Goal: Task Accomplishment & Management: Manage account settings

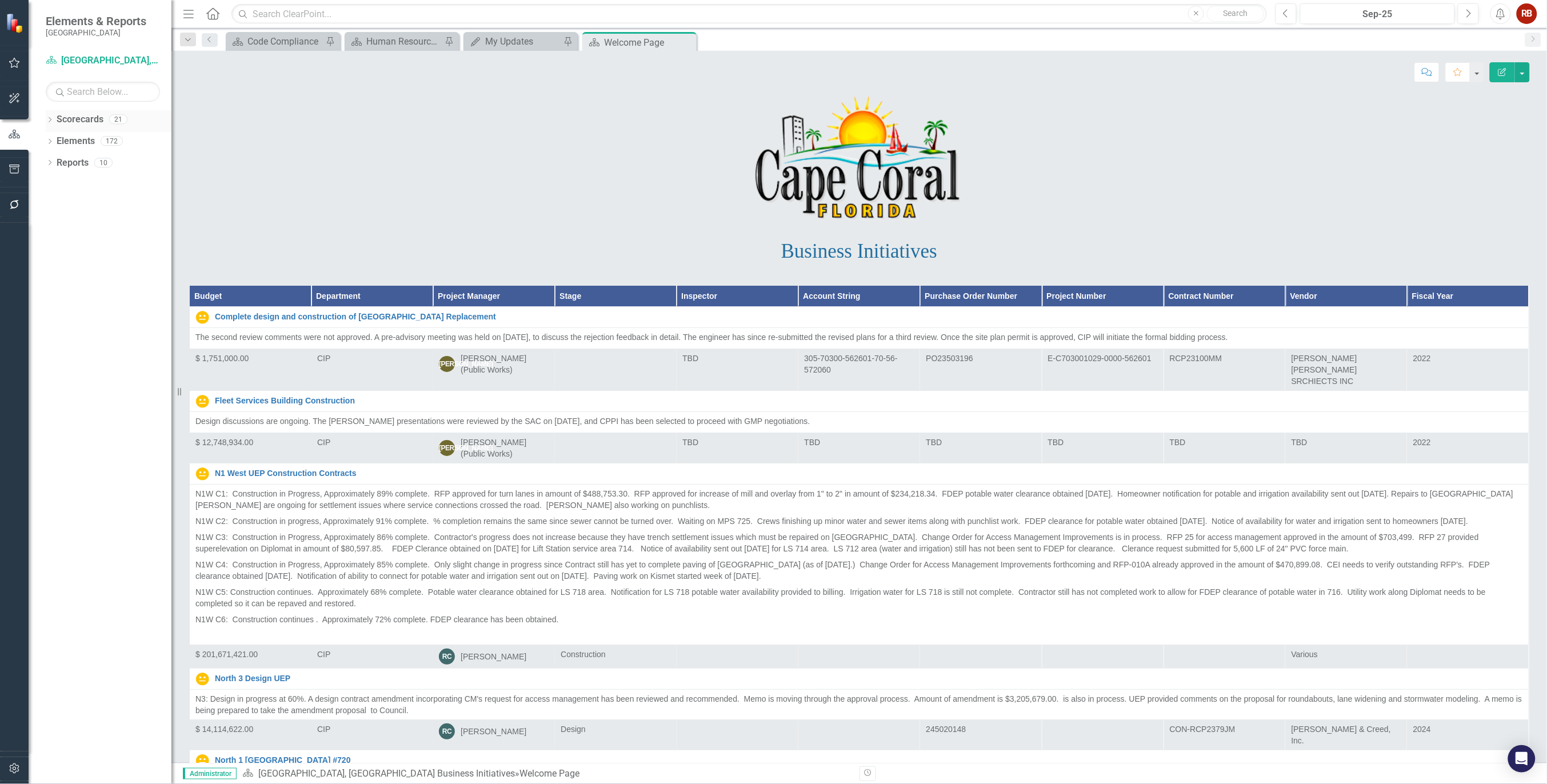
click at [51, 120] on icon "Dropdown" at bounding box center [49, 121] width 8 height 6
click at [83, 157] on link "[GEOGRAPHIC_DATA], [GEOGRAPHIC_DATA] Strategic Plan" at bounding box center [117, 163] width 109 height 13
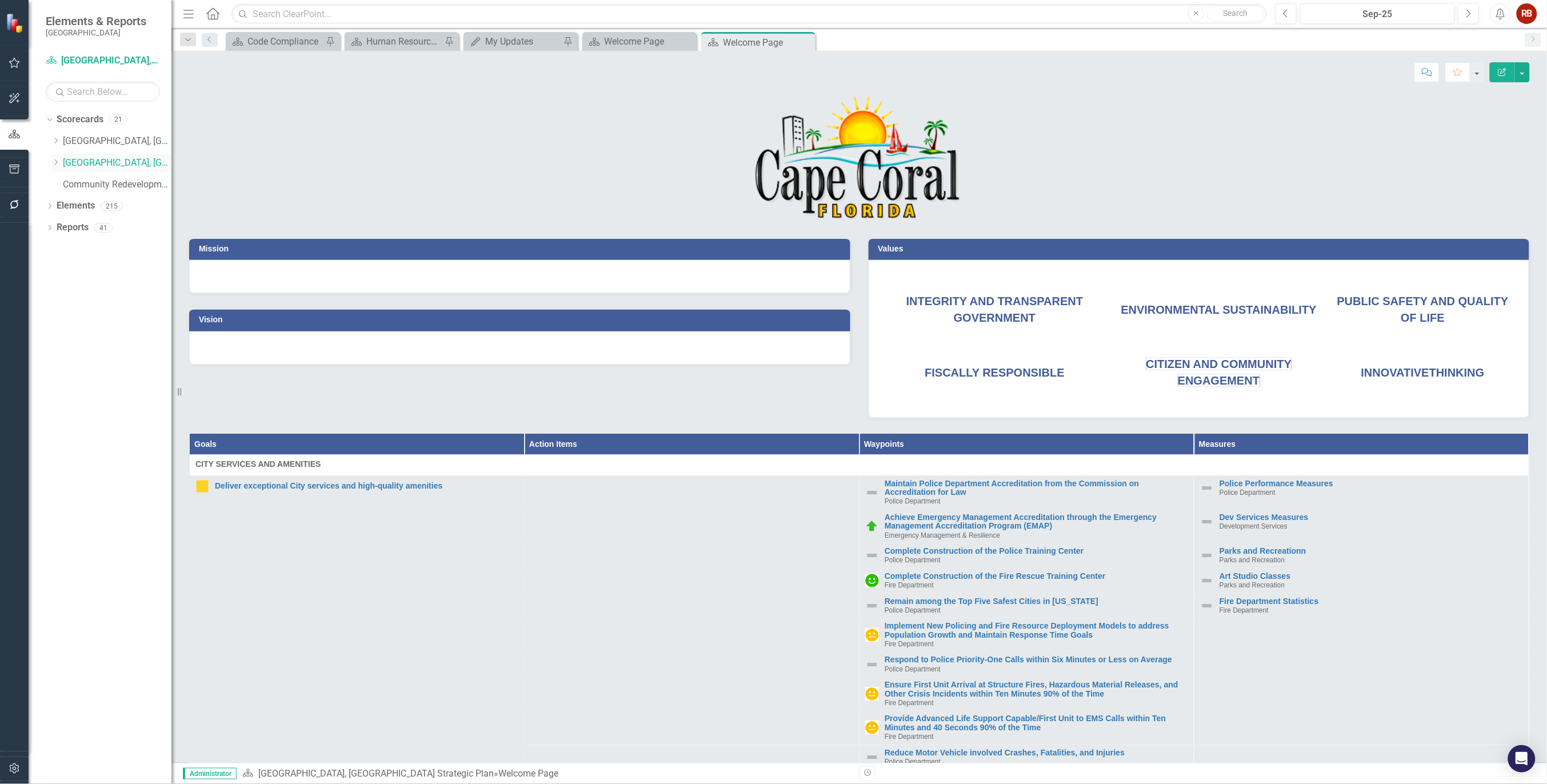
click at [58, 165] on icon "Dropdown" at bounding box center [56, 162] width 9 height 7
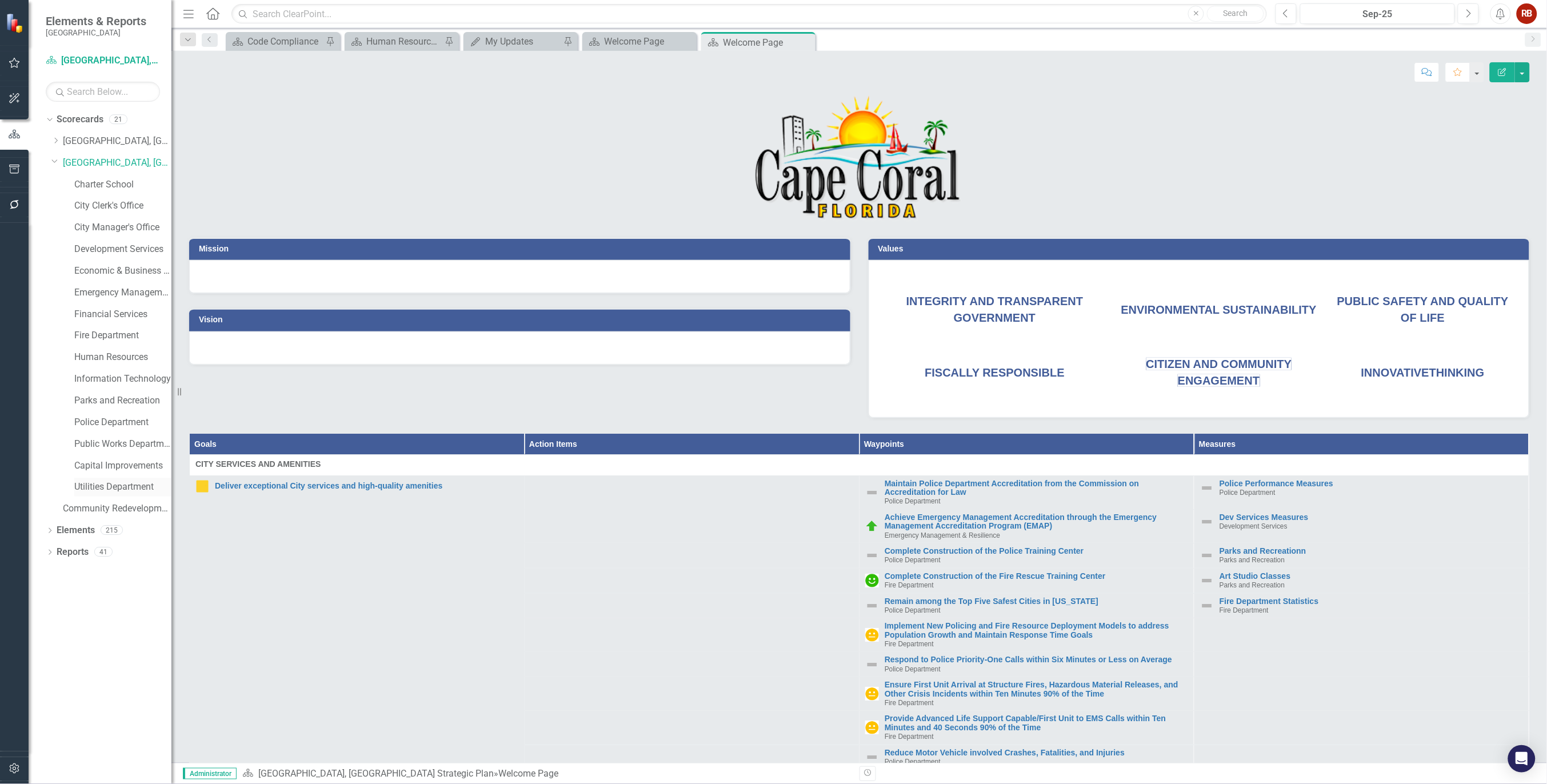
click at [128, 488] on link "Utilities Department" at bounding box center [123, 487] width 97 height 13
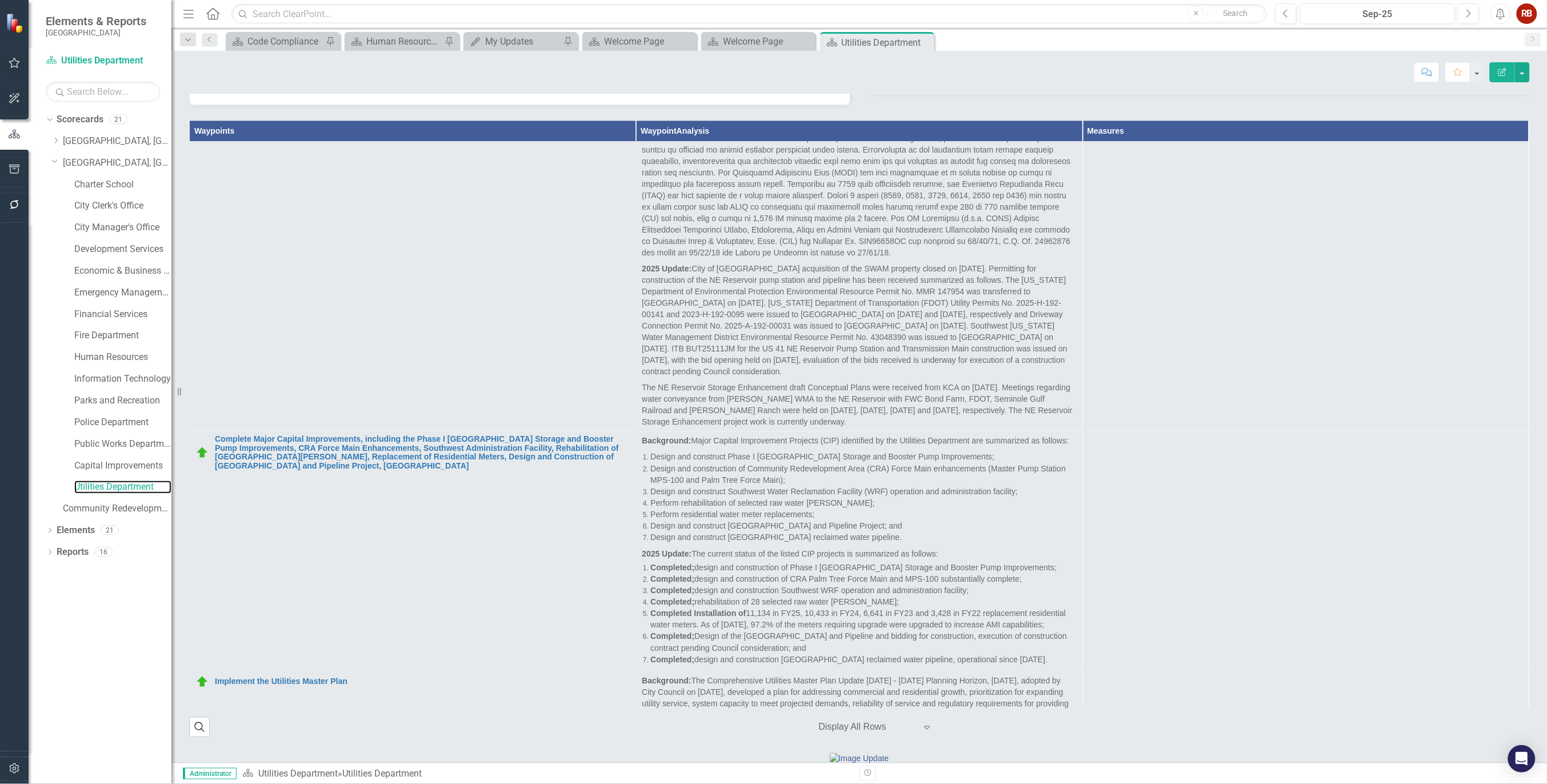
scroll to position [507, 0]
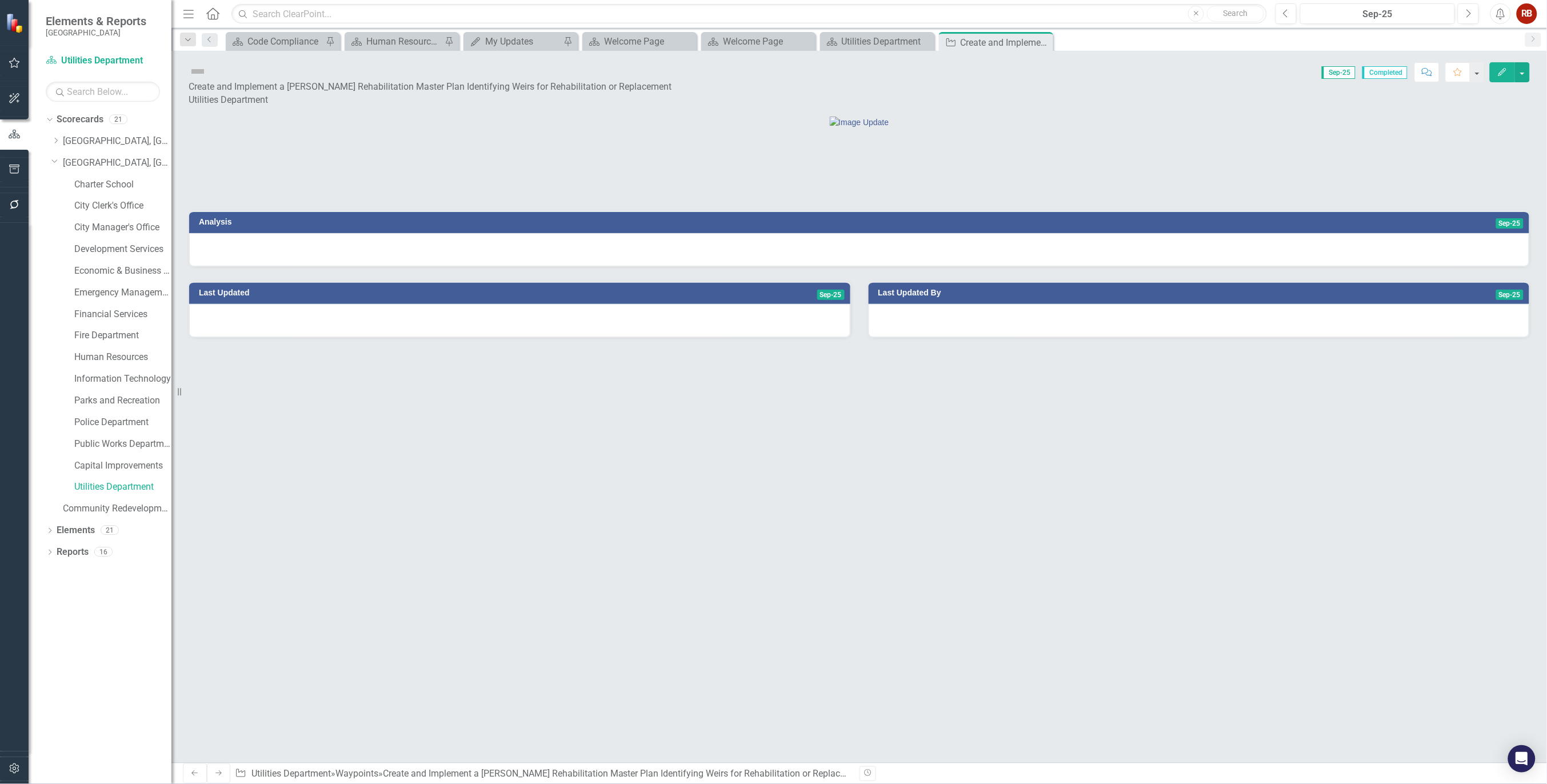
click at [1498, 71] on icon "Edit" at bounding box center [1502, 71] width 10 height 8
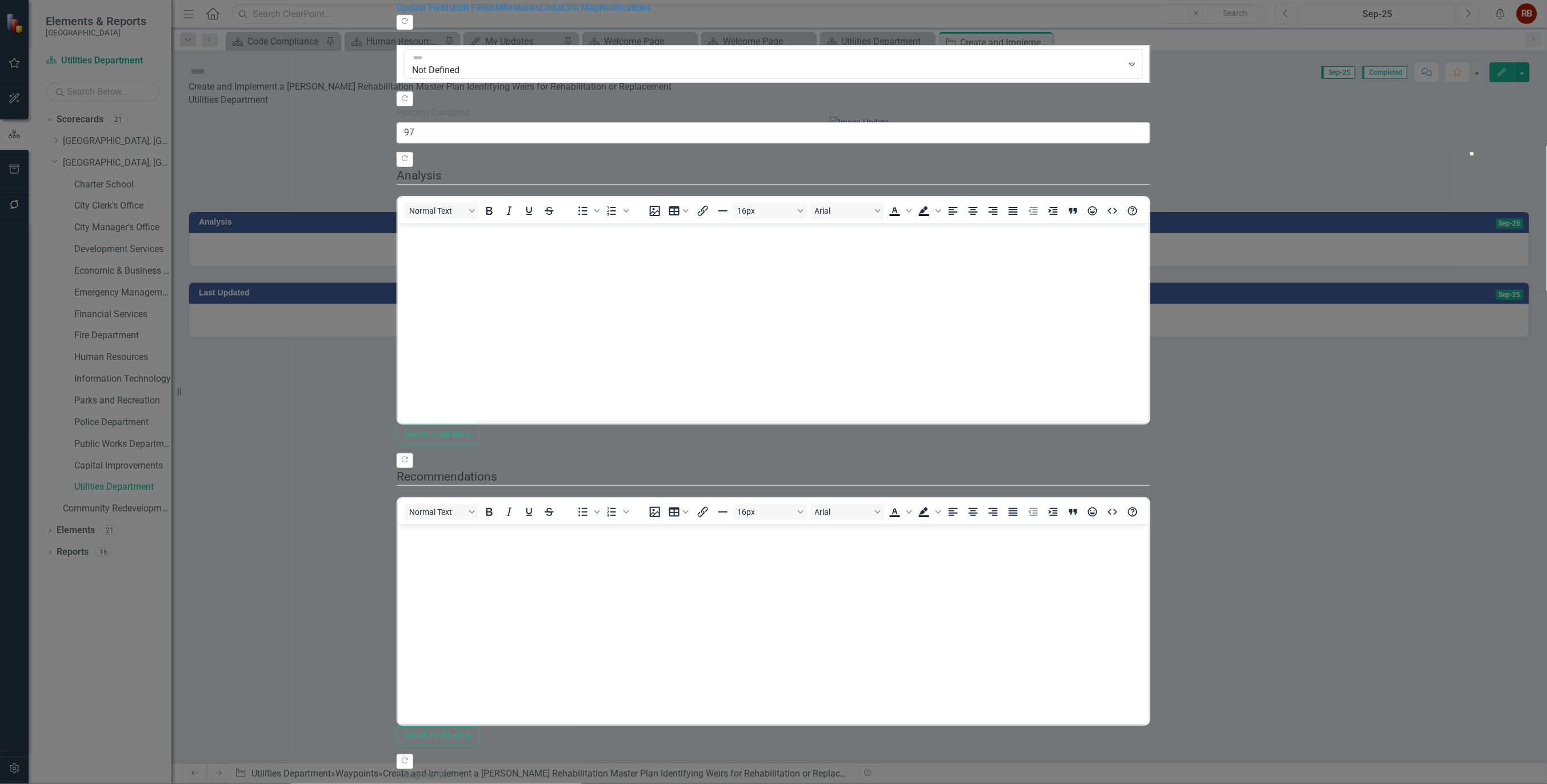
type input "100"
drag, startPoint x: 448, startPoint y: 145, endPoint x: 1540, endPoint y: 178, distance: 1092.5
click at [1151, 178] on div ""Update" fields in ClearPoint are the fields that change from reporting period …" at bounding box center [773, 410] width 754 height 791
click at [453, 13] on link "Edit Fields" at bounding box center [474, 8] width 42 height 11
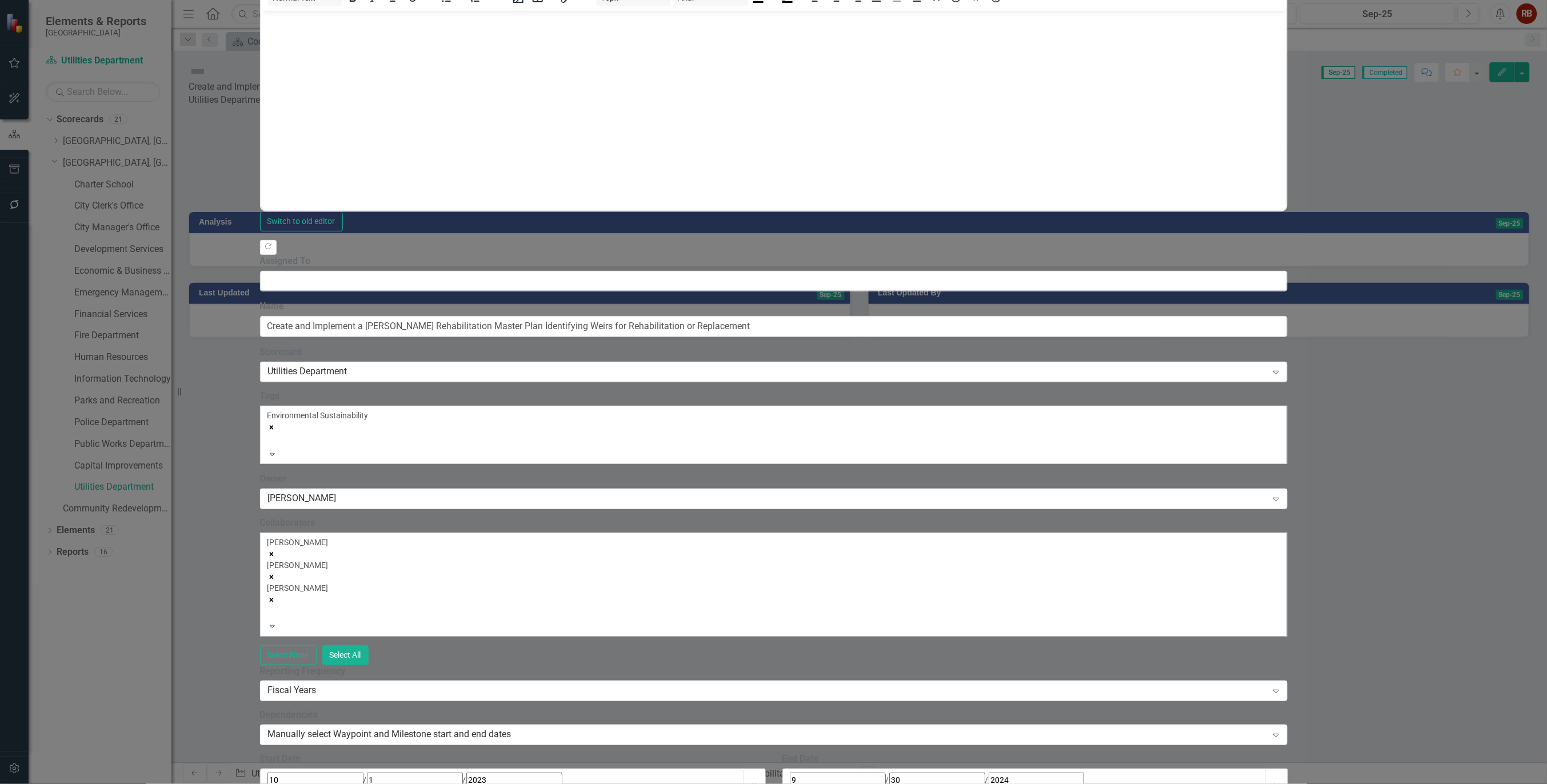
click at [1279, 371] on icon at bounding box center [1276, 372] width 5 height 4
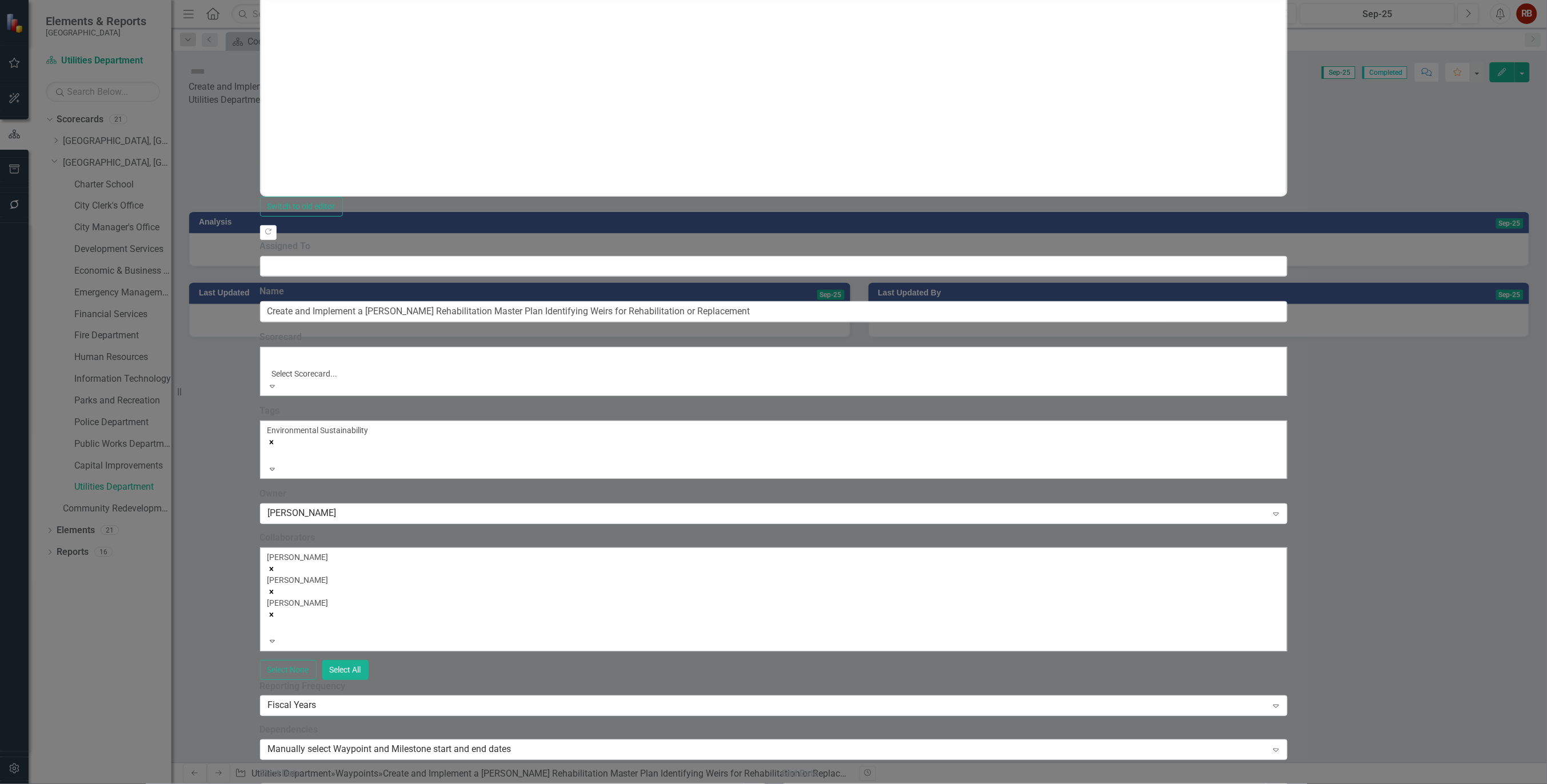
scroll to position [223, 0]
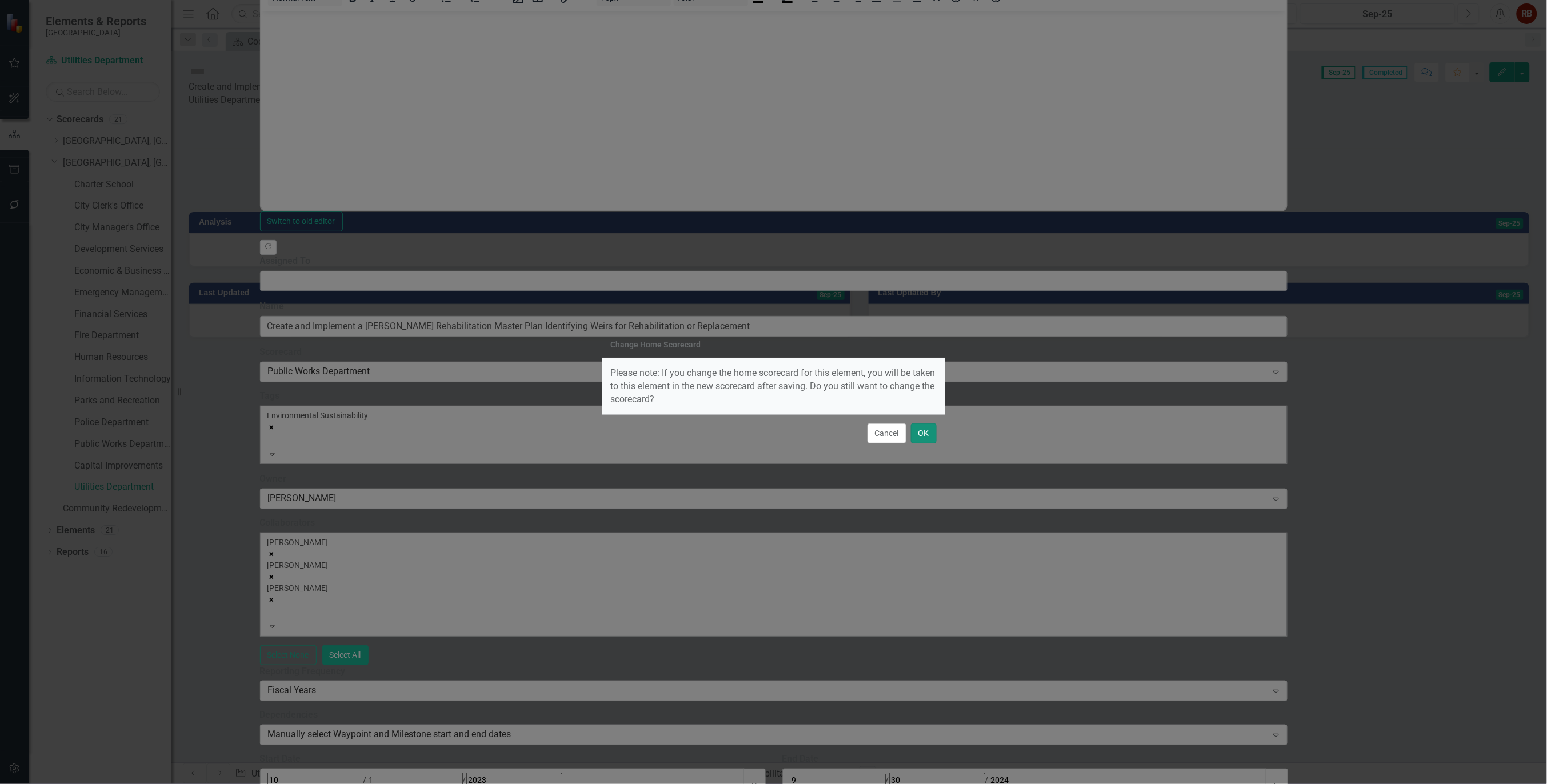
click at [921, 429] on button "OK" at bounding box center [924, 433] width 26 height 20
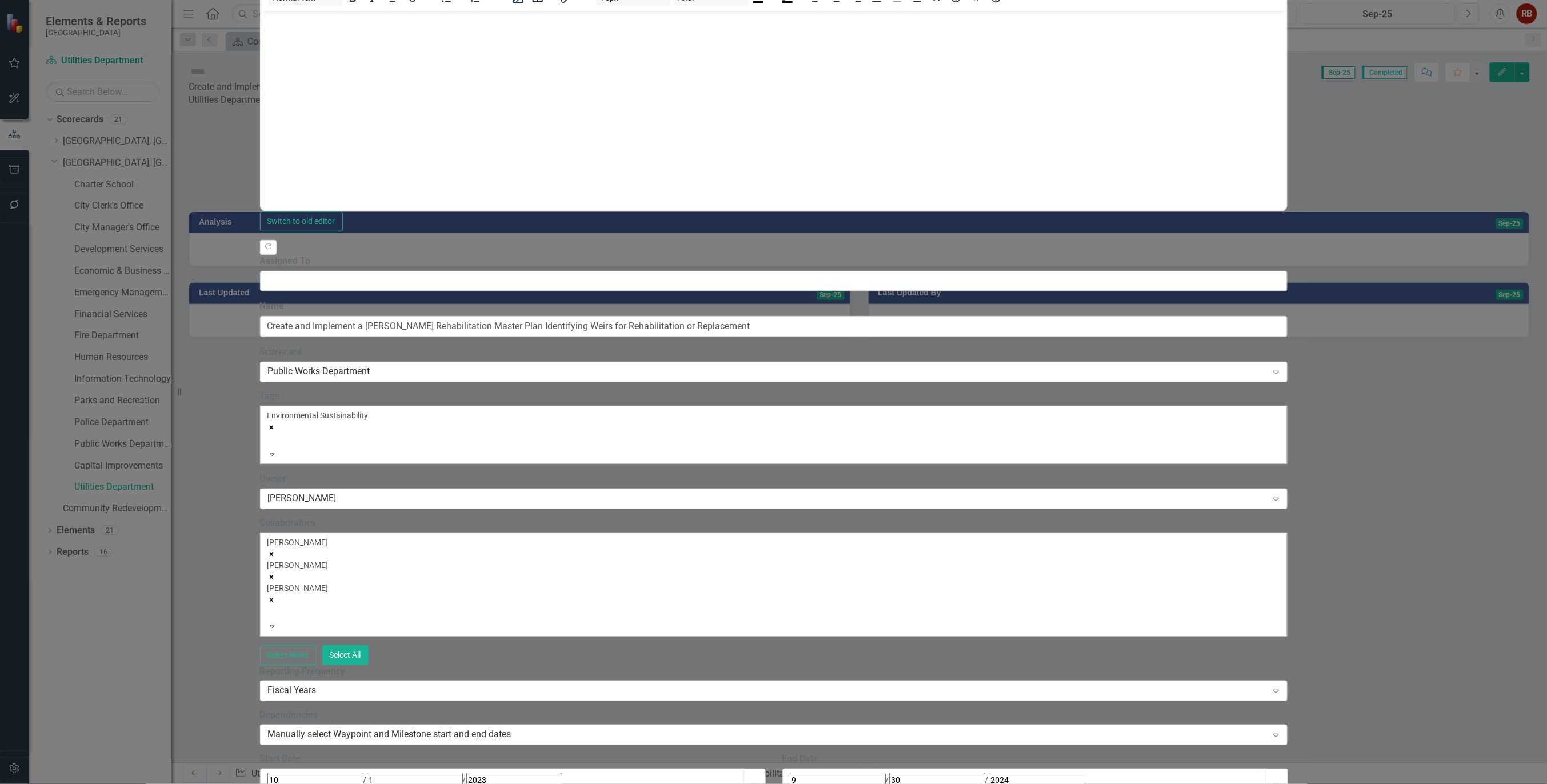
click at [273, 598] on icon "Remove Heather Roberts" at bounding box center [271, 600] width 4 height 4
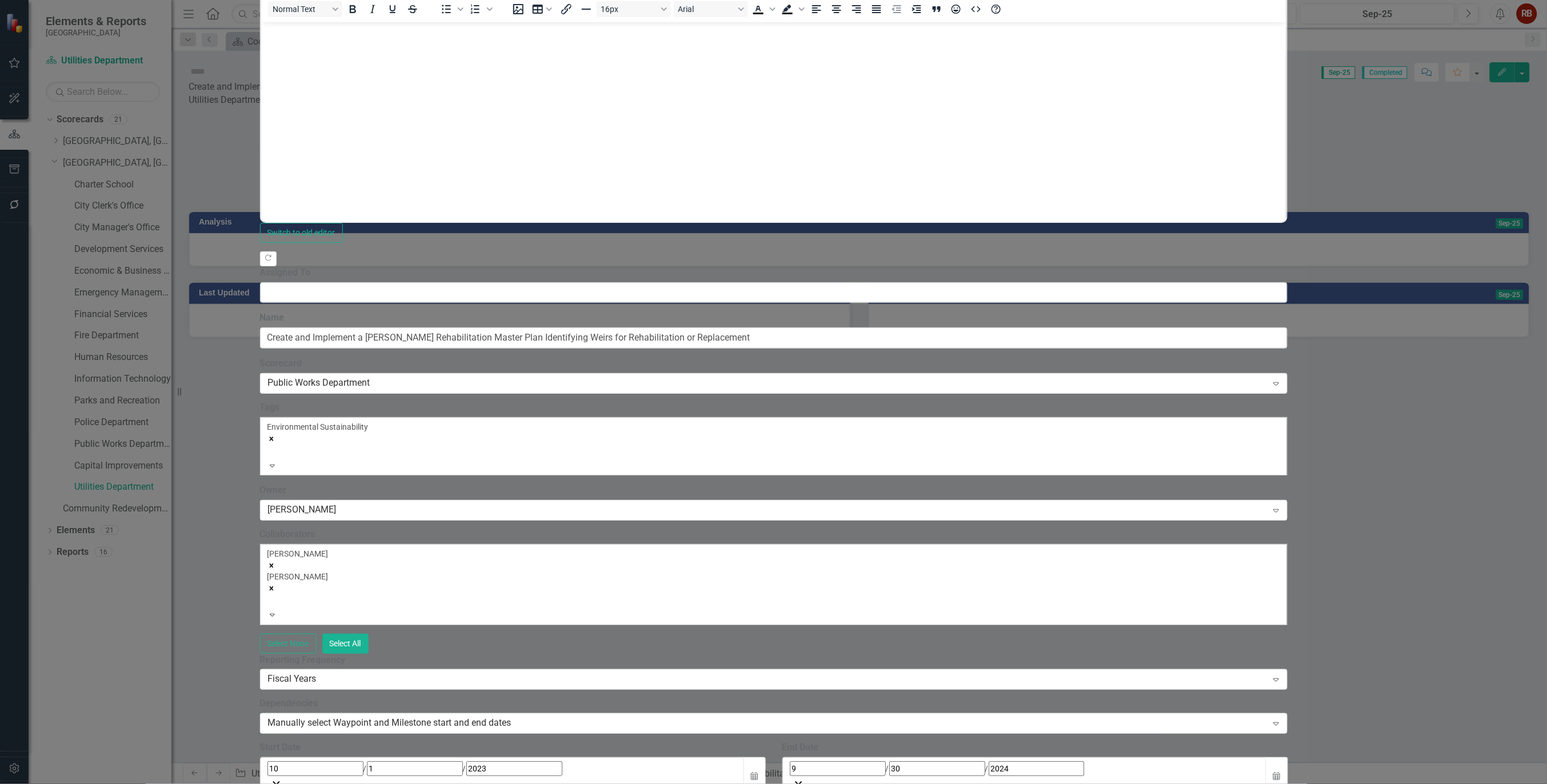
click at [603, 571] on div "Jeff Pearson" at bounding box center [774, 582] width 1013 height 23
click at [516, 548] on div "Rand Edelstein" at bounding box center [774, 553] width 1013 height 12
click at [275, 584] on icon "Remove Jeff Pearson" at bounding box center [271, 588] width 8 height 8
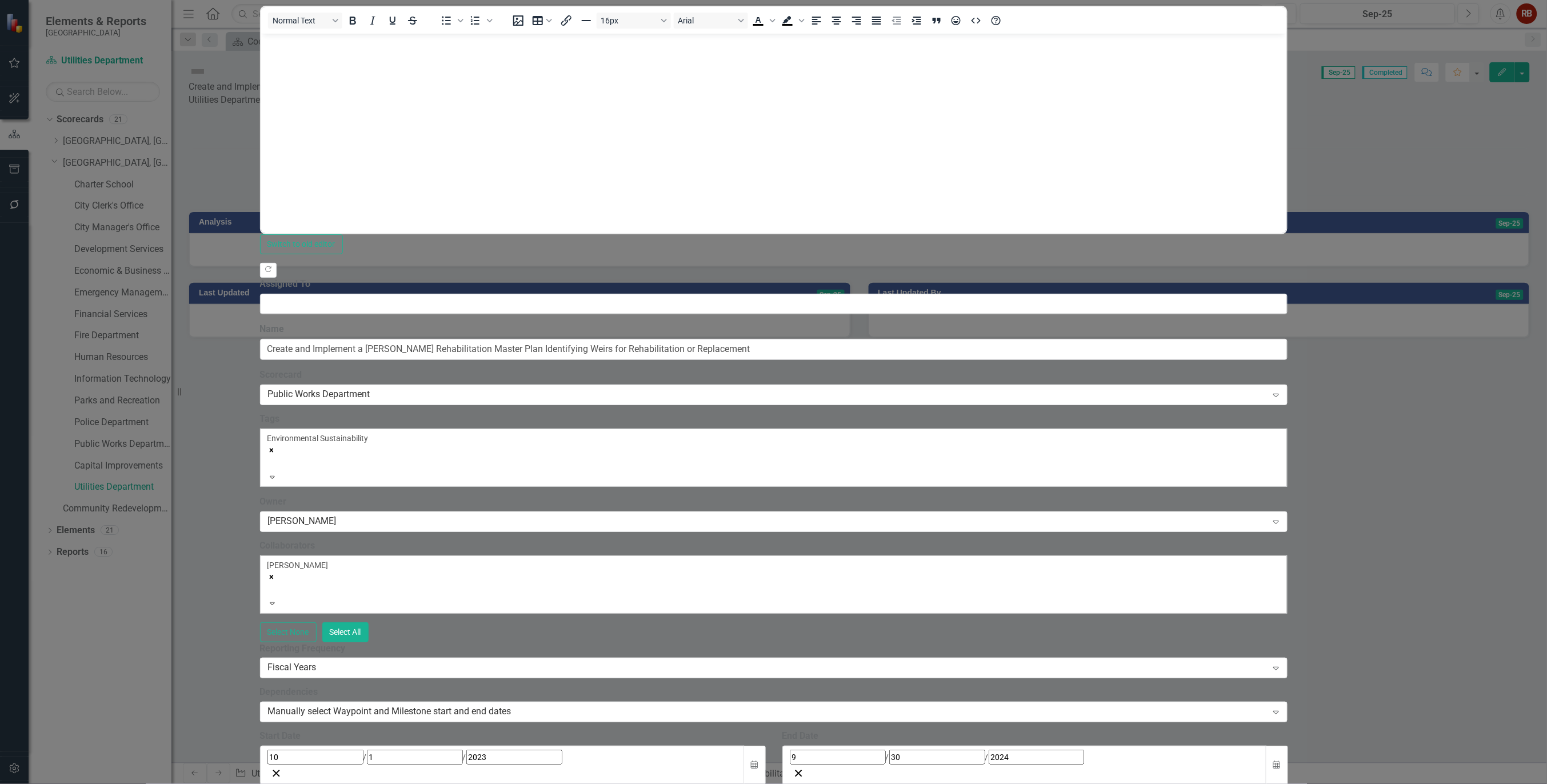
click at [275, 573] on icon "Remove Rand Edelstein" at bounding box center [271, 577] width 8 height 8
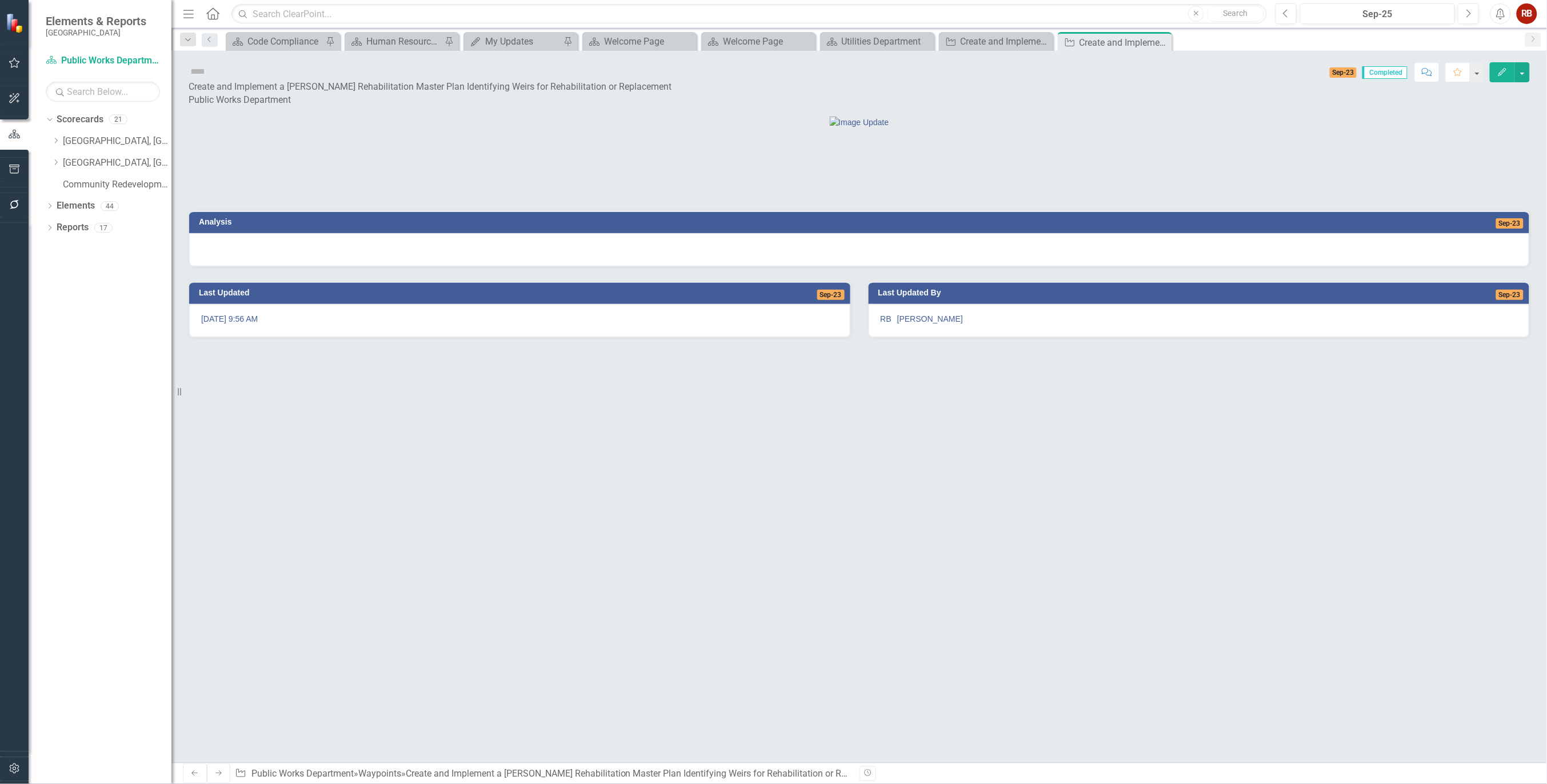
click at [1496, 71] on button "Edit" at bounding box center [1502, 72] width 25 height 20
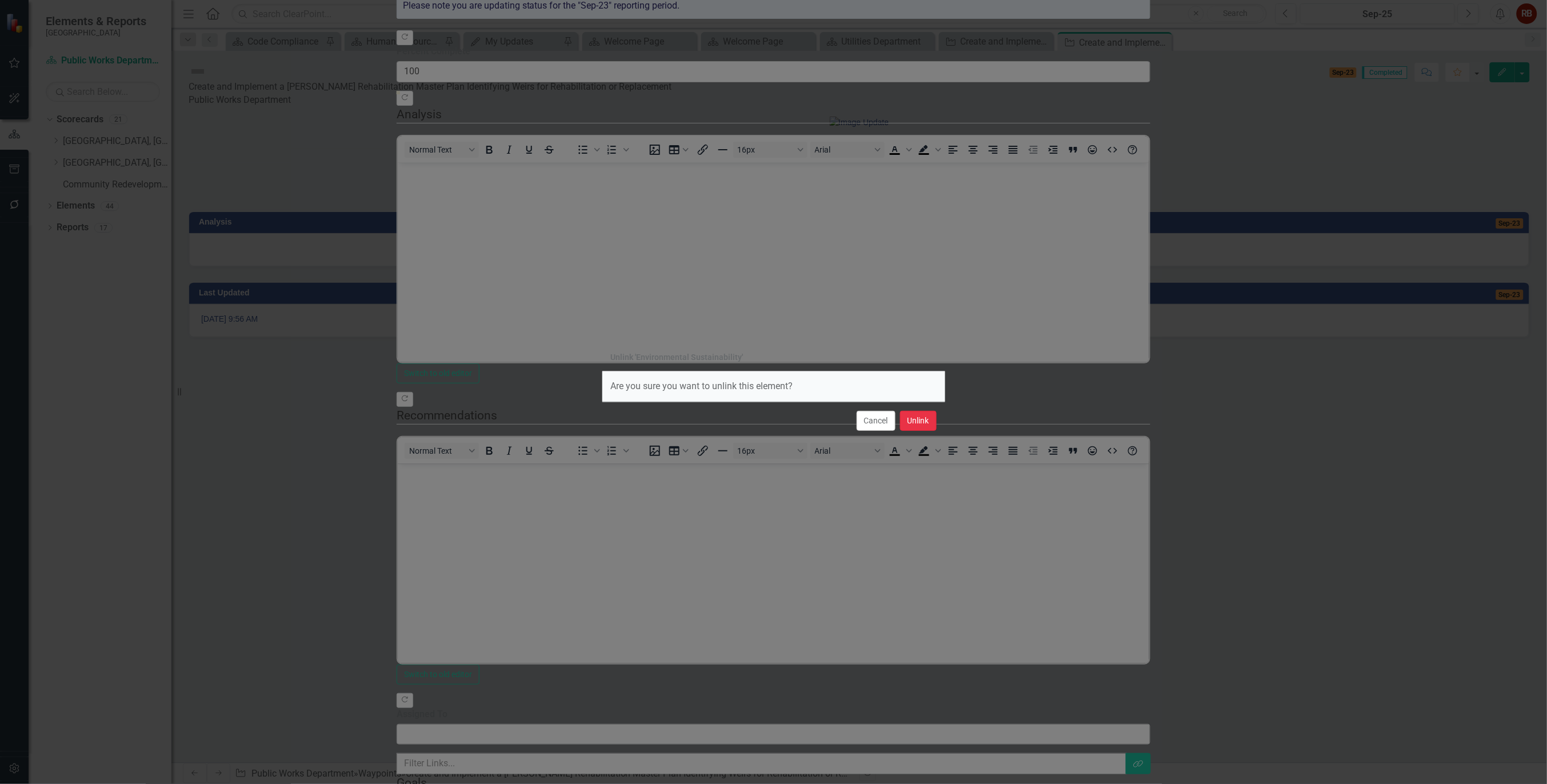
click at [928, 420] on button "Unlink" at bounding box center [919, 421] width 37 height 20
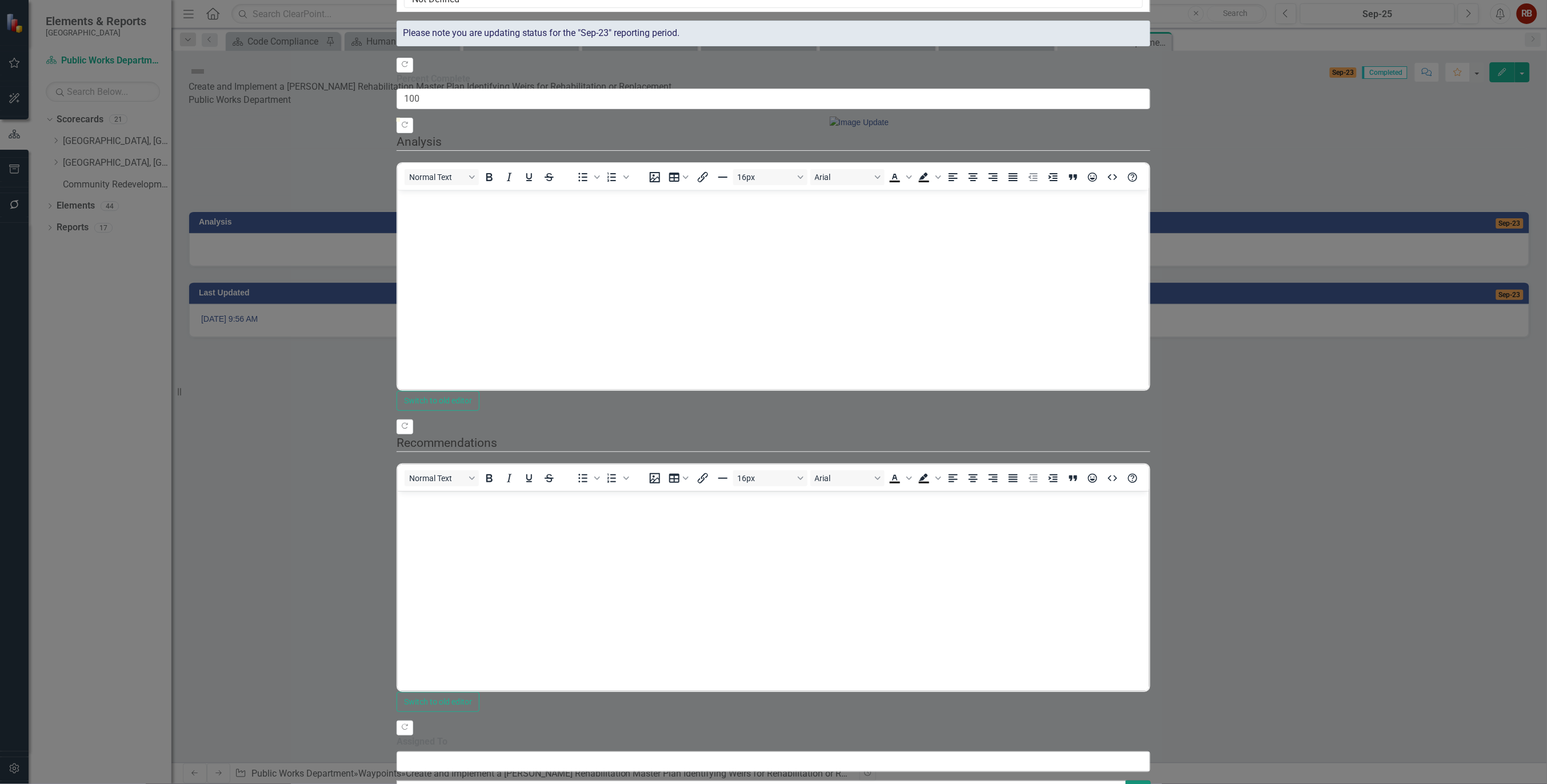
click at [1143, 783] on icon "Link Tag" at bounding box center [1138, 791] width 10 height 8
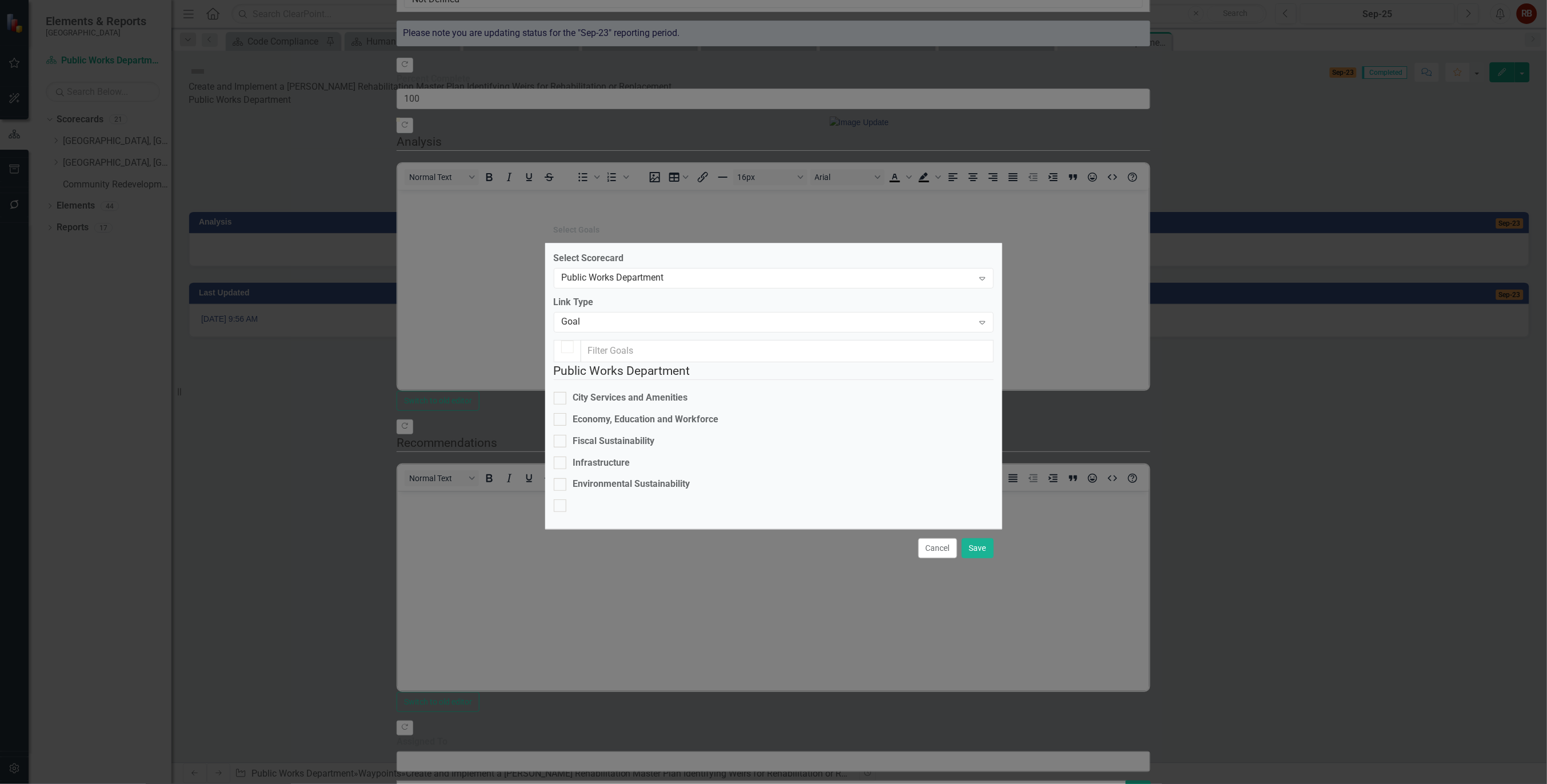
checkbox input "false"
click at [673, 477] on div "Environmental Sustainability" at bounding box center [632, 484] width 117 height 13
click at [561, 478] on input "Environmental Sustainability" at bounding box center [558, 482] width 7 height 7
checkbox input "true"
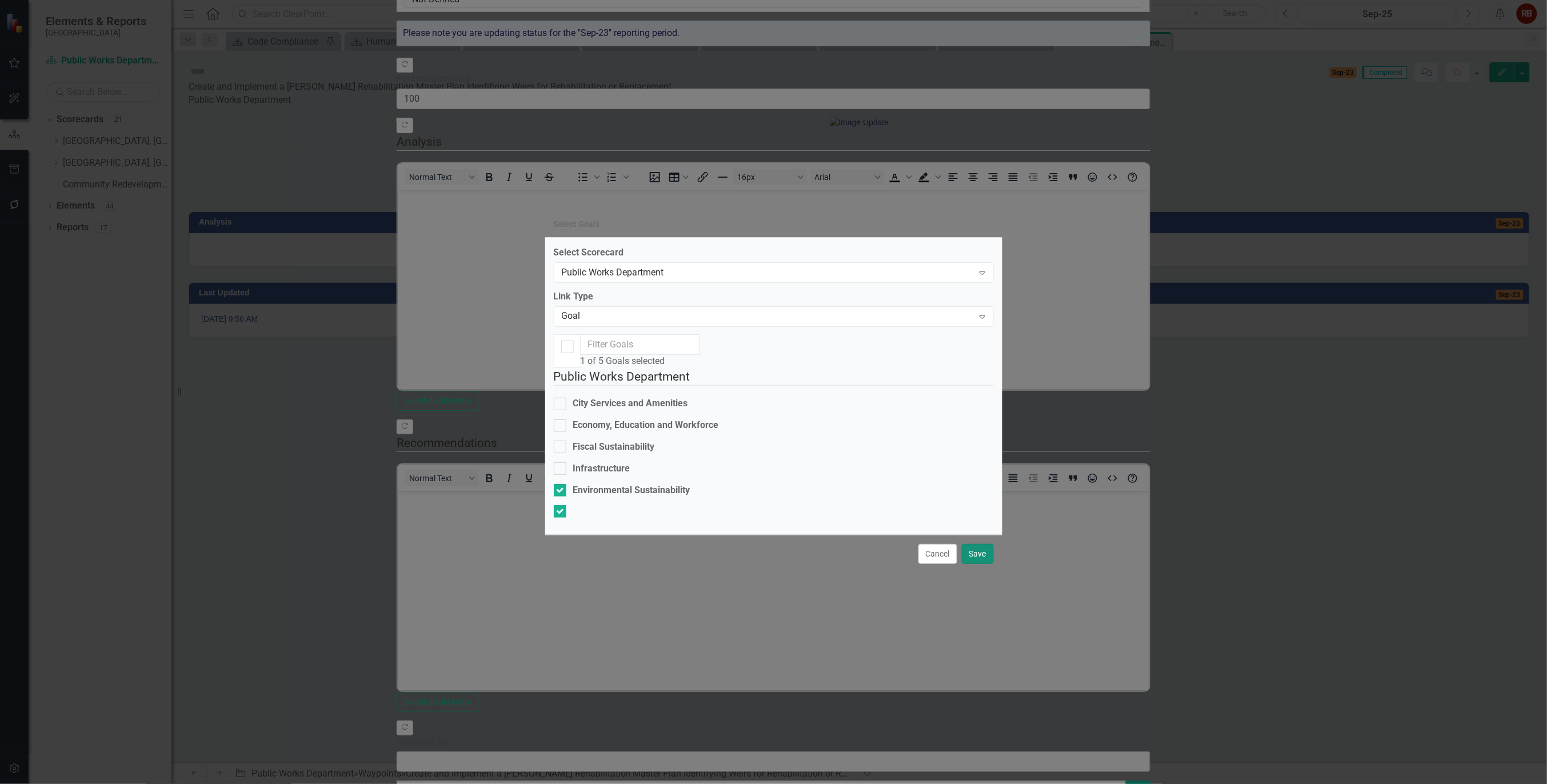
click at [978, 564] on button "Save" at bounding box center [978, 554] width 32 height 20
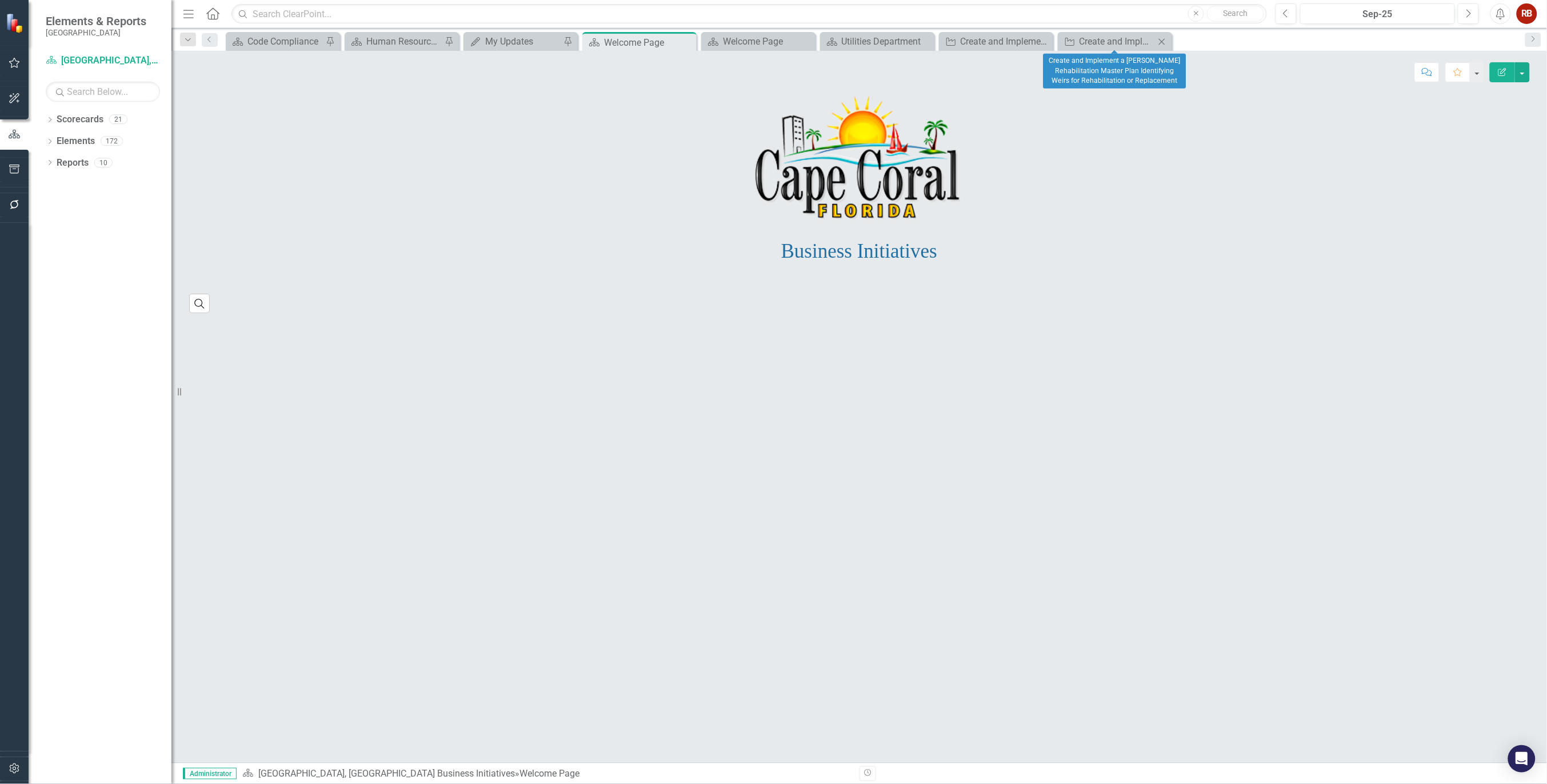
click at [1161, 41] on icon at bounding box center [1162, 42] width 6 height 6
click at [1044, 39] on icon "Close" at bounding box center [1043, 42] width 12 height 9
click at [894, 42] on div "Utilities Department" at bounding box center [879, 41] width 76 height 14
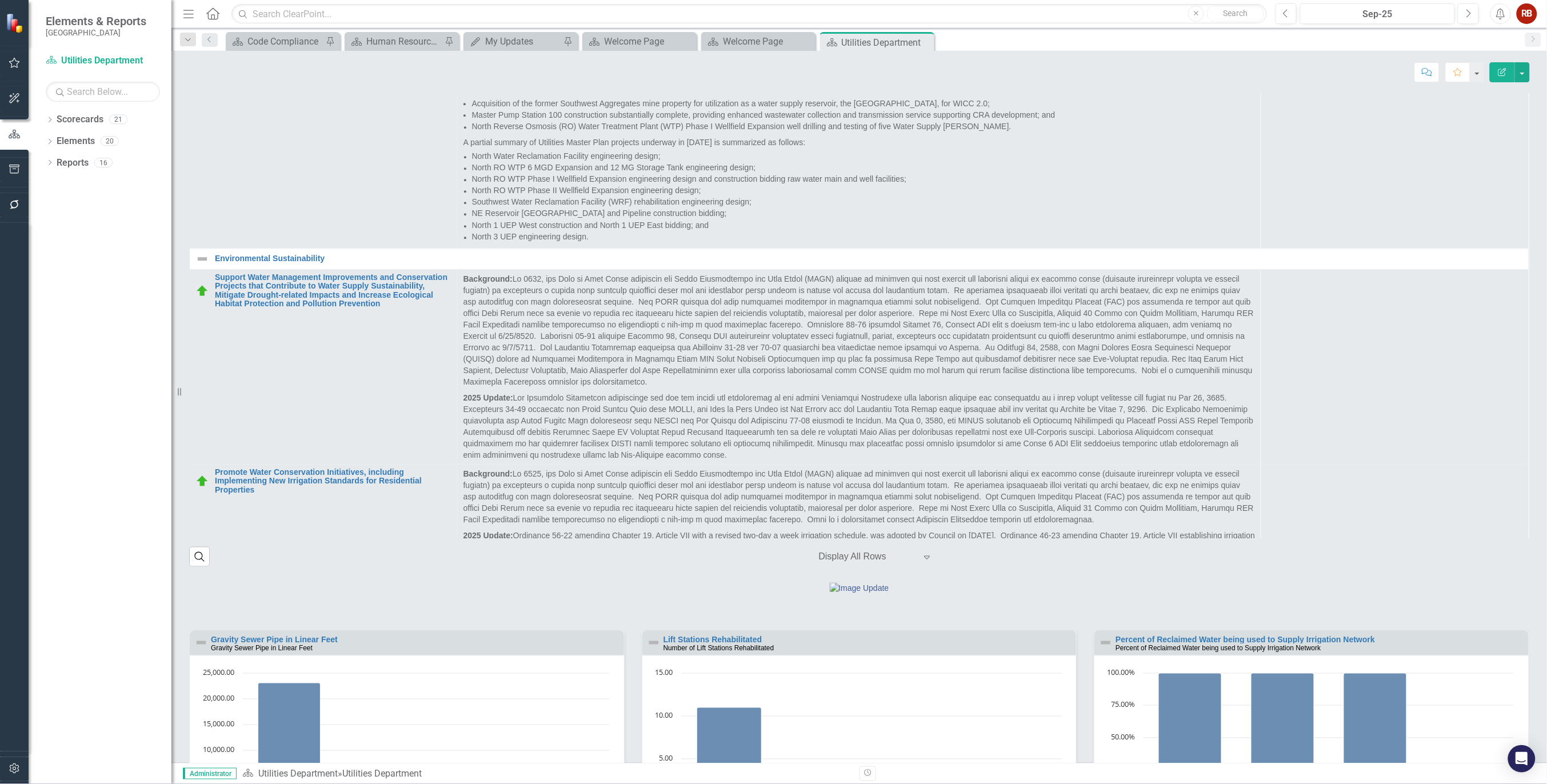
scroll to position [1233, 0]
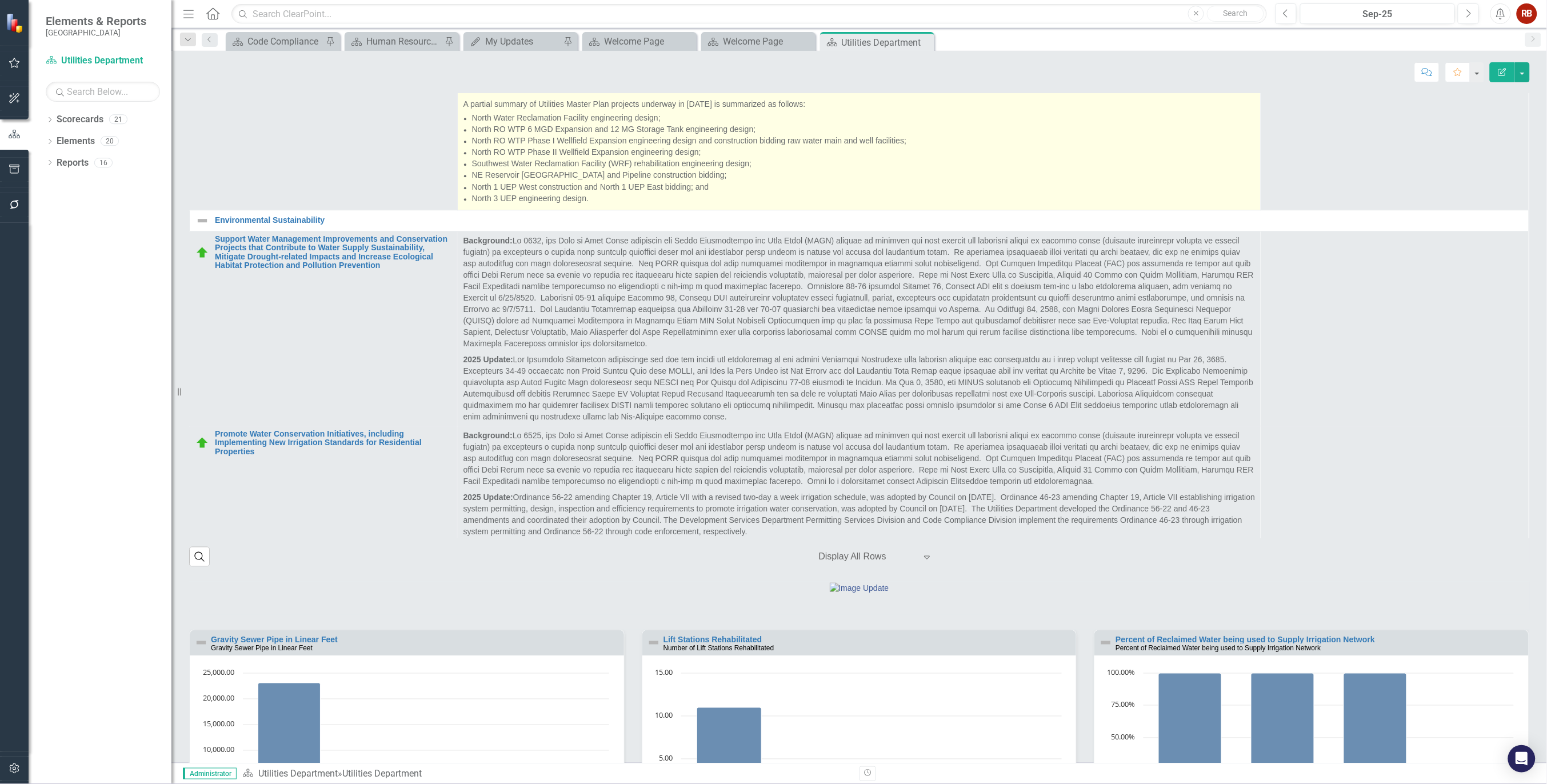
drag, startPoint x: 926, startPoint y: 43, endPoint x: 1000, endPoint y: 210, distance: 182.7
click at [0, 0] on icon "Close" at bounding box center [0, 0] width 0 height 0
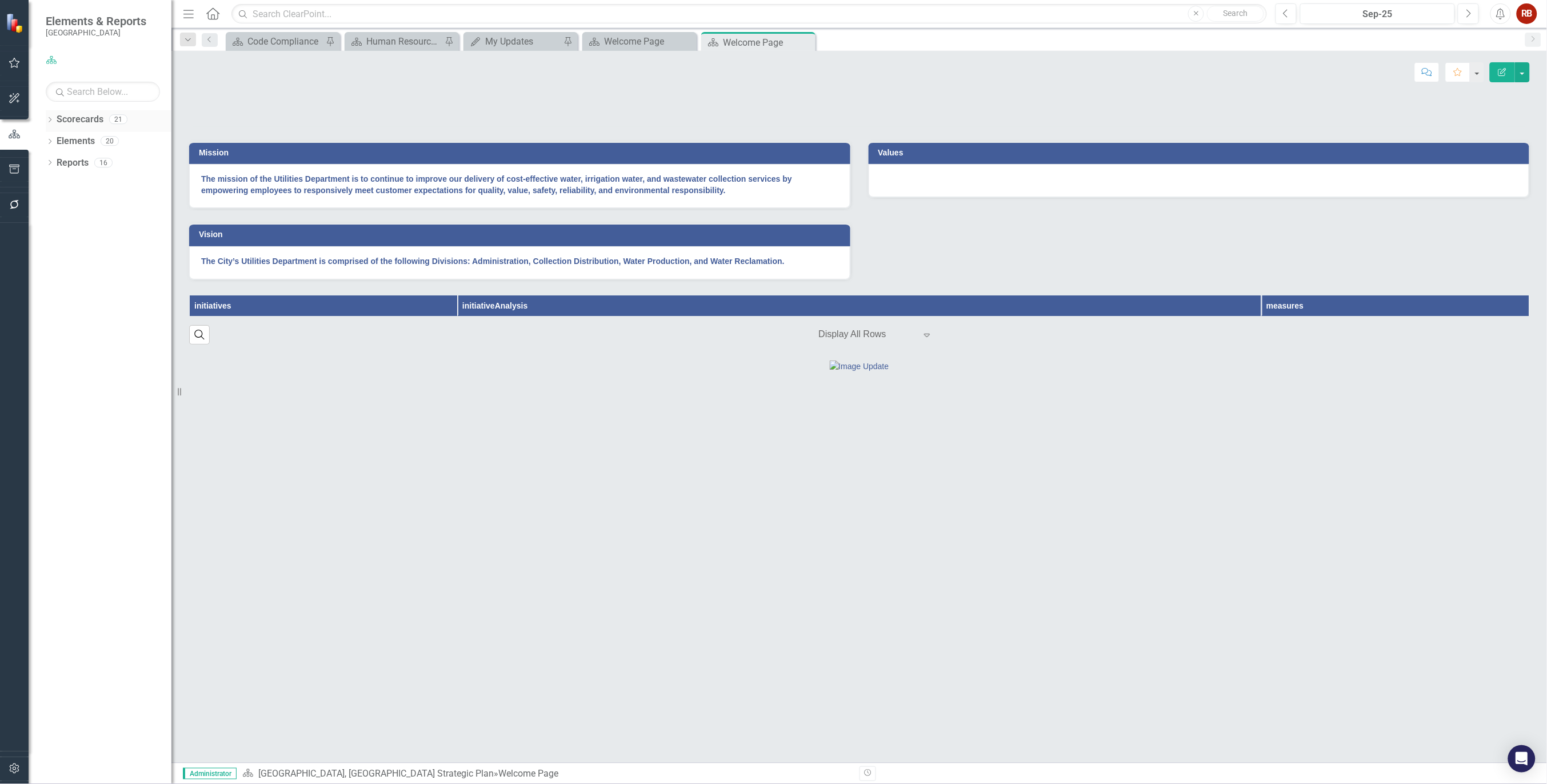
click at [48, 118] on icon "Dropdown" at bounding box center [49, 121] width 8 height 6
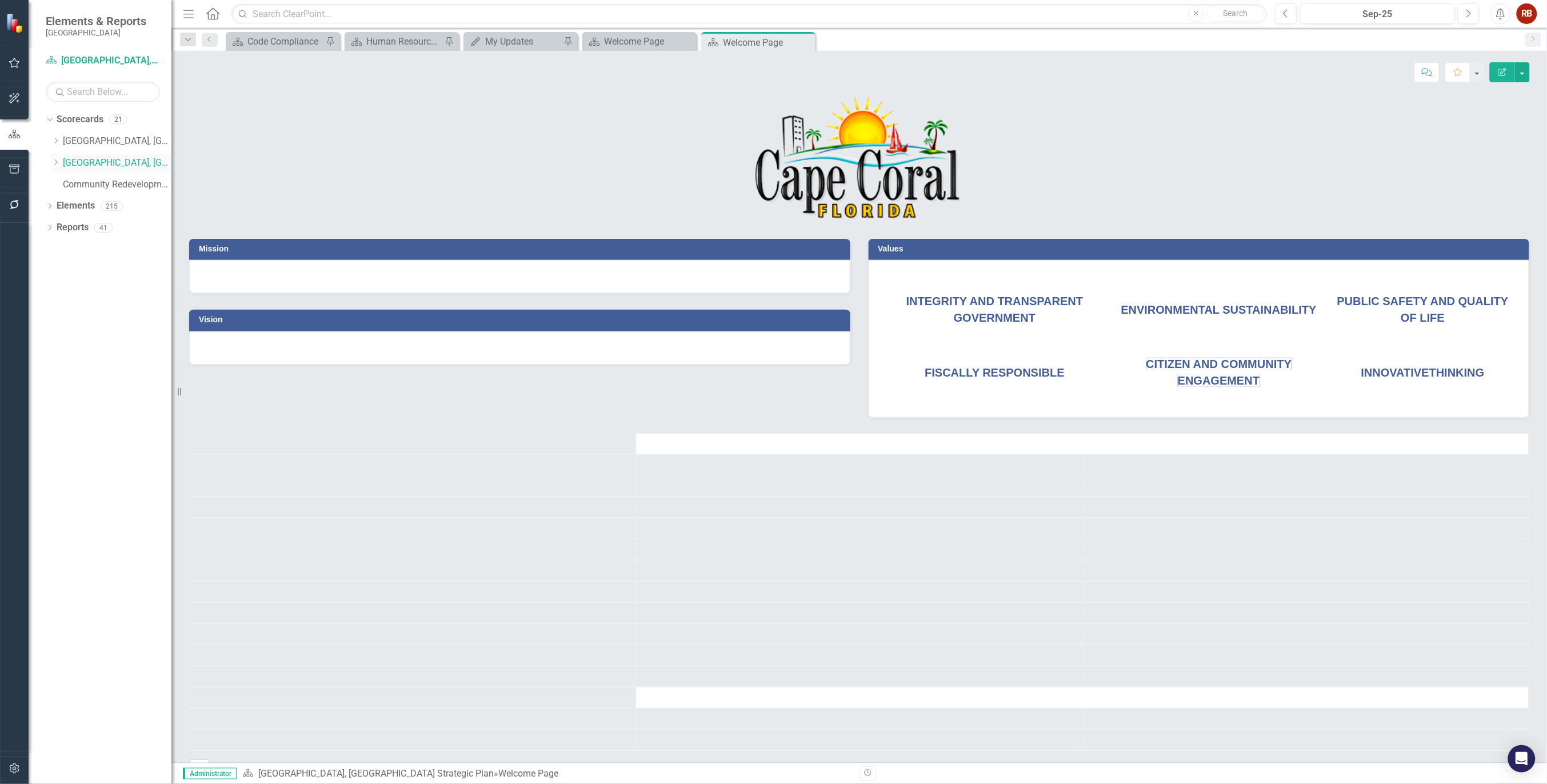
click at [58, 163] on icon "Dropdown" at bounding box center [56, 162] width 9 height 7
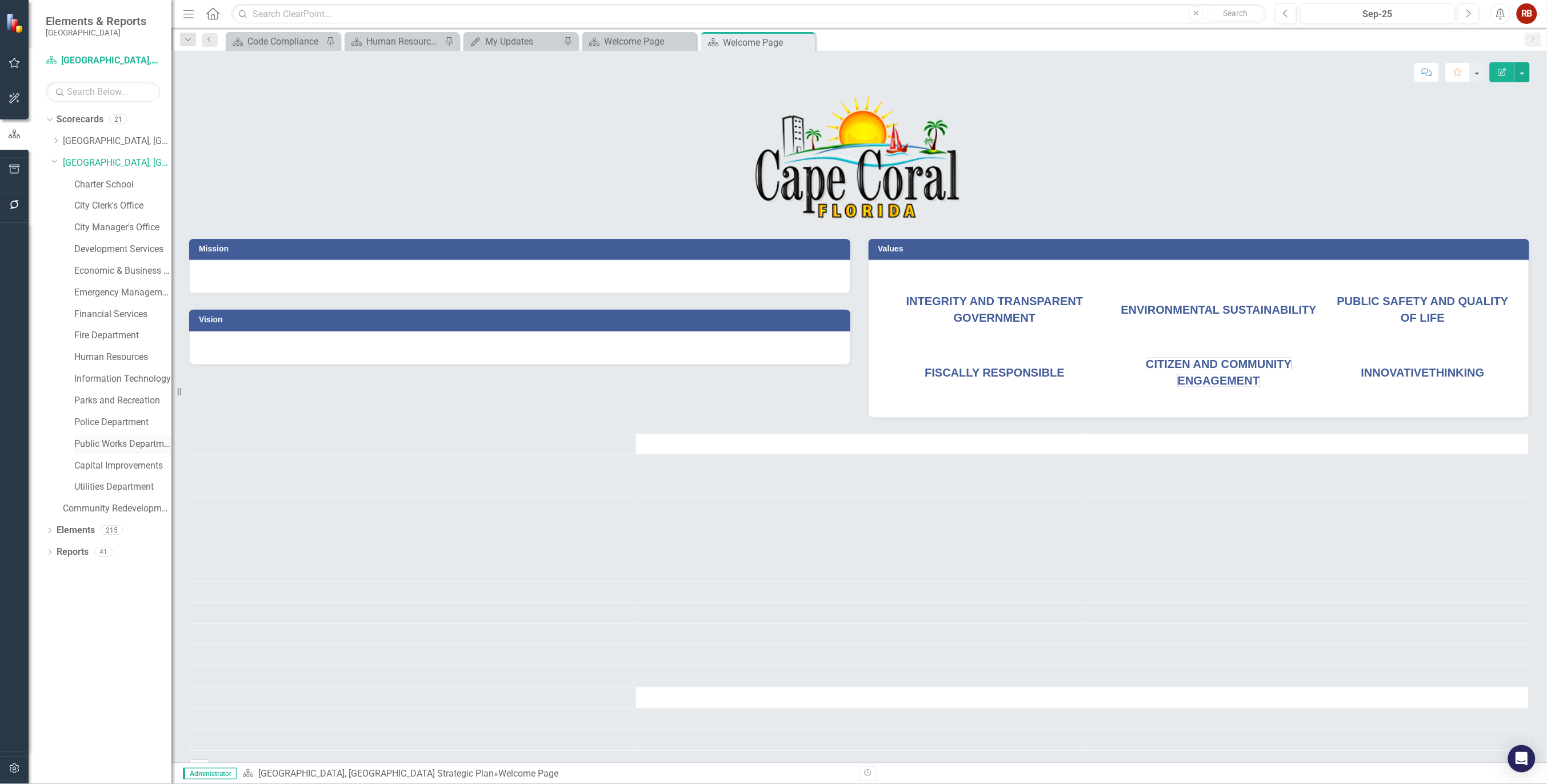
click at [109, 442] on link "Public Works Department" at bounding box center [123, 445] width 97 height 13
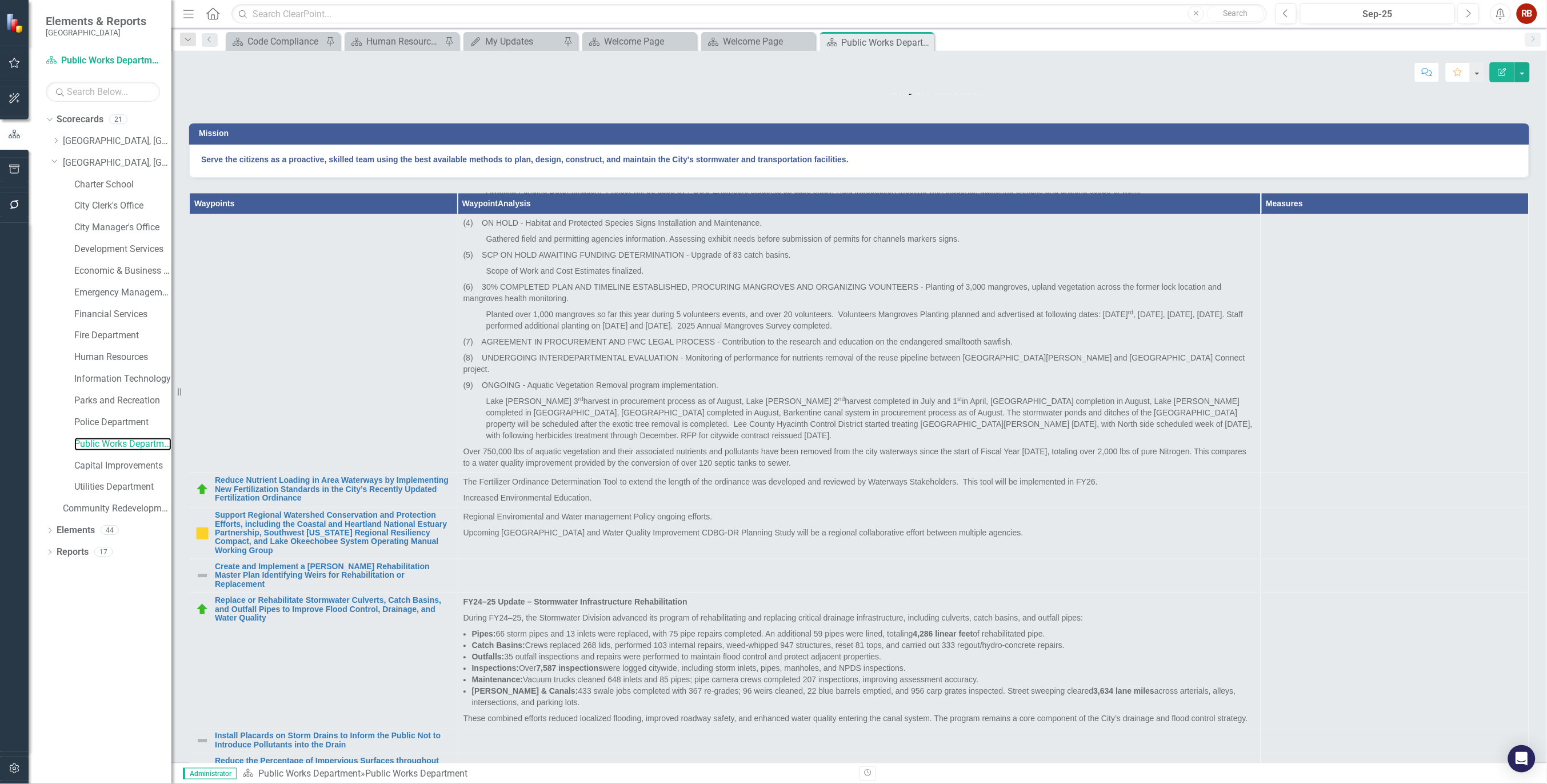
scroll to position [1269, 0]
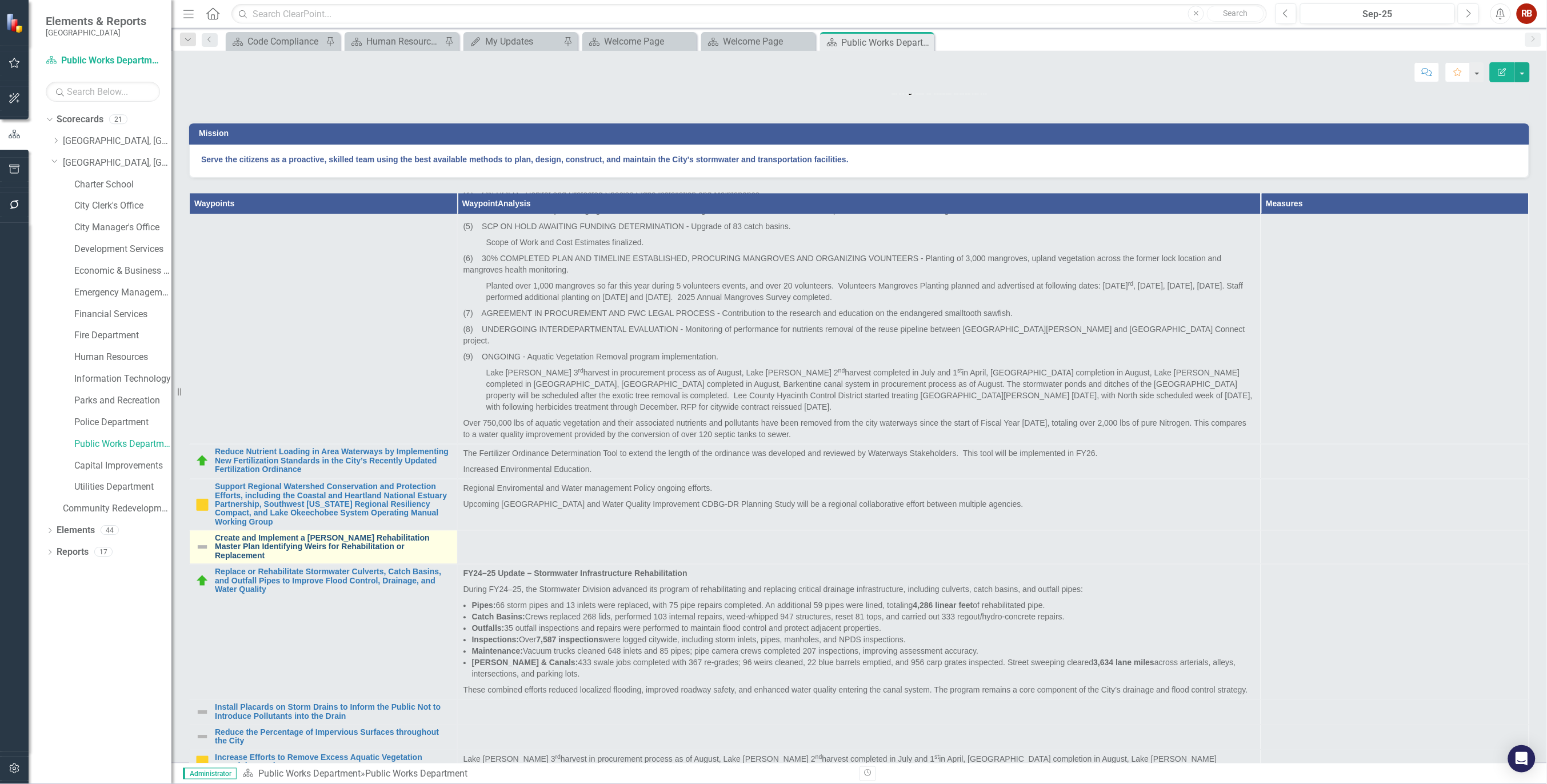
click at [386, 561] on link "Create and Implement a [PERSON_NAME] Rehabilitation Master Plan Identifying Wei…" at bounding box center [333, 547] width 236 height 26
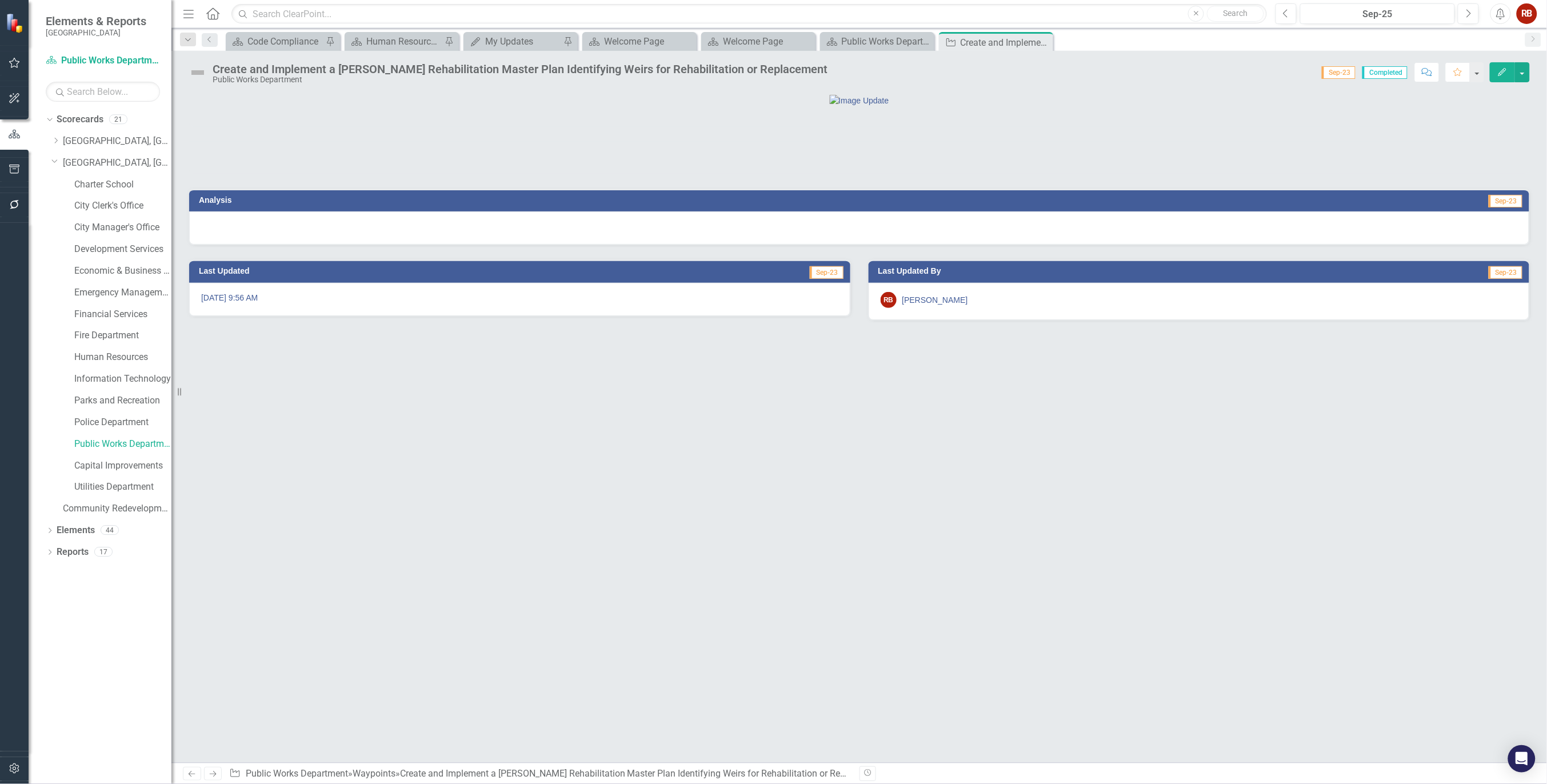
click at [1504, 75] on icon "Edit" at bounding box center [1502, 71] width 10 height 8
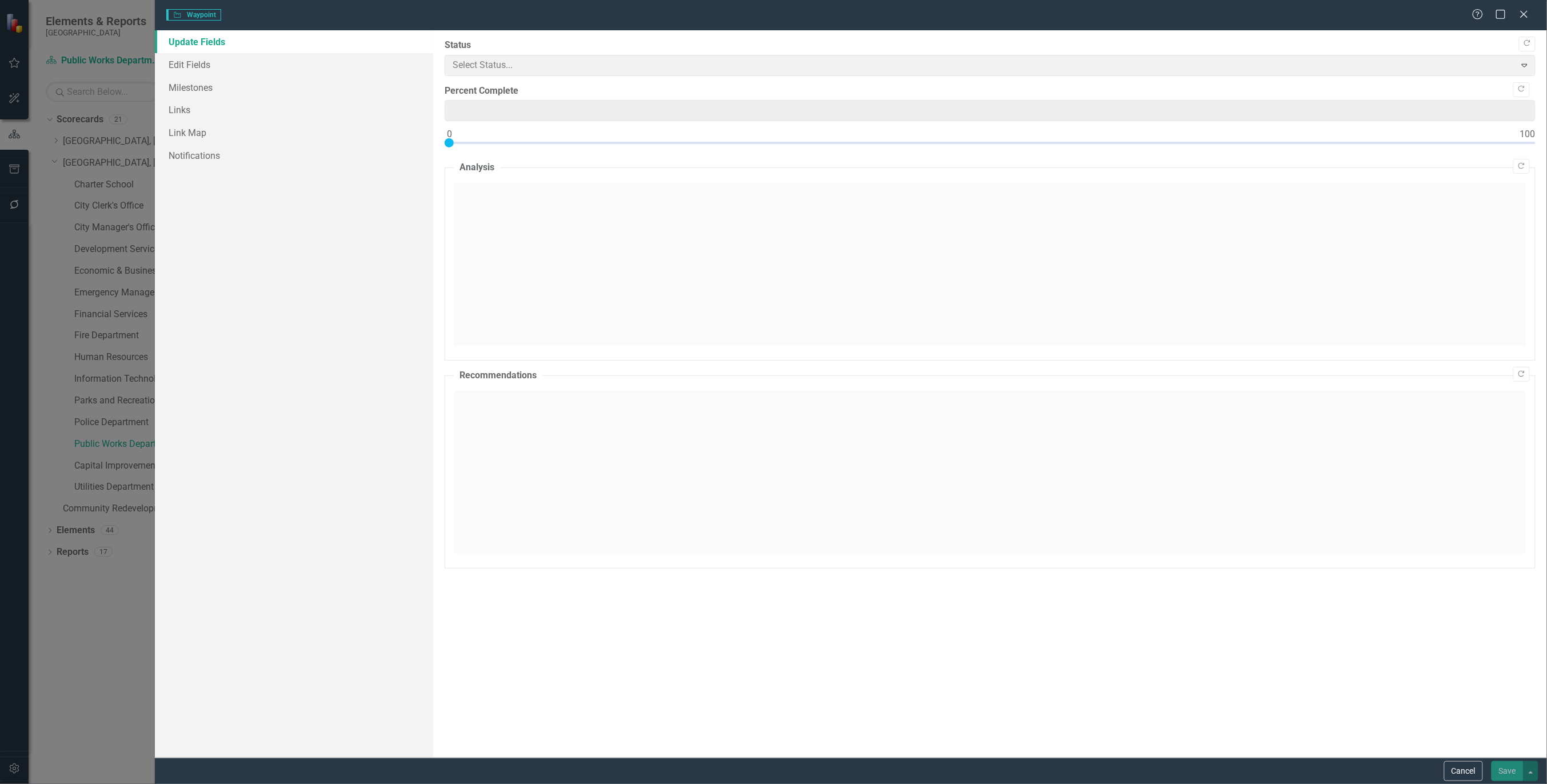
type input "100"
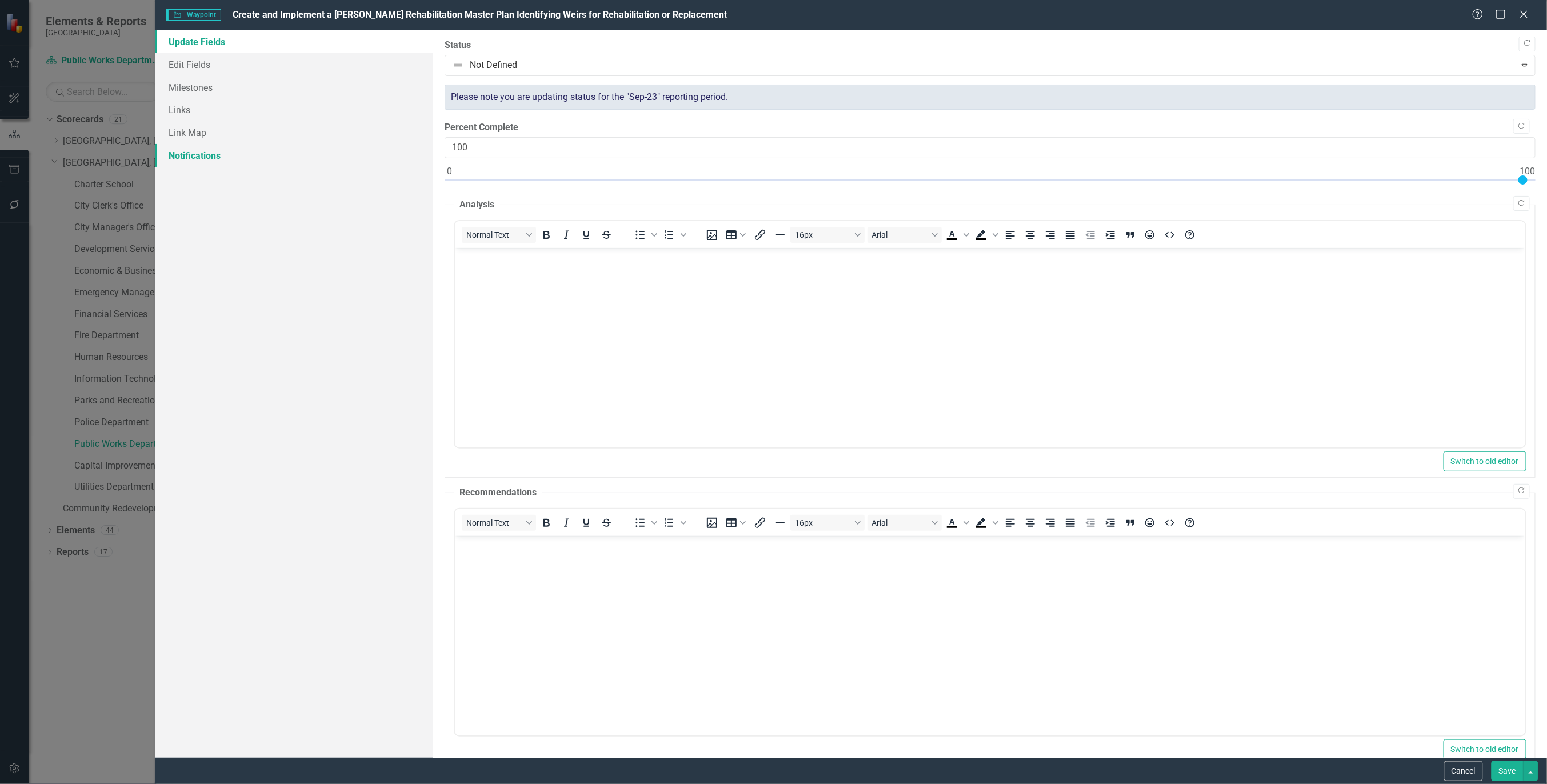
click at [205, 145] on link "Notifications" at bounding box center [294, 155] width 278 height 23
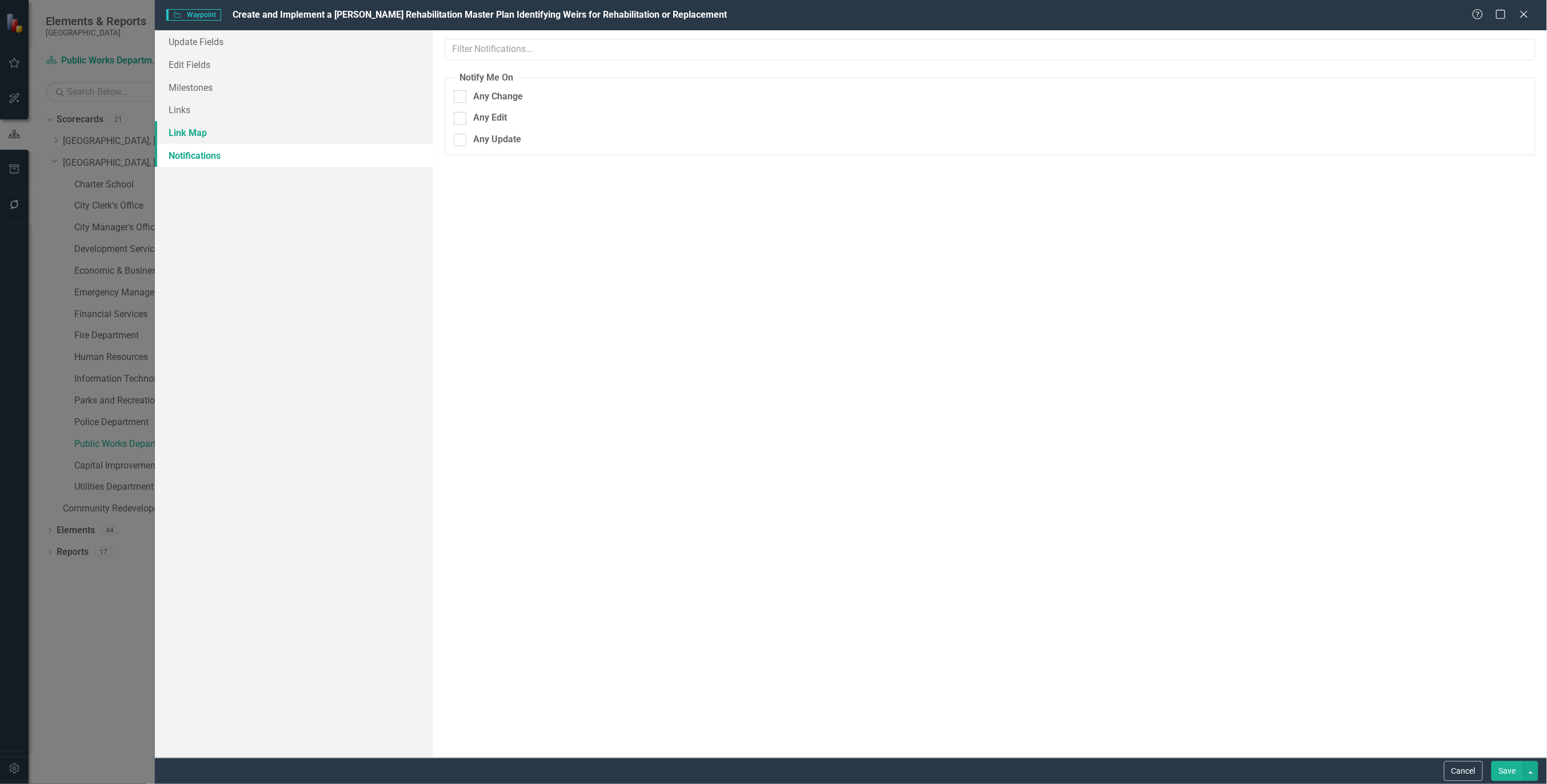
click at [187, 125] on link "Link Map" at bounding box center [294, 132] width 278 height 23
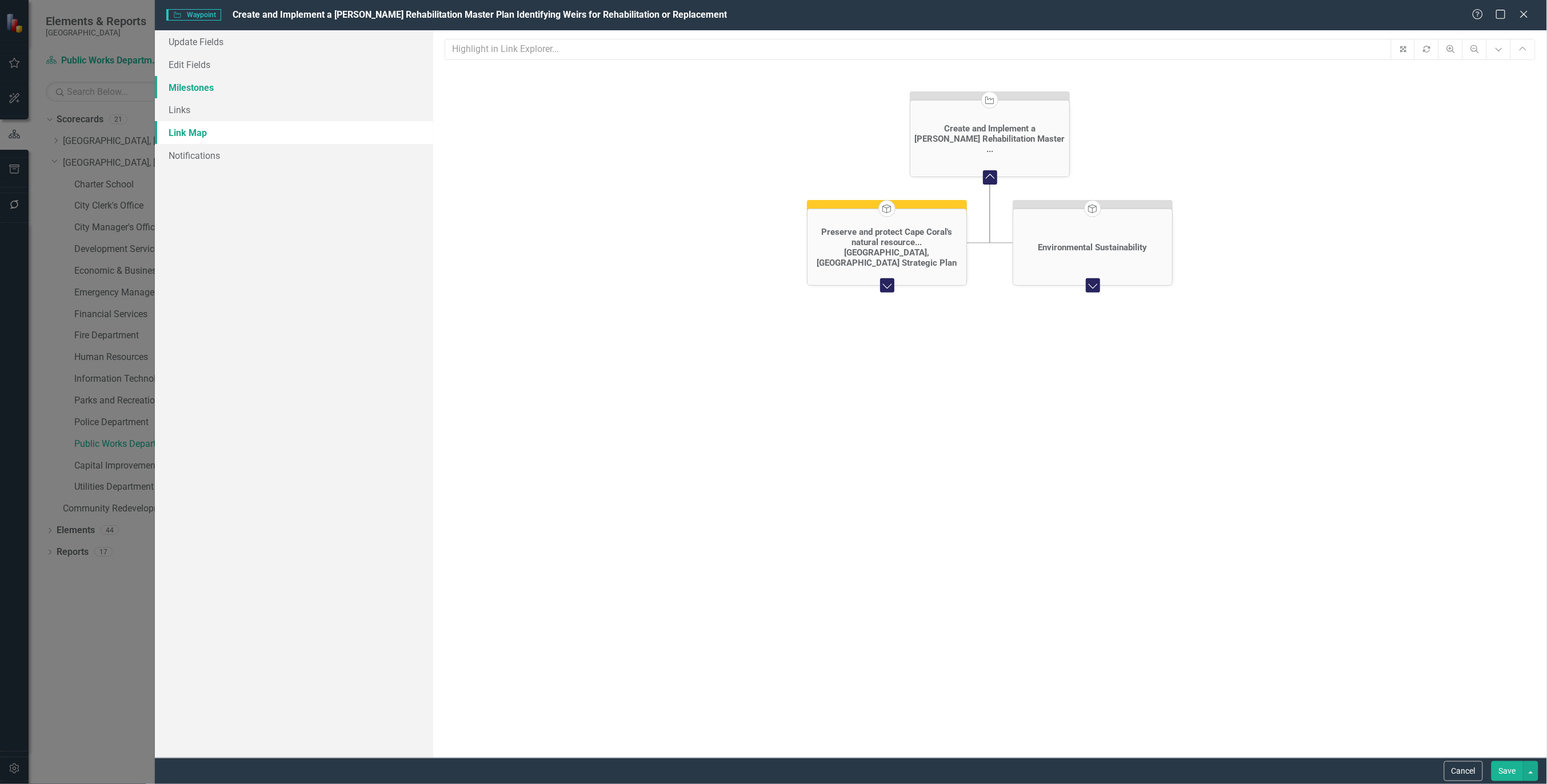
click at [191, 84] on link "Milestones" at bounding box center [294, 87] width 278 height 23
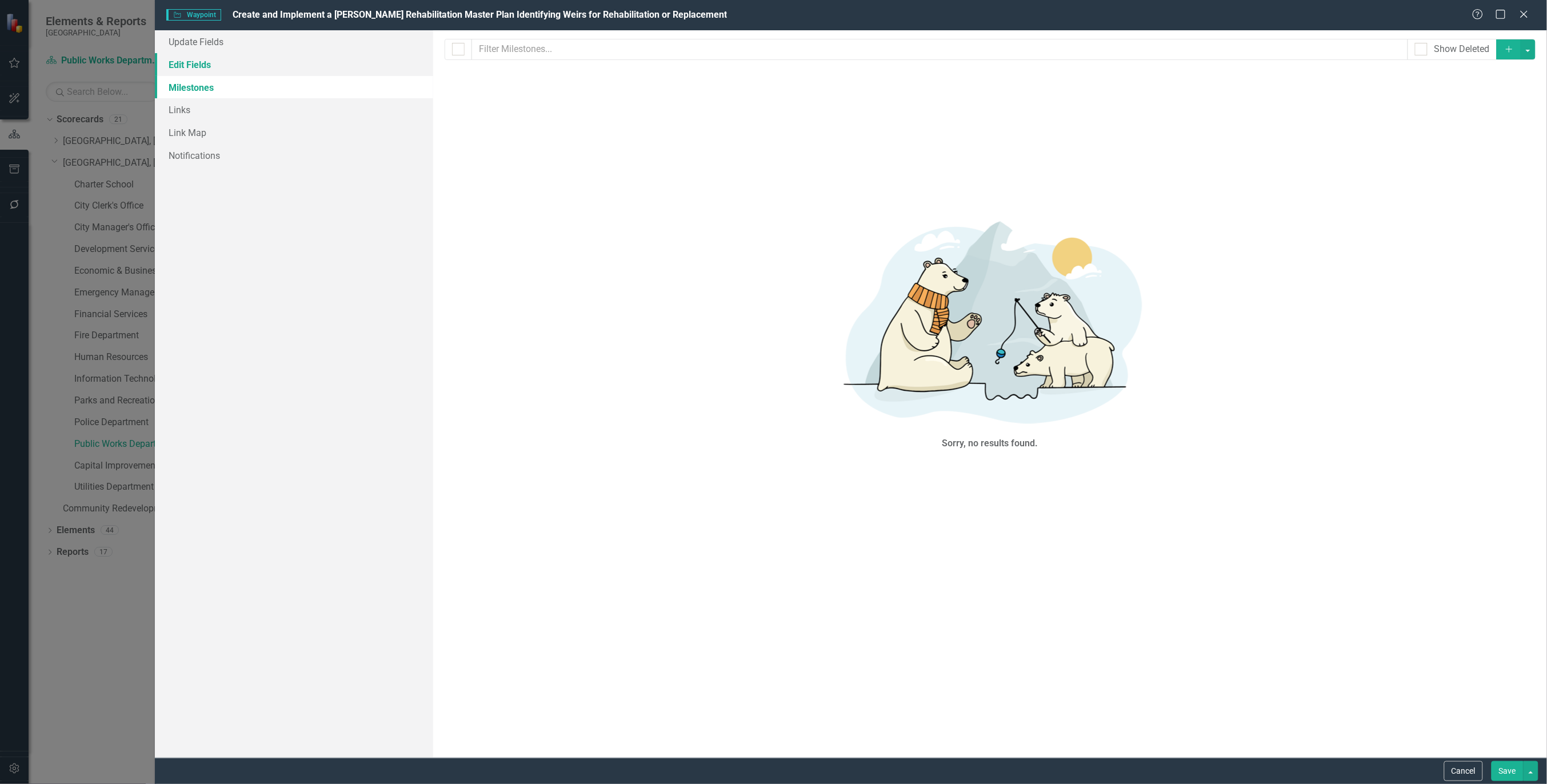
click at [189, 59] on link "Edit Fields" at bounding box center [294, 64] width 278 height 23
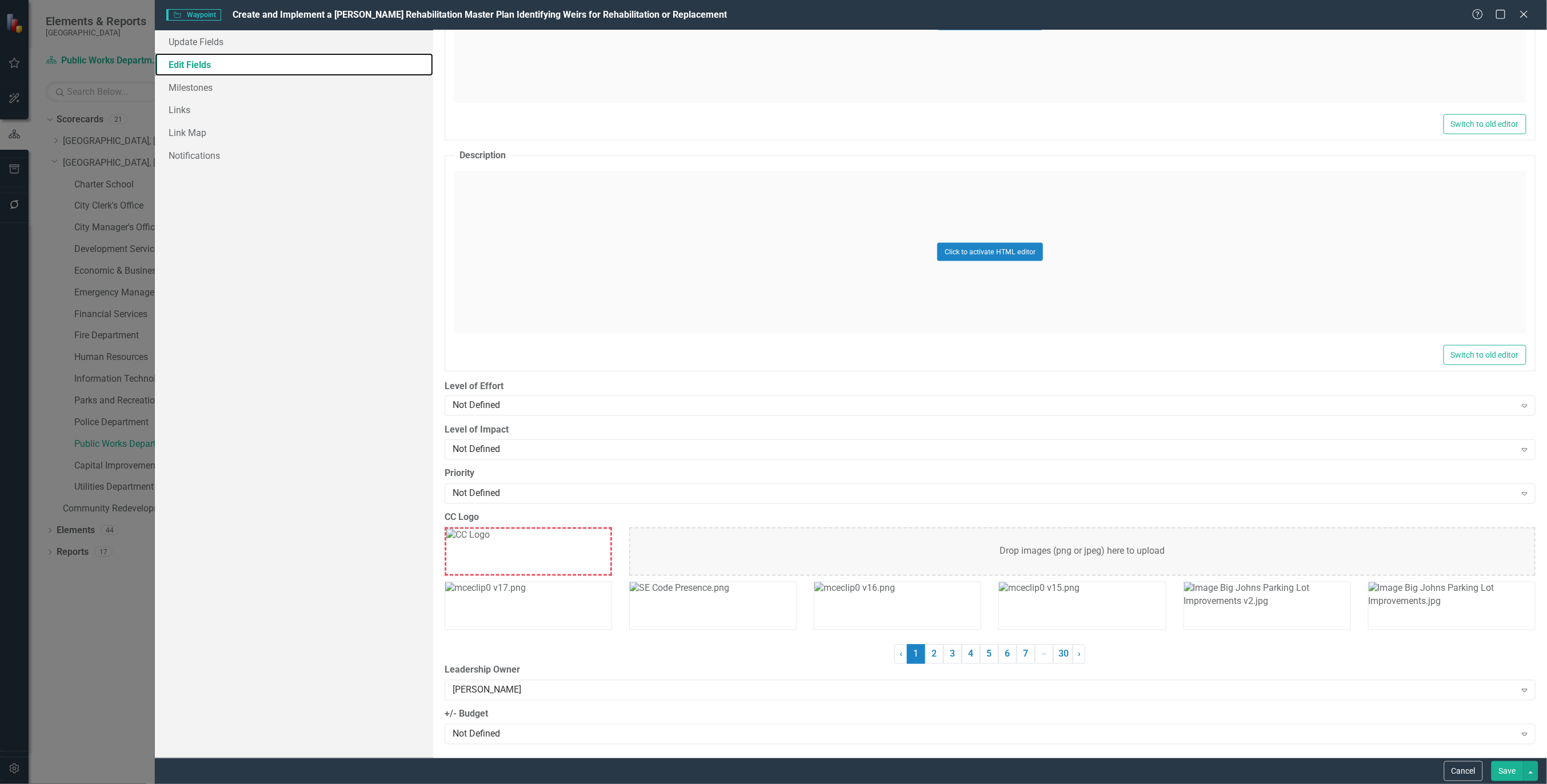
scroll to position [589, 0]
click at [1515, 688] on div "Expand" at bounding box center [1525, 688] width 21 height 18
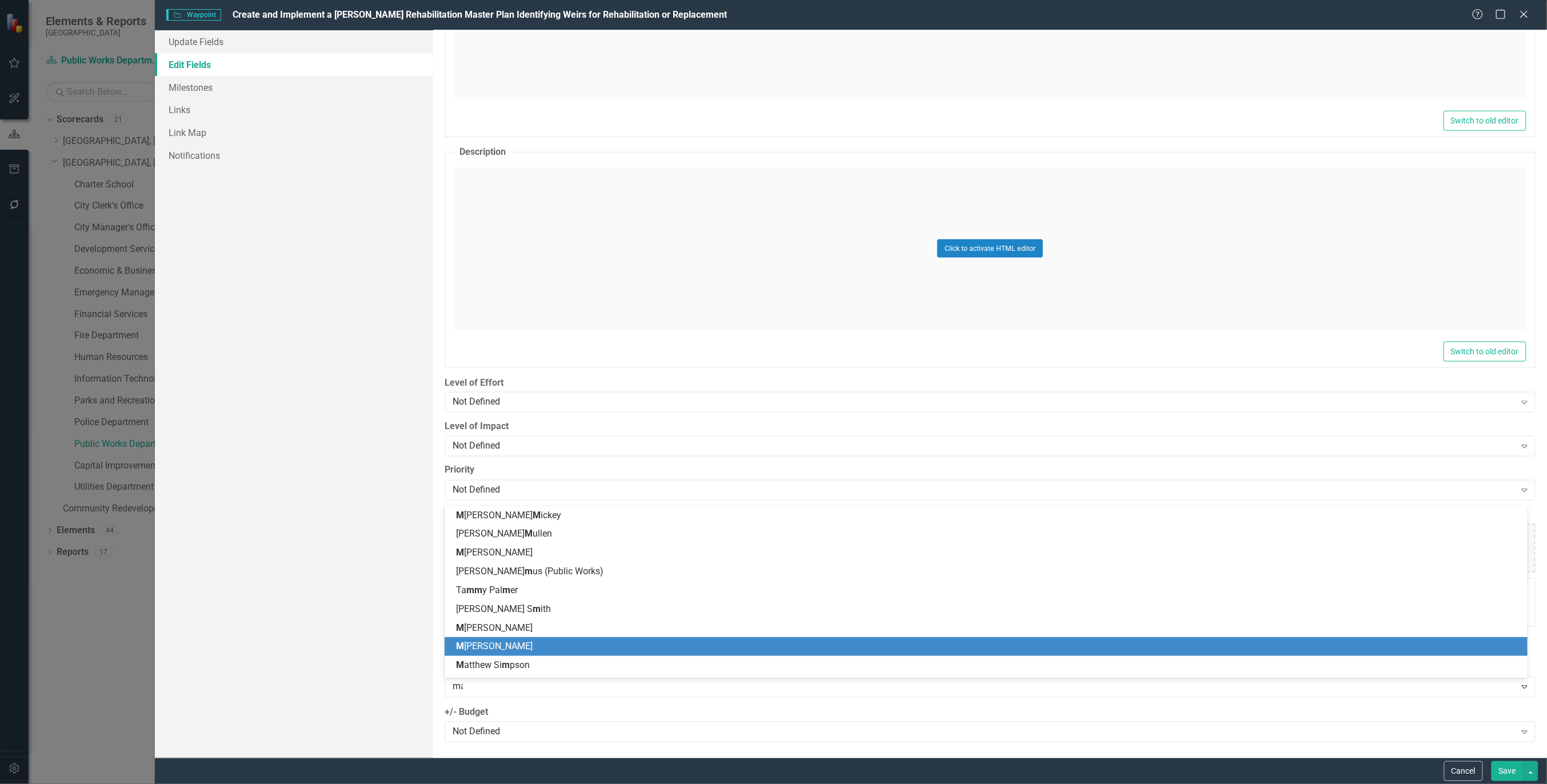
scroll to position [76, 0]
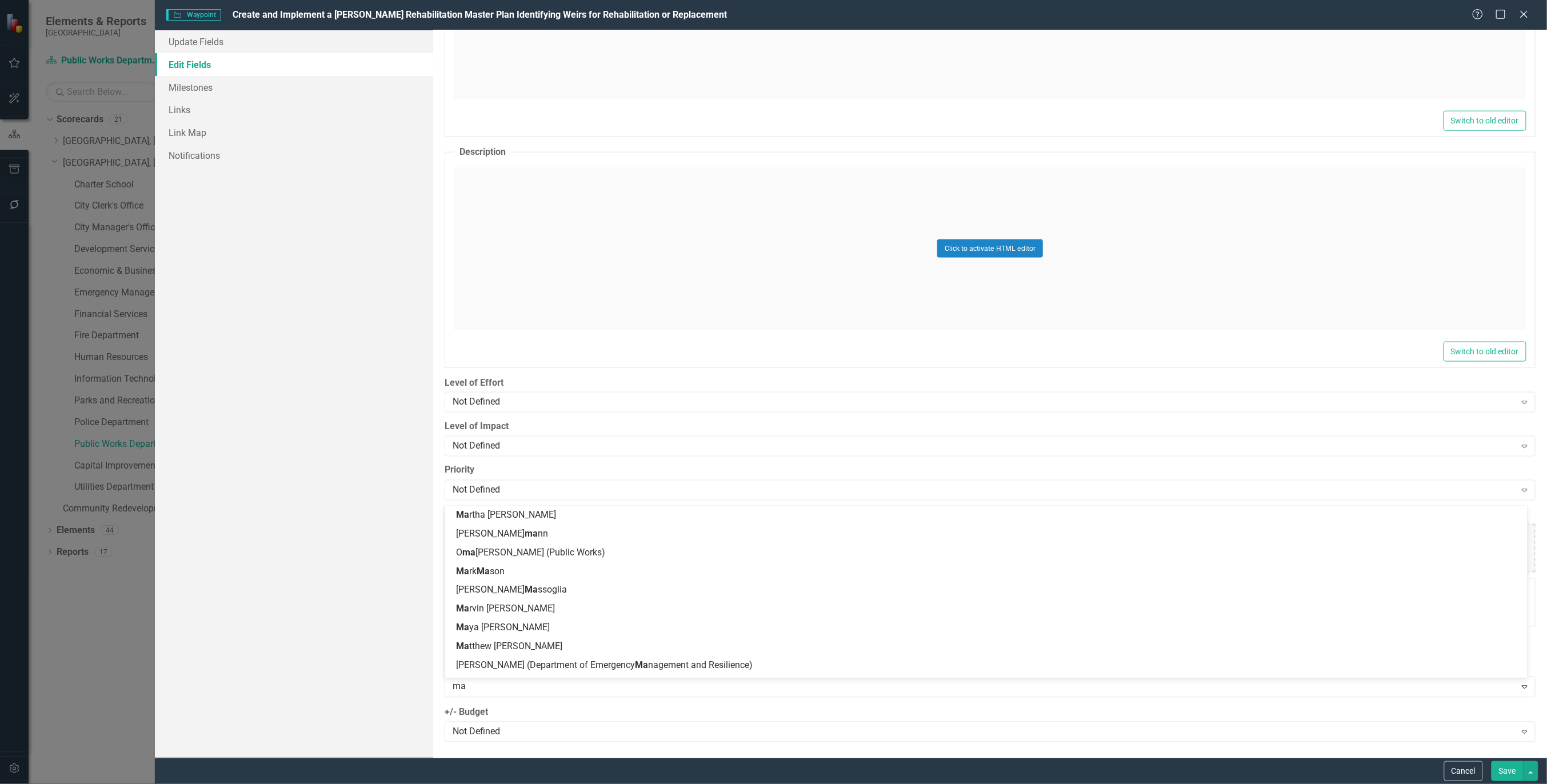
type input "mat"
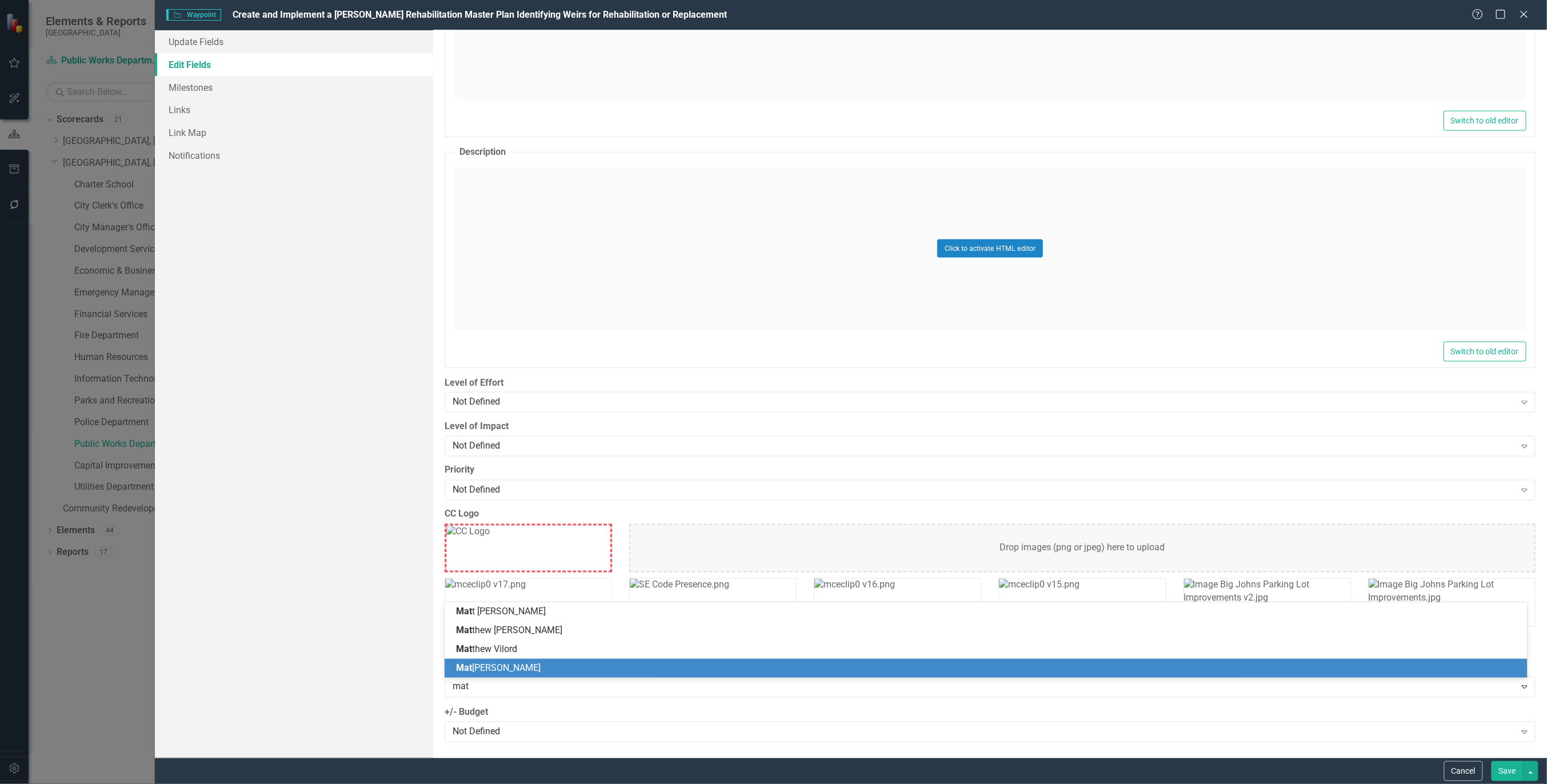
click at [506, 666] on span "Mat t Williams" at bounding box center [498, 668] width 84 height 11
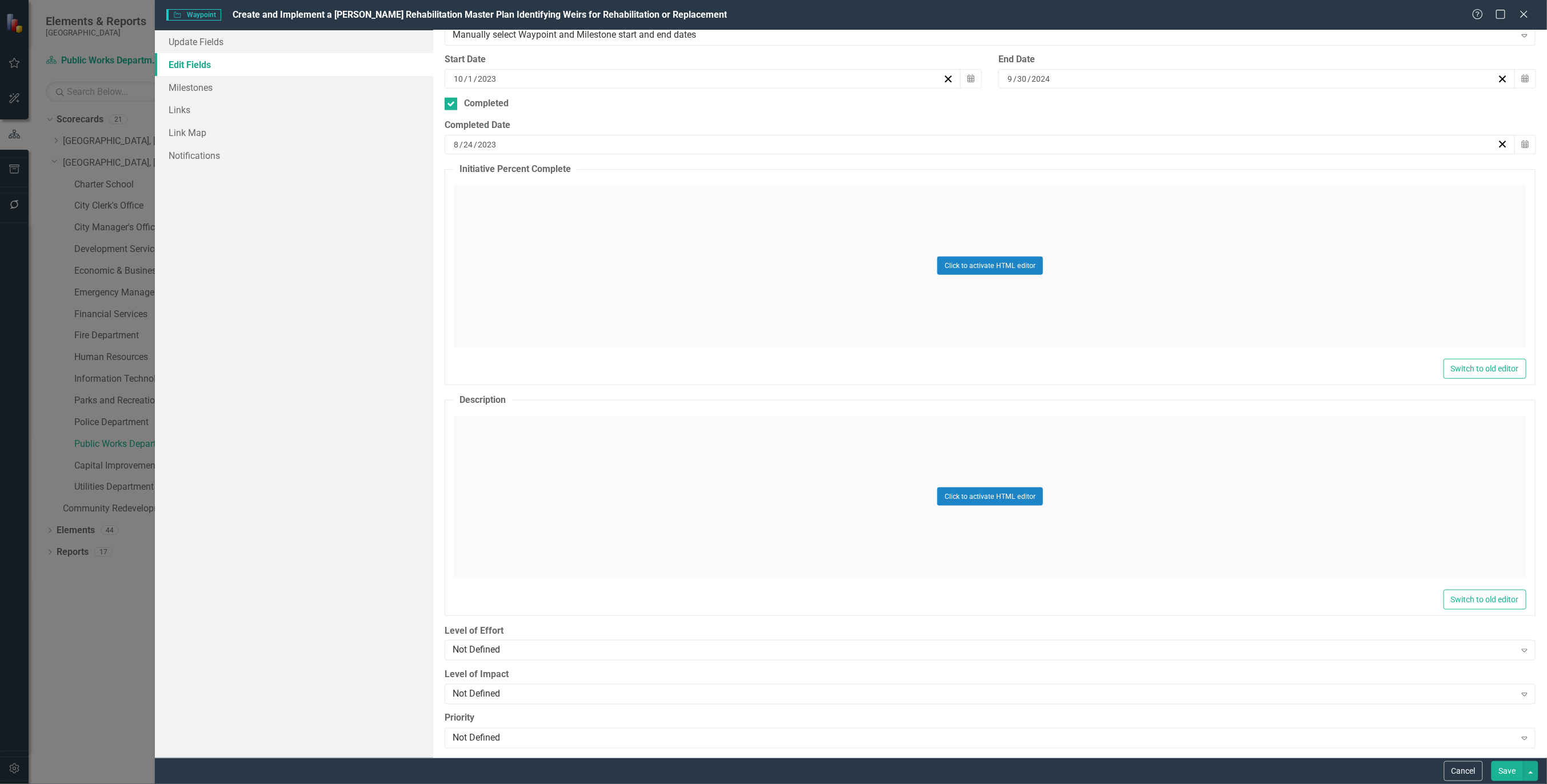
scroll to position [335, 0]
click at [206, 42] on link "Update Fields" at bounding box center [294, 42] width 278 height 23
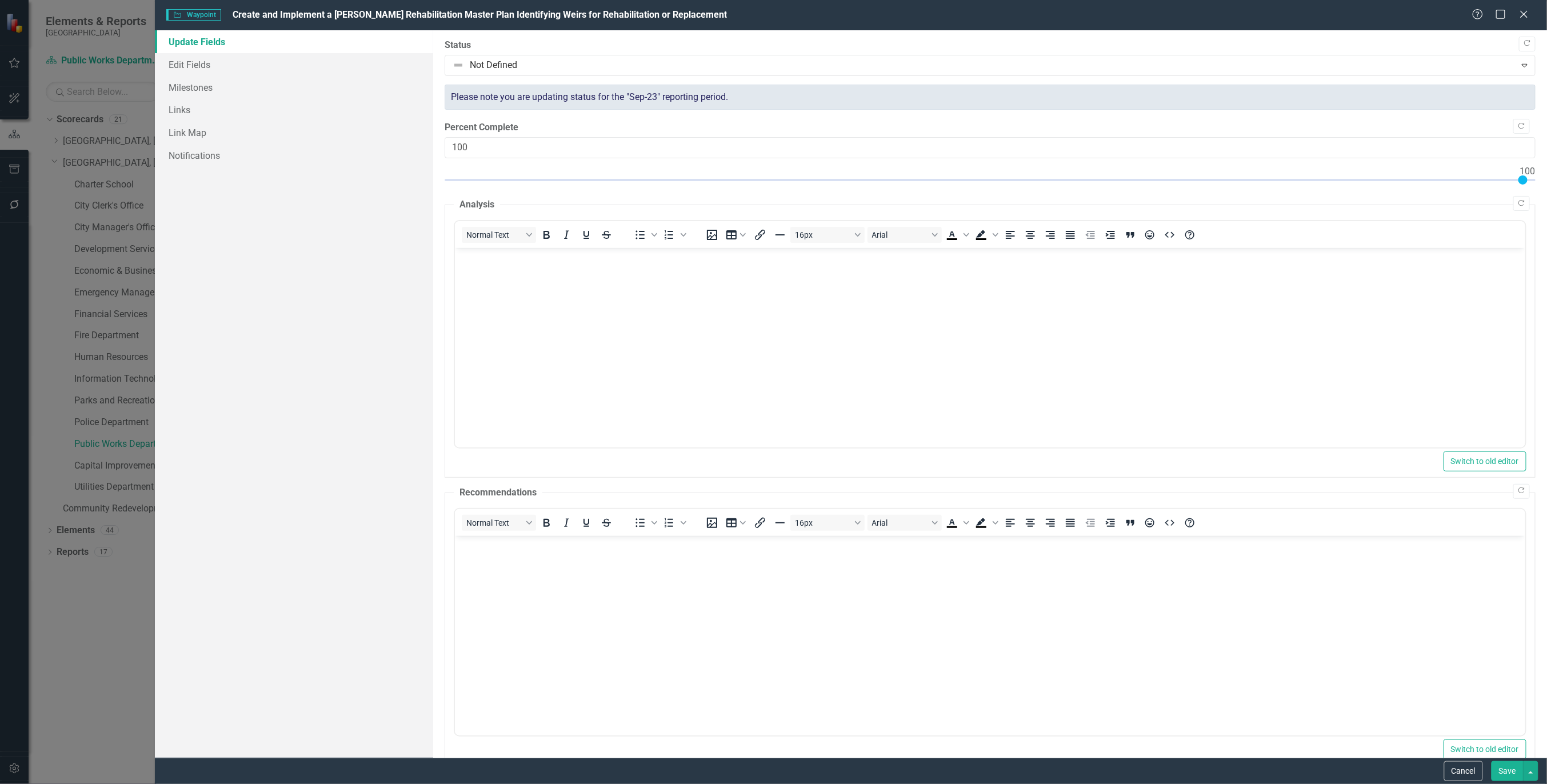
click at [1220, 104] on div "Please note you are updating status for the "Sep-23" reporting period." at bounding box center [990, 97] width 1091 height 26
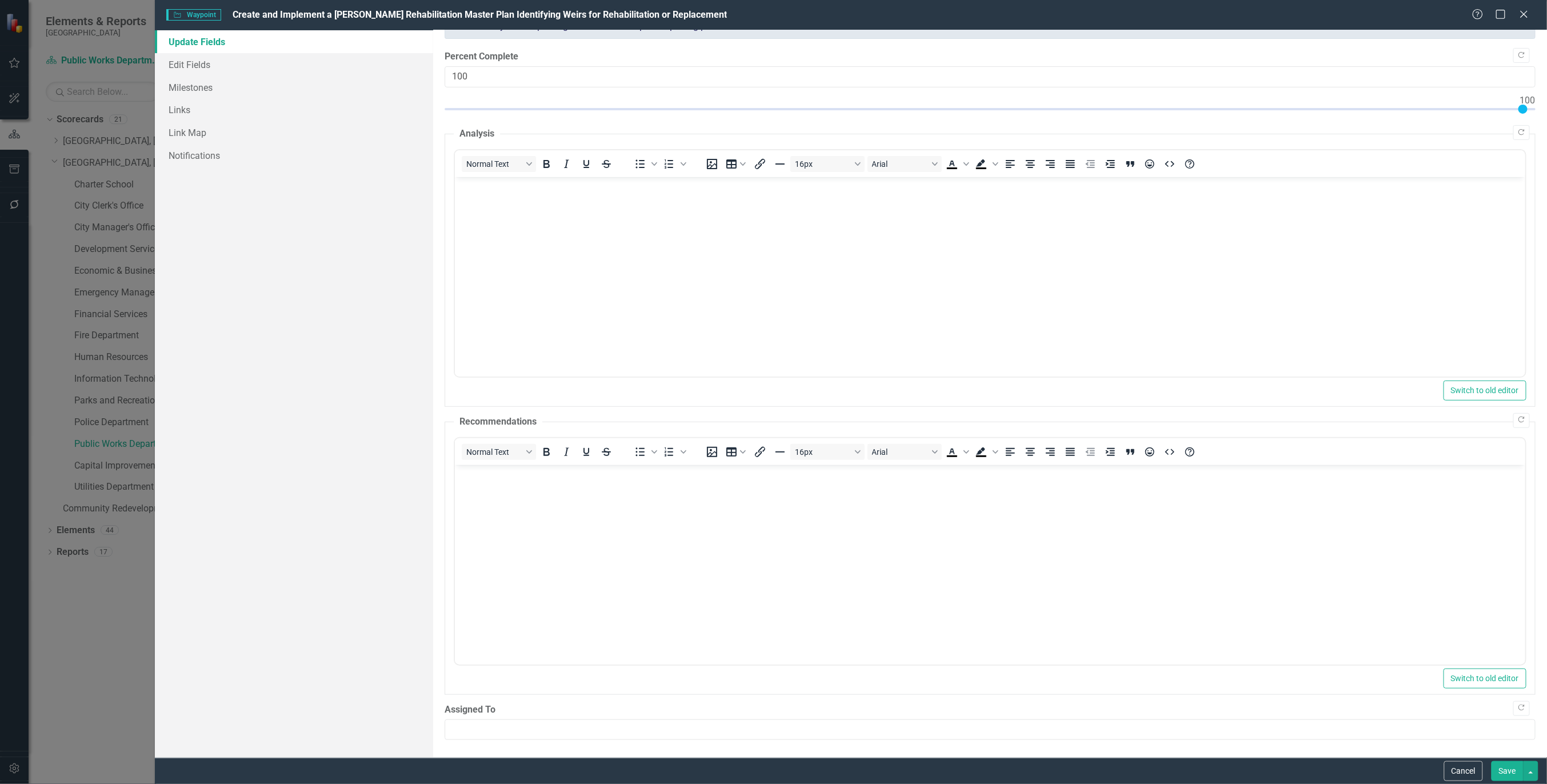
scroll to position [0, 0]
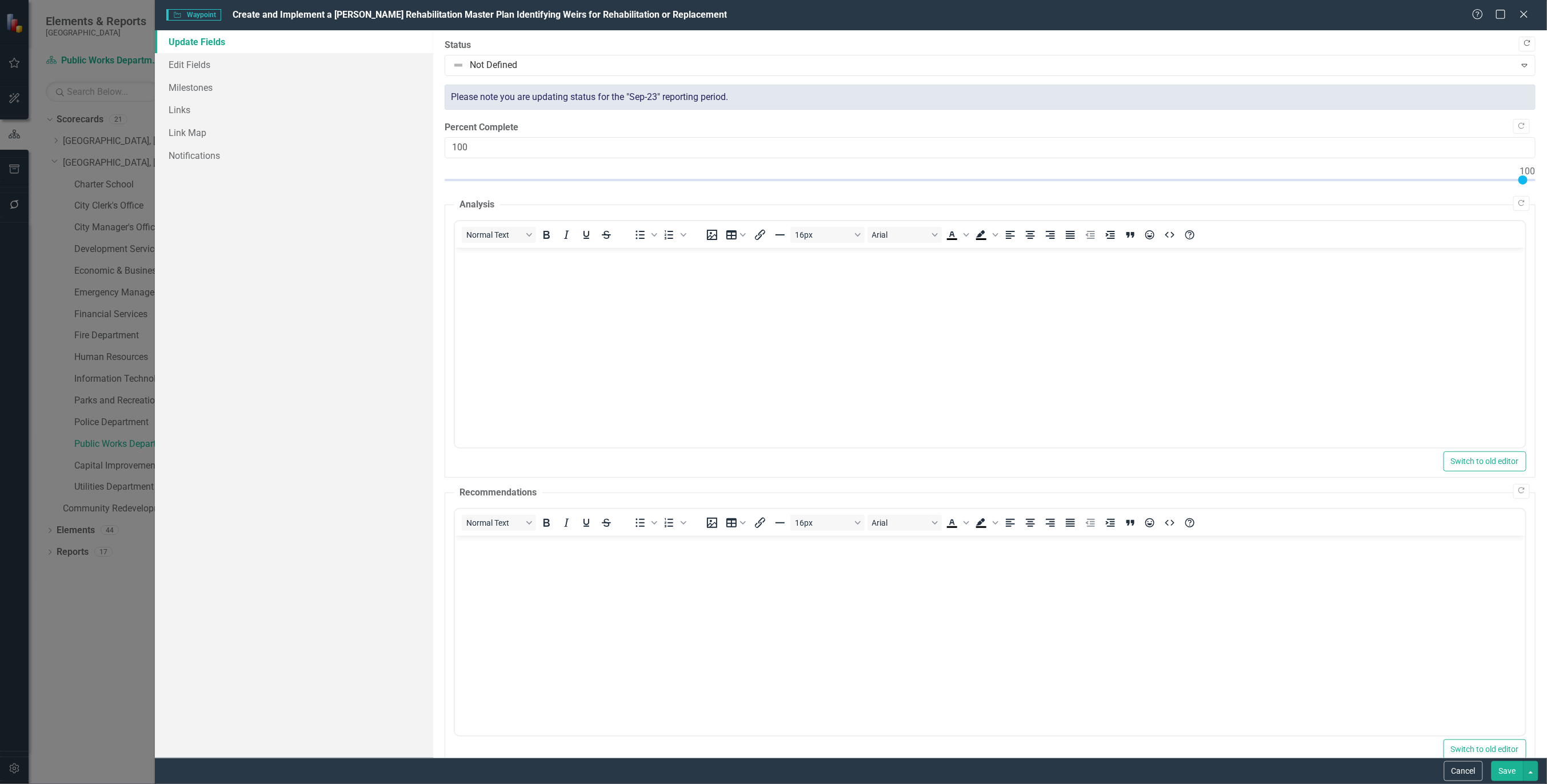
click at [1523, 44] on icon "Copy Forward" at bounding box center [1527, 43] width 9 height 7
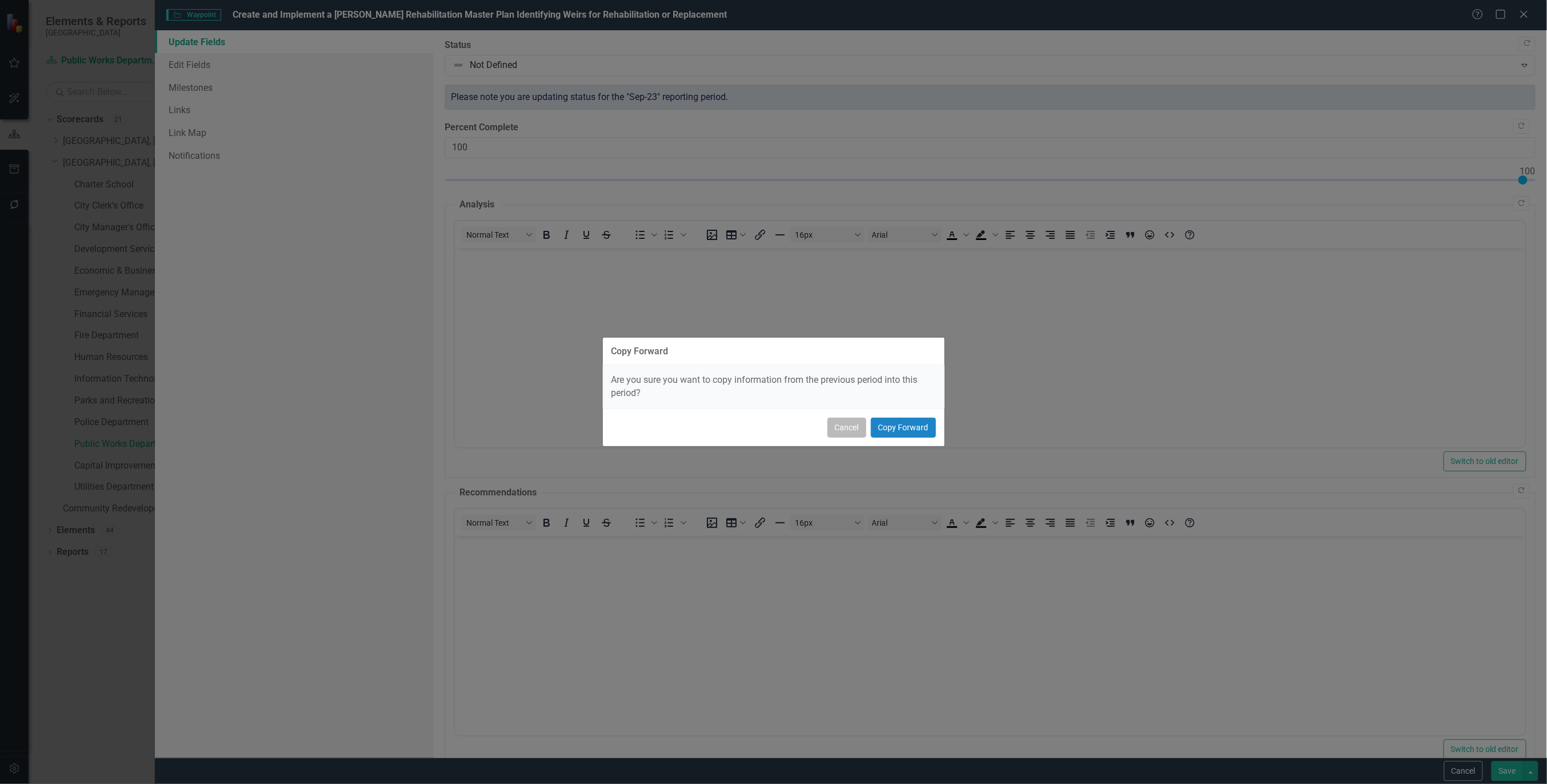
click at [841, 423] on button "Cancel" at bounding box center [847, 427] width 39 height 20
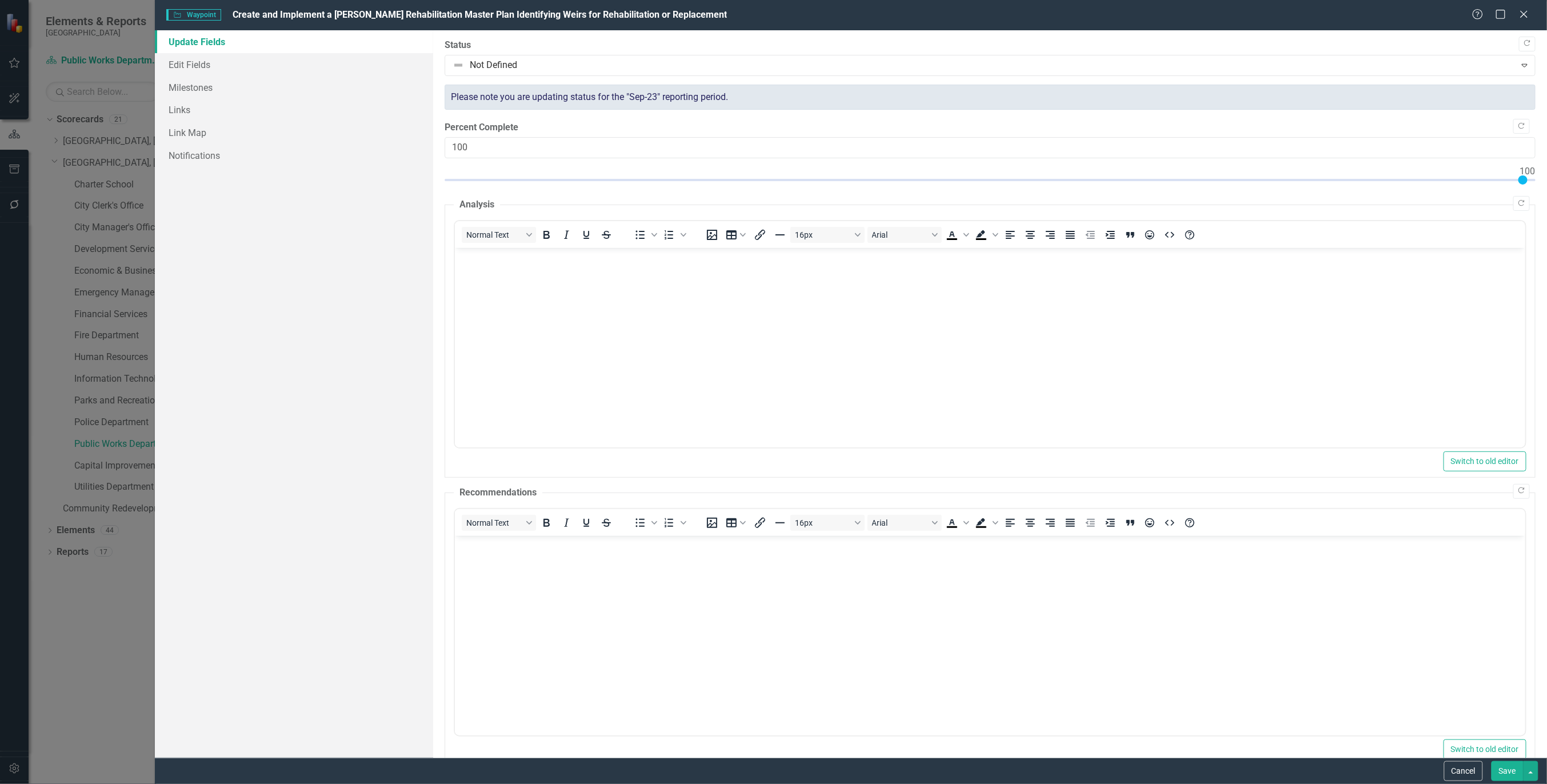
click at [1505, 770] on button "Save" at bounding box center [1507, 771] width 32 height 20
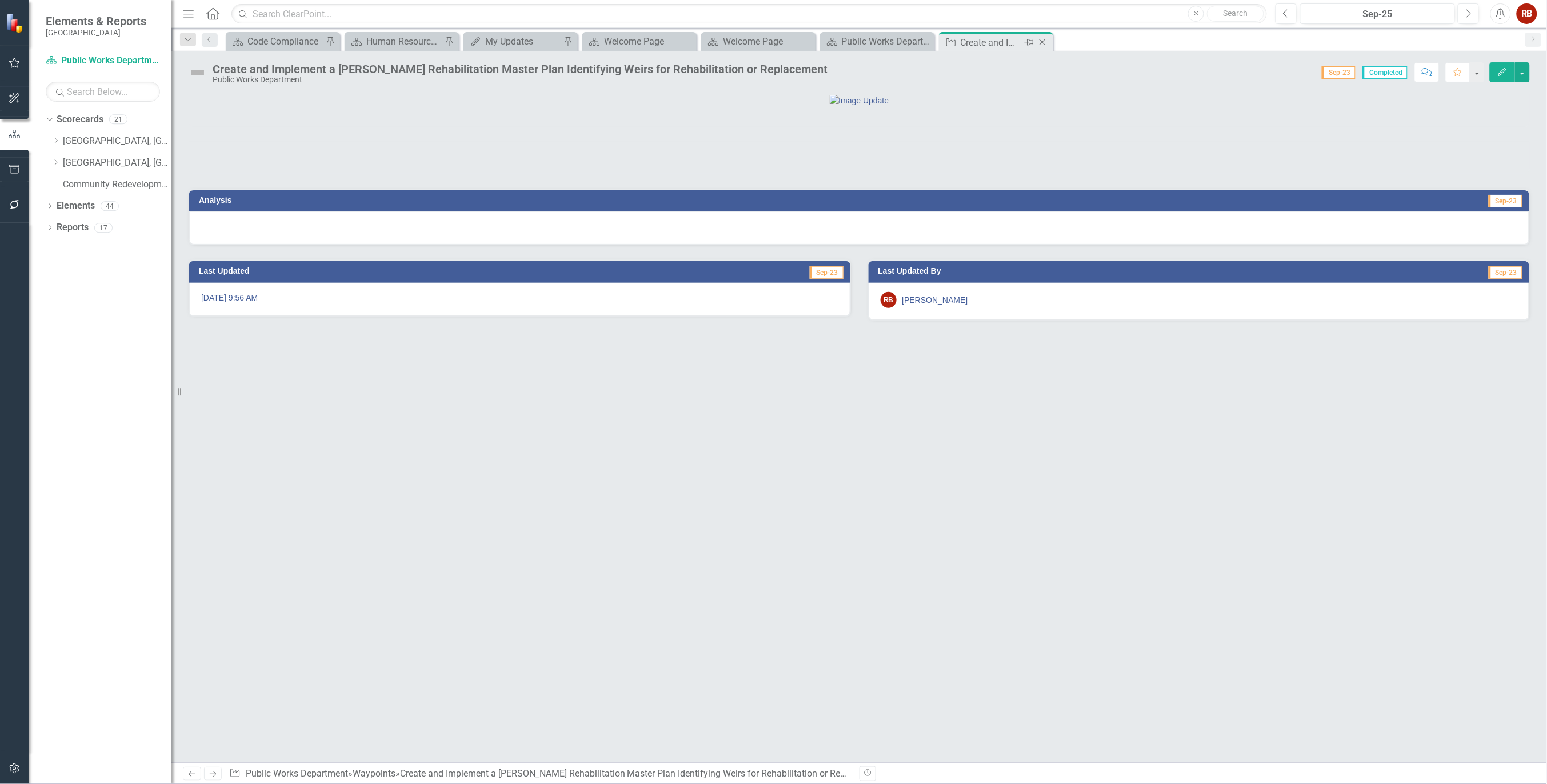
click at [1042, 41] on icon "Close" at bounding box center [1042, 42] width 12 height 9
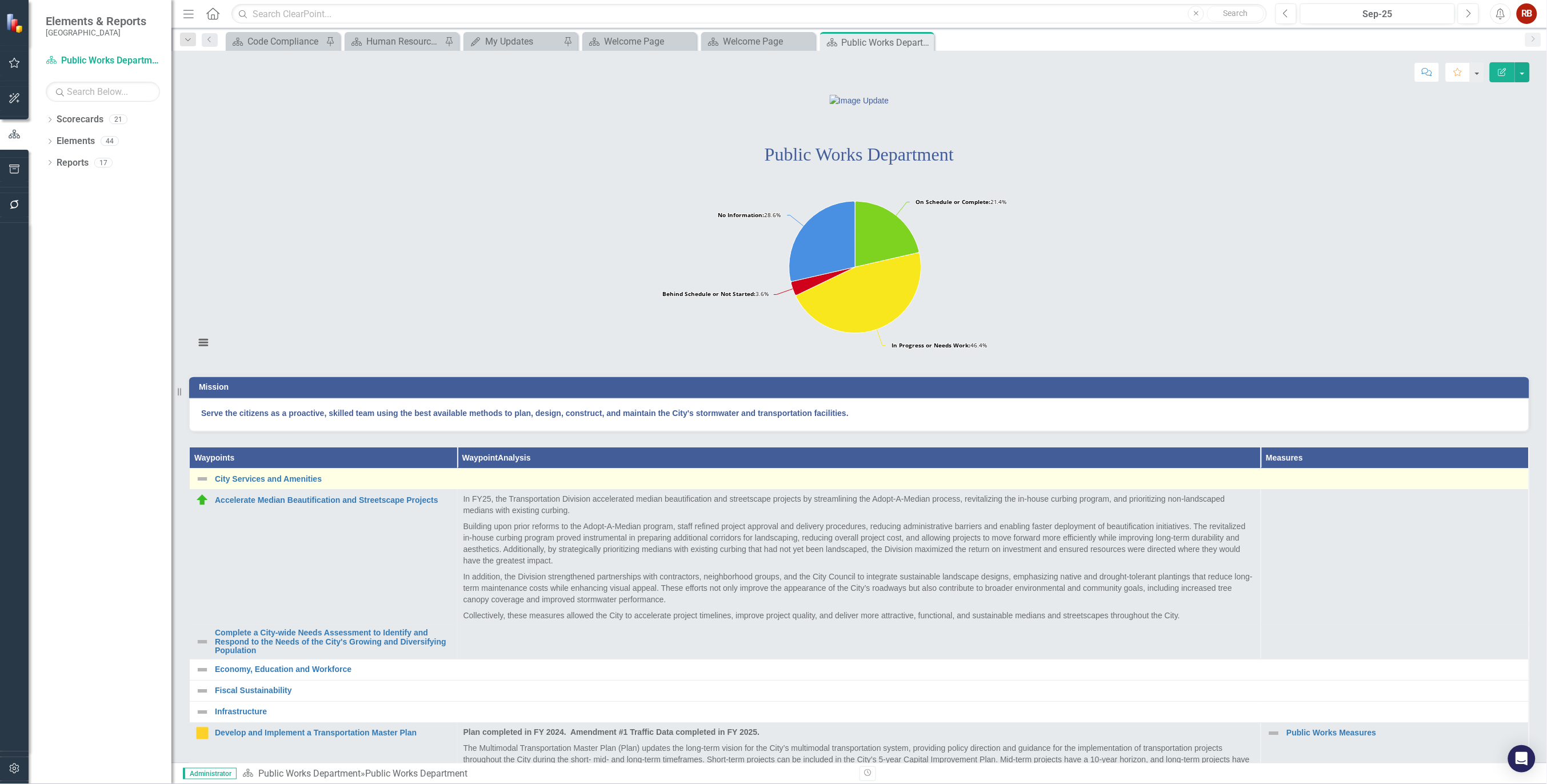
click at [203, 485] on img at bounding box center [202, 479] width 13 height 13
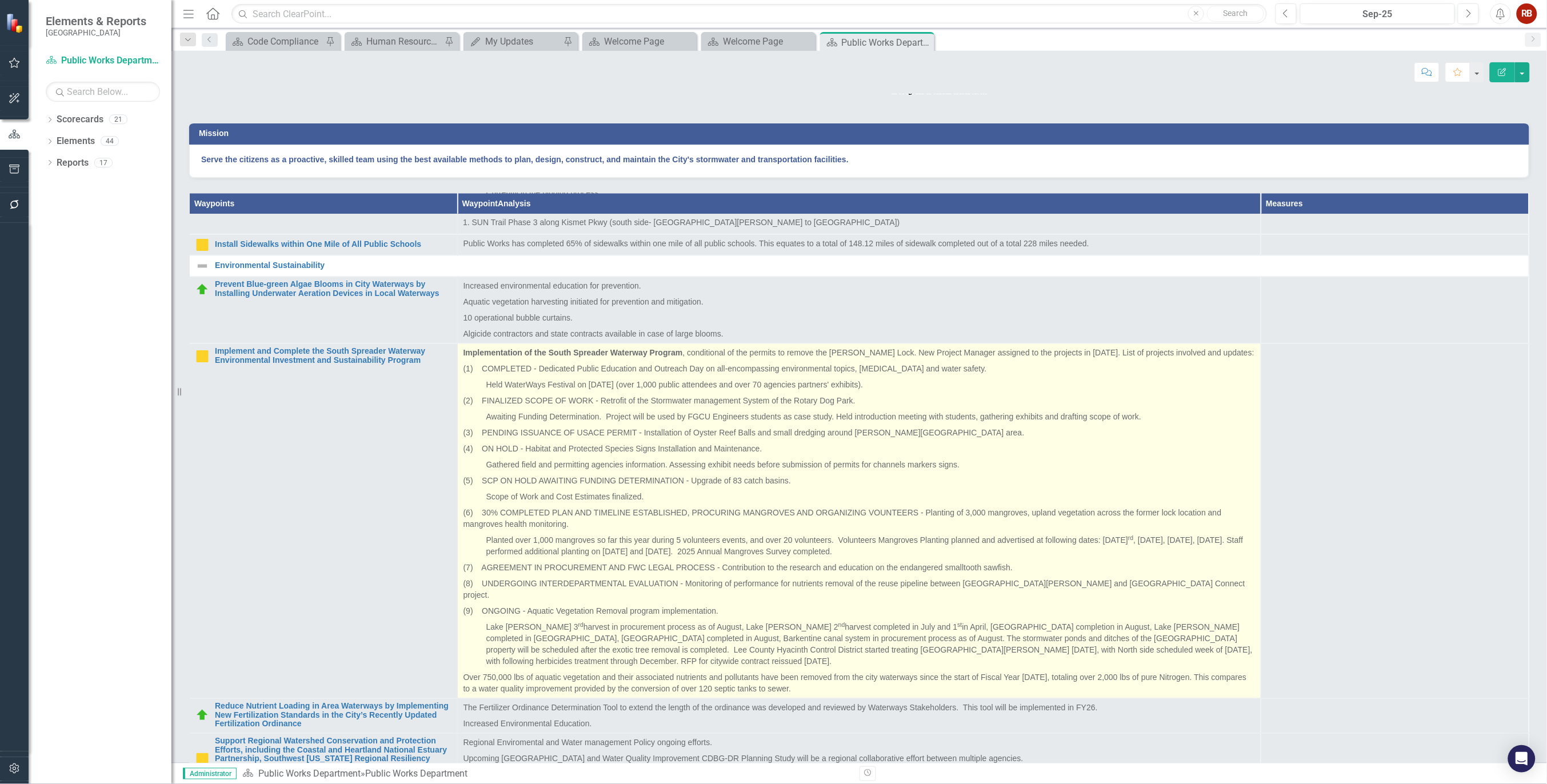
scroll to position [1269, 0]
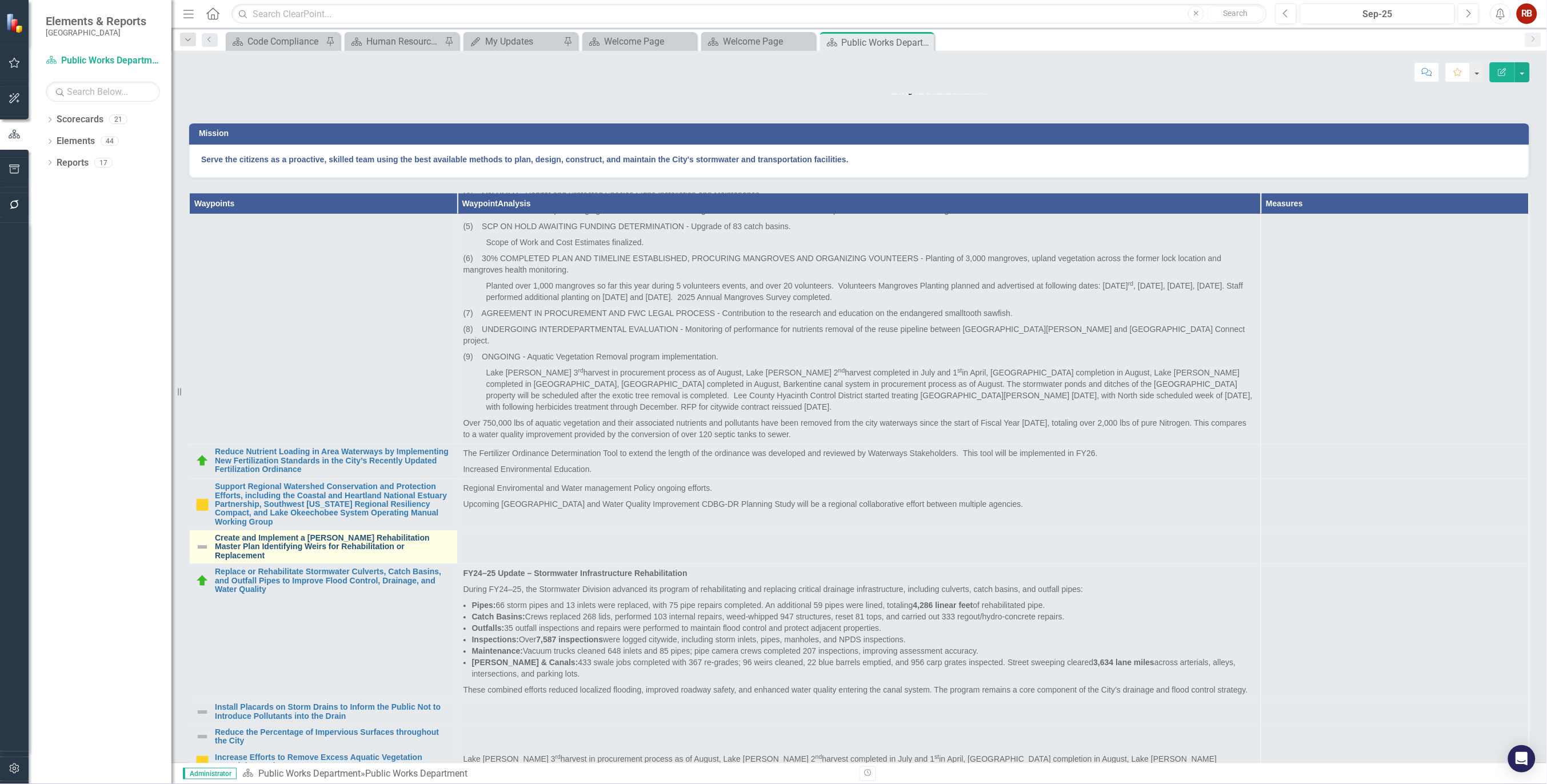
click at [328, 561] on link "Create and Implement a [PERSON_NAME] Rehabilitation Master Plan Identifying Wei…" at bounding box center [333, 547] width 236 height 26
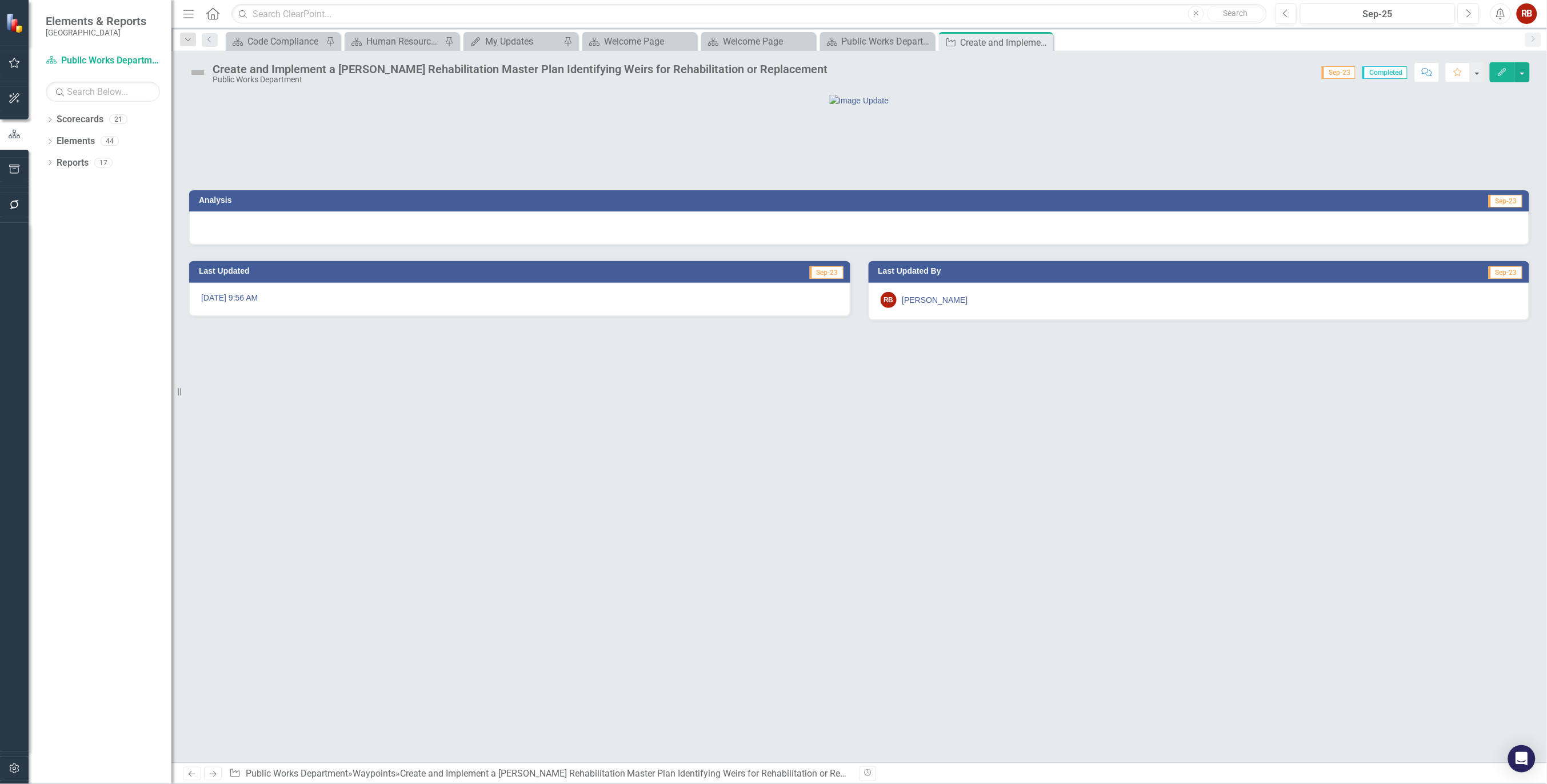
click at [1494, 76] on button "Edit" at bounding box center [1502, 72] width 25 height 20
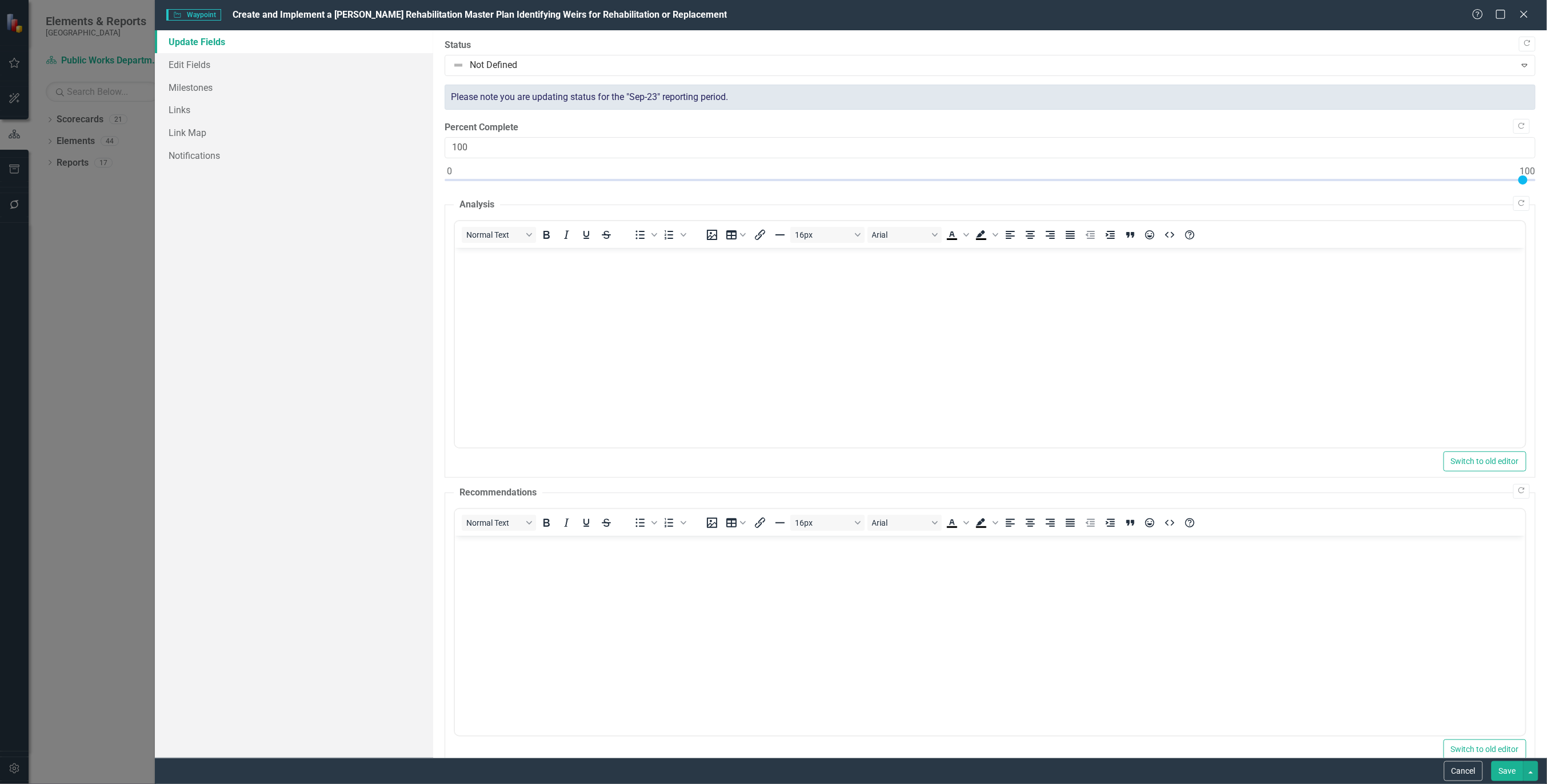
click at [705, 87] on div "Please note you are updating status for the "Sep-23" reporting period." at bounding box center [990, 97] width 1091 height 26
click at [705, 96] on div "Please note you are updating status for the "Sep-23" reporting period." at bounding box center [990, 97] width 1091 height 26
click at [186, 85] on link "Milestones" at bounding box center [294, 87] width 278 height 23
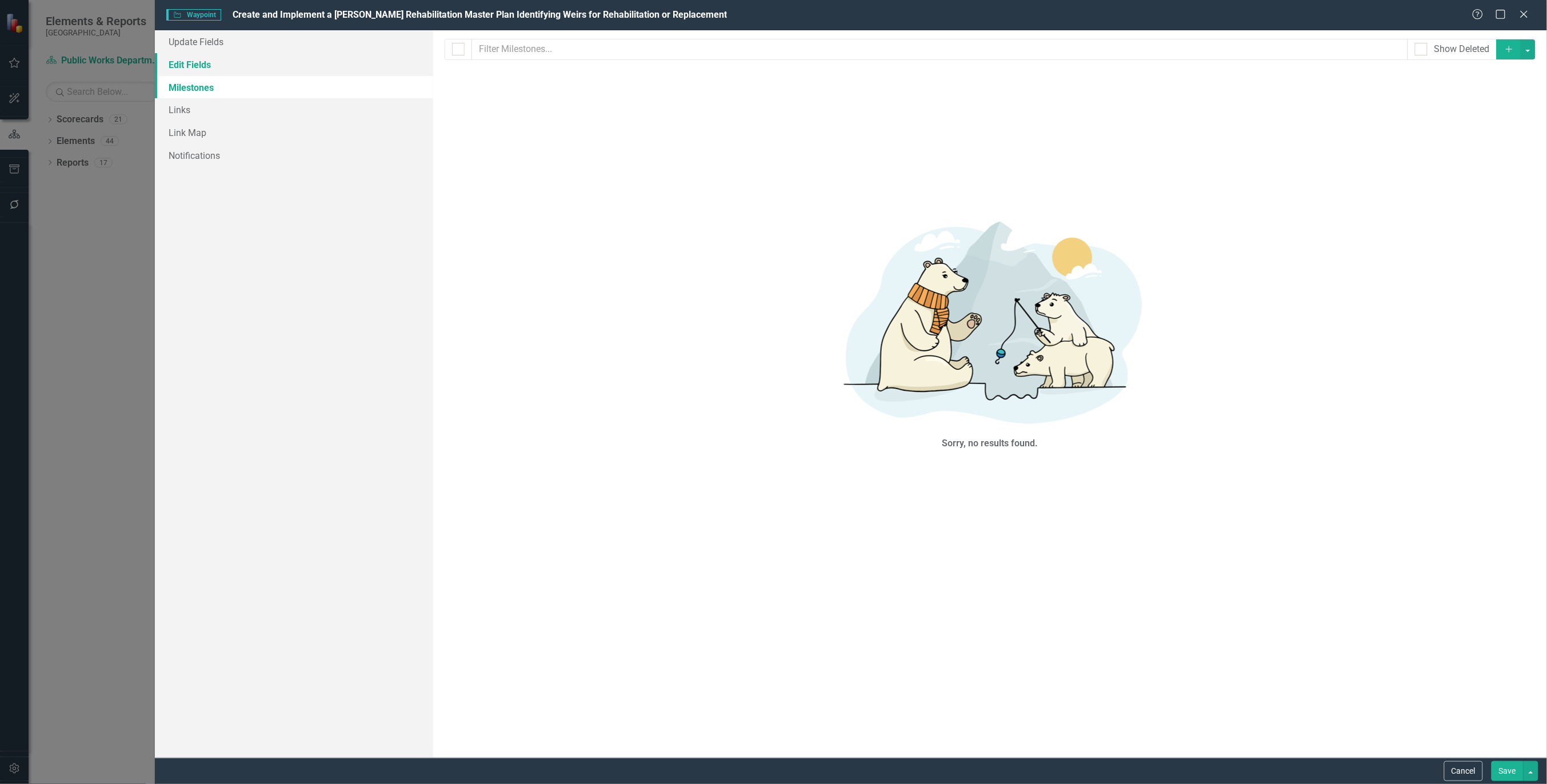
click at [191, 71] on link "Edit Fields" at bounding box center [294, 64] width 278 height 23
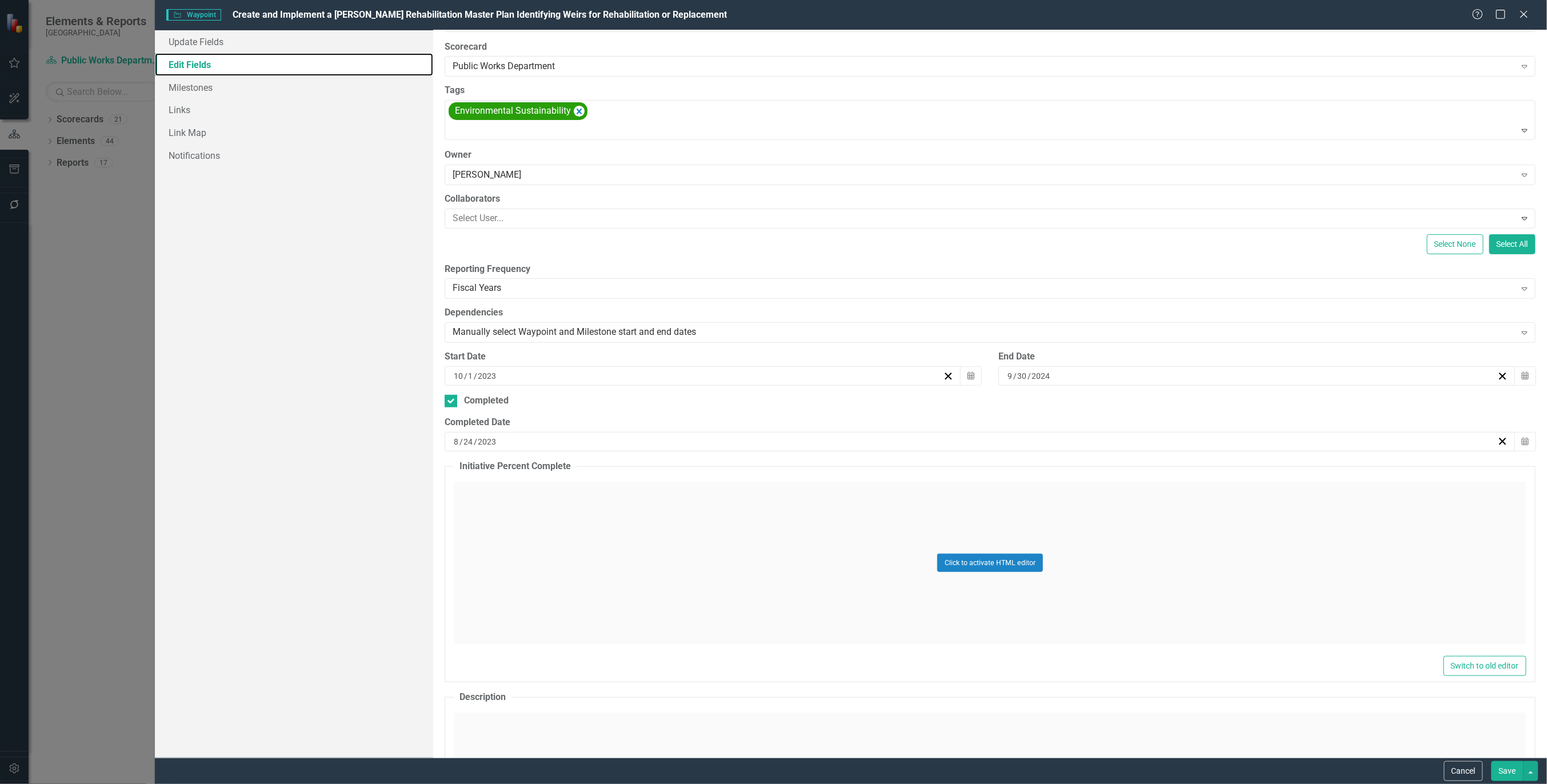
scroll to position [64, 0]
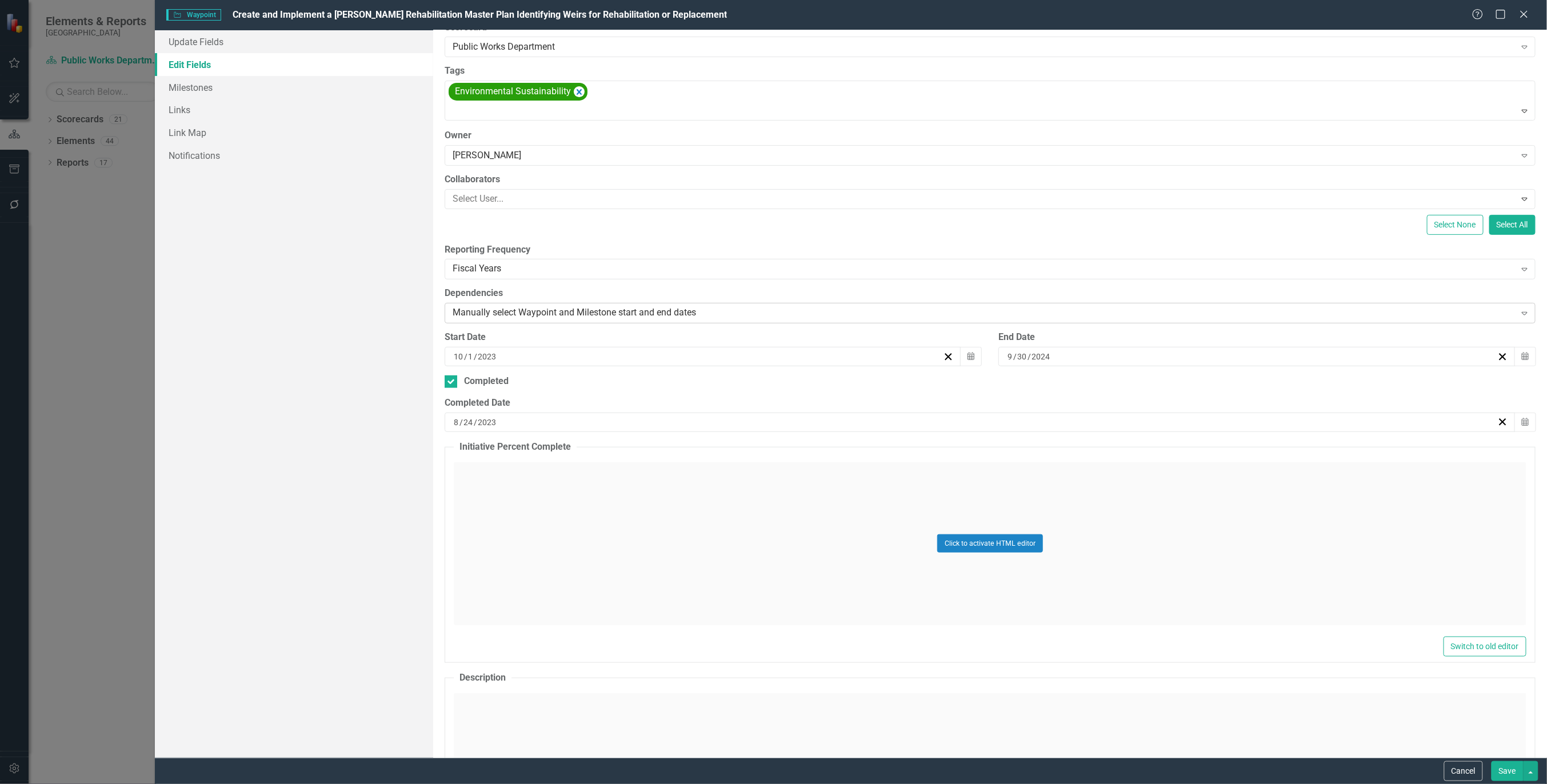
click at [1519, 311] on icon "Expand" at bounding box center [1524, 313] width 12 height 9
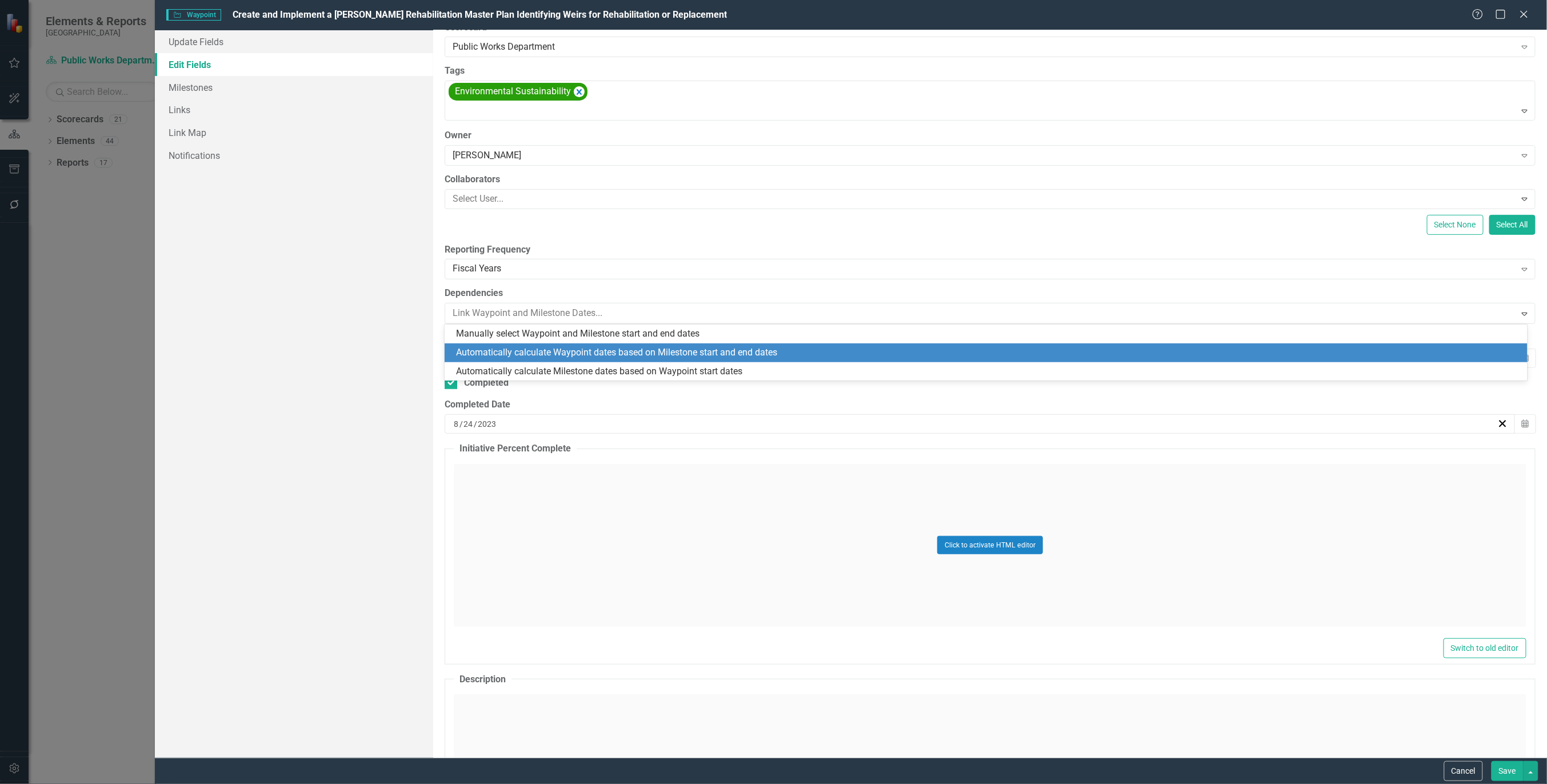
click at [793, 354] on div "Automatically calculate Waypoint dates based on Milestone start and end dates" at bounding box center [988, 353] width 1065 height 13
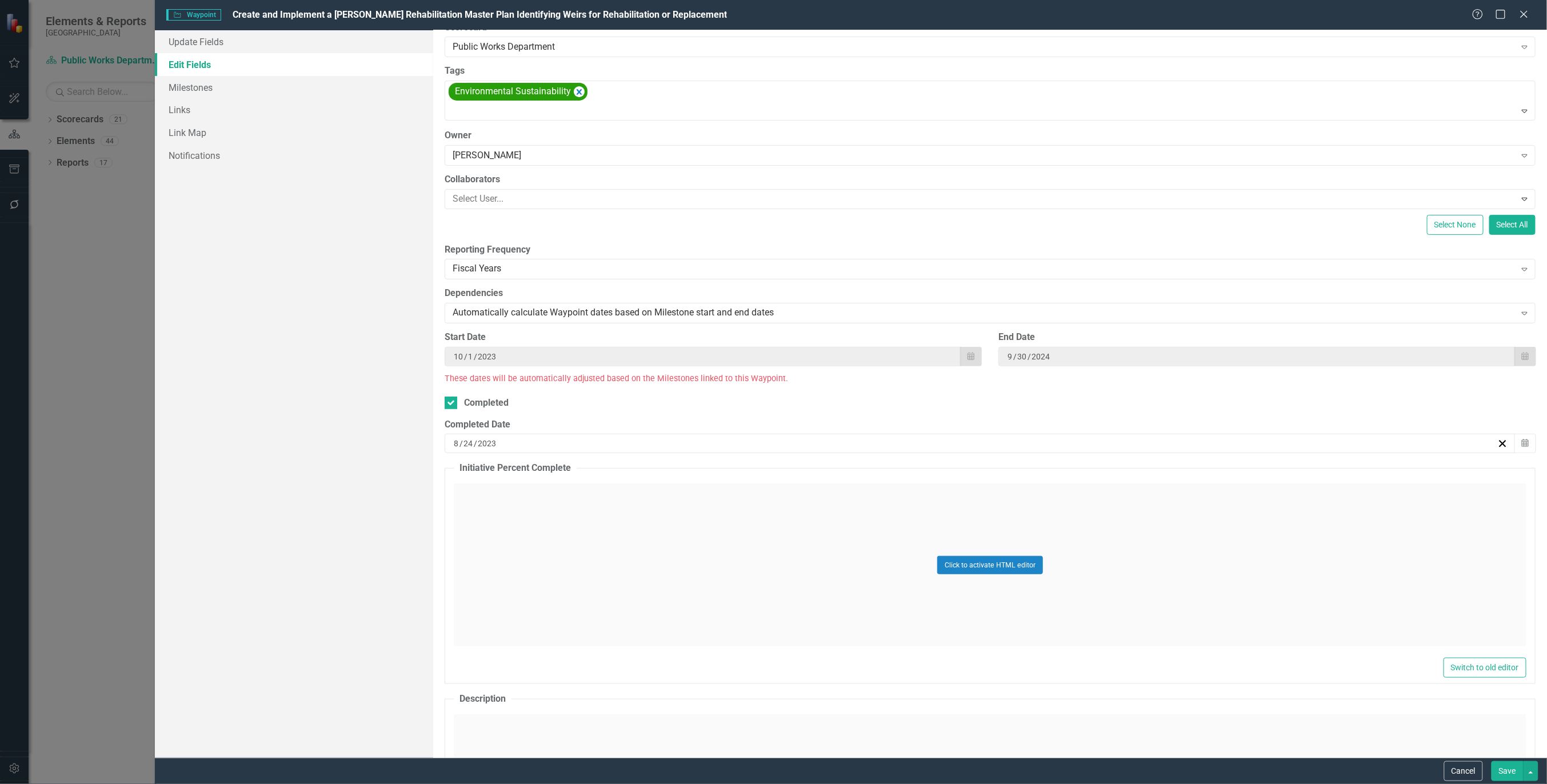
click at [1499, 764] on button "Save" at bounding box center [1507, 771] width 32 height 20
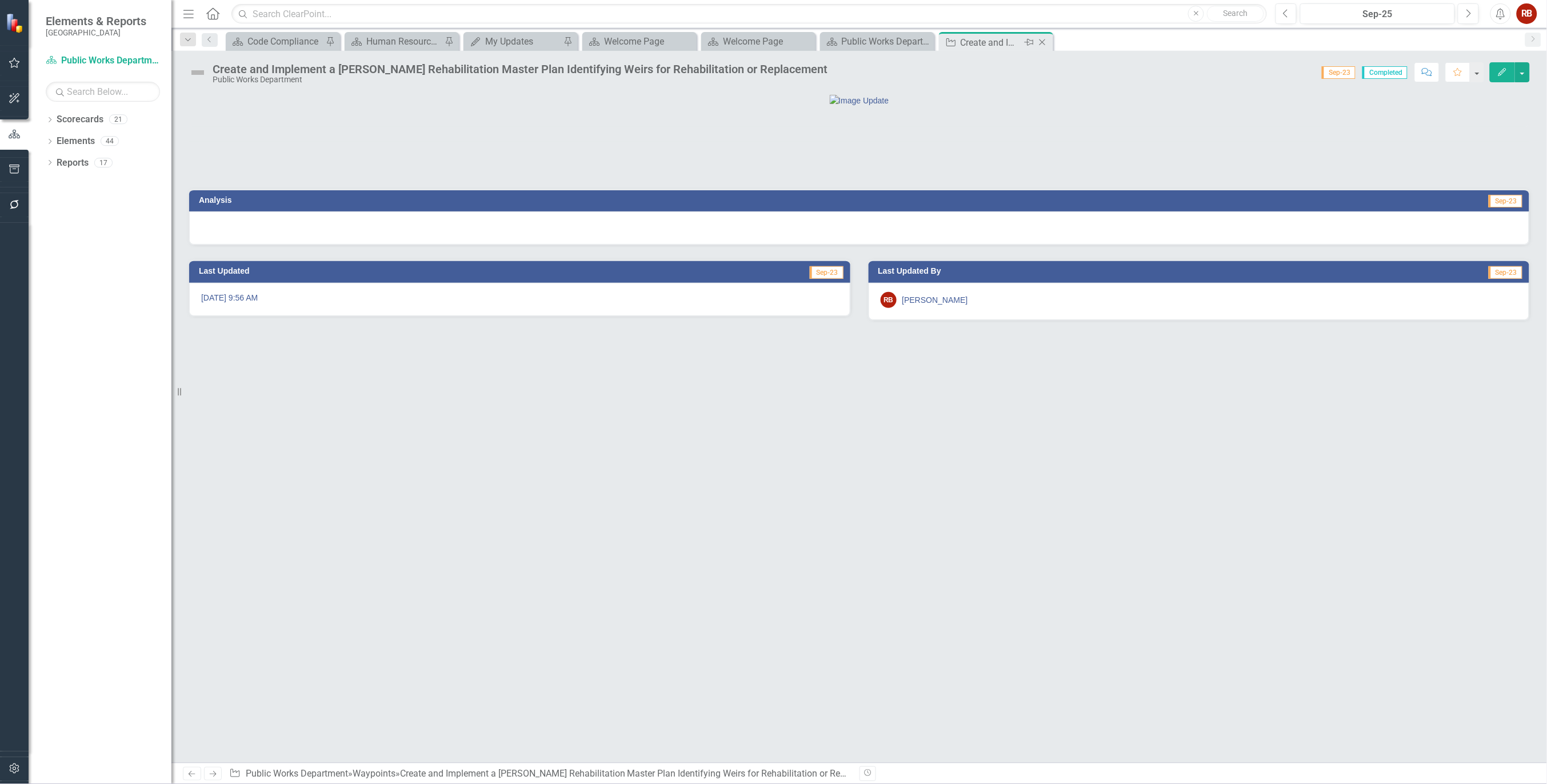
click at [1045, 43] on icon "Close" at bounding box center [1042, 42] width 12 height 9
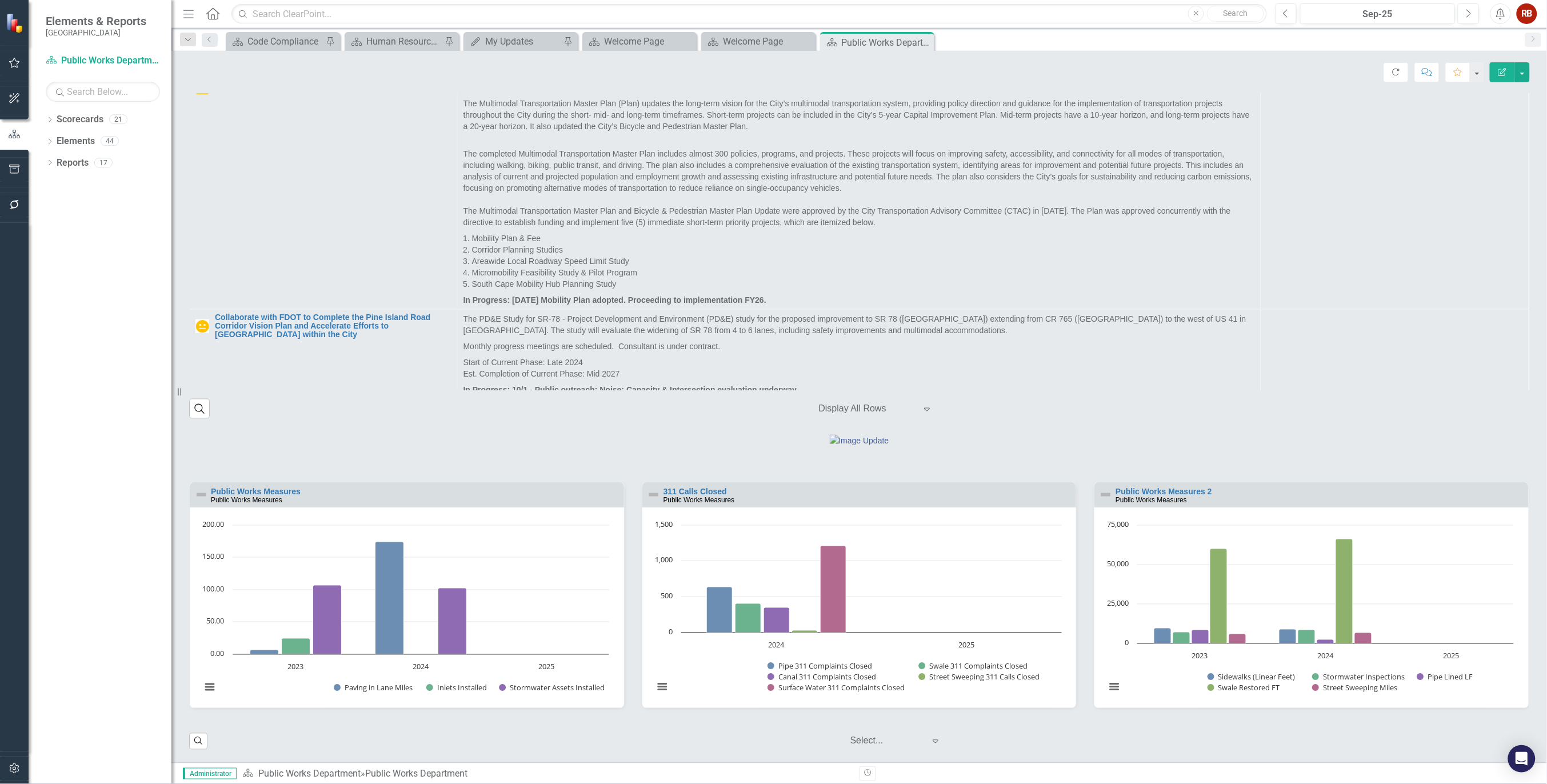
click at [1500, 73] on icon "Edit Report" at bounding box center [1502, 71] width 10 height 8
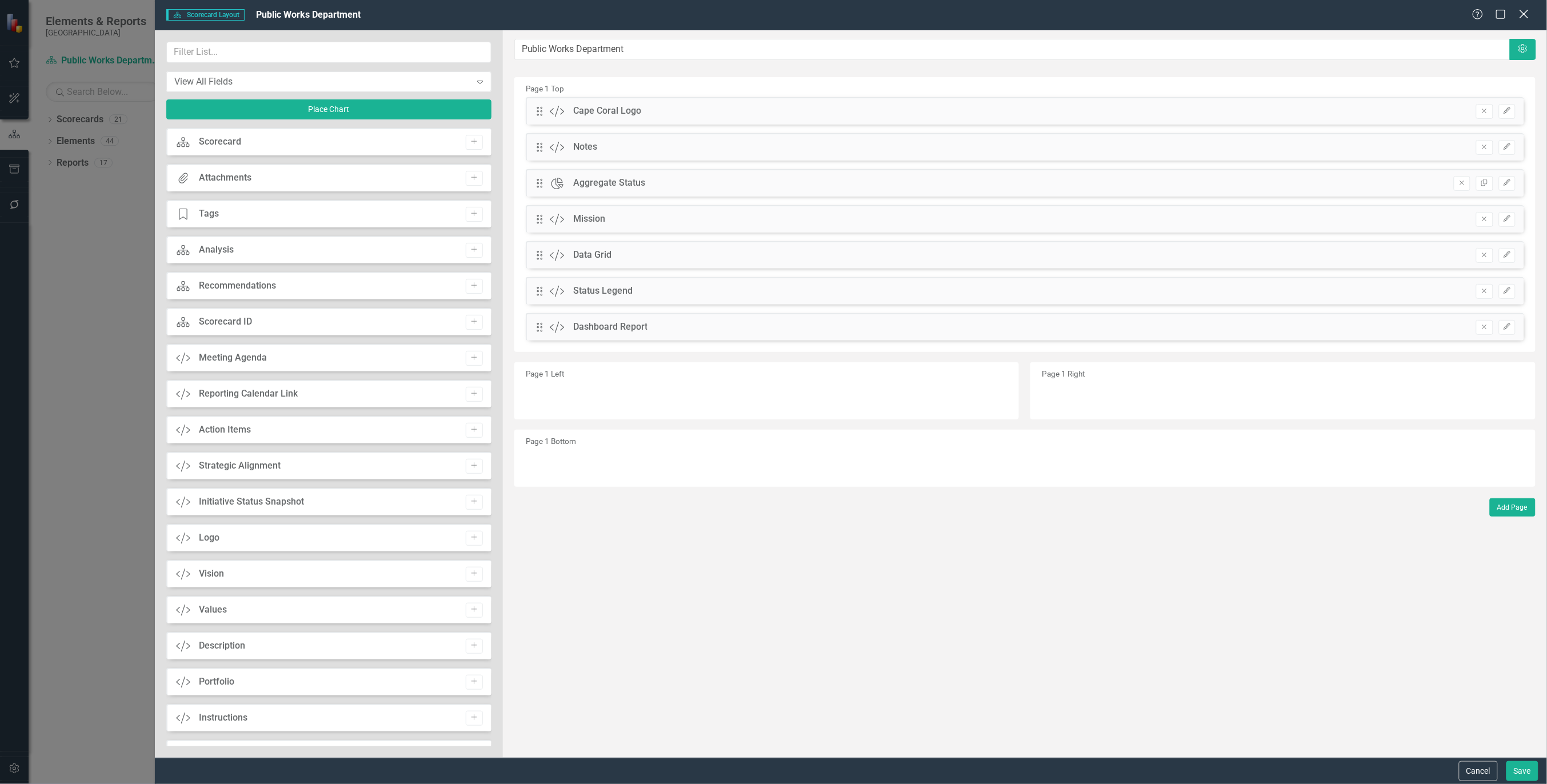
click at [1527, 16] on icon "Close" at bounding box center [1524, 14] width 14 height 11
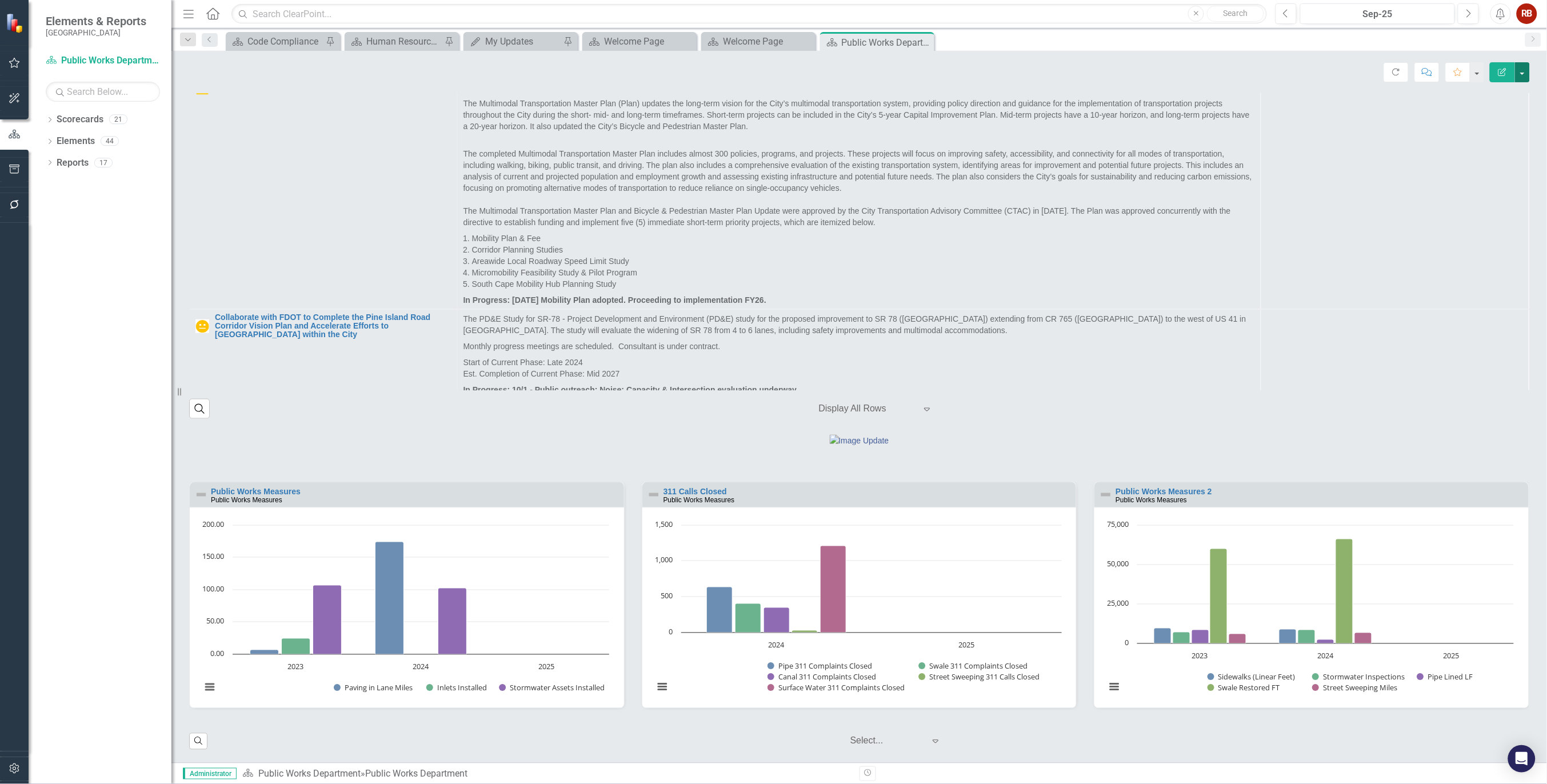
click at [1521, 73] on button "button" at bounding box center [1523, 72] width 15 height 20
click at [1509, 90] on link "Edit Edit Scorecard" at bounding box center [1483, 93] width 93 height 21
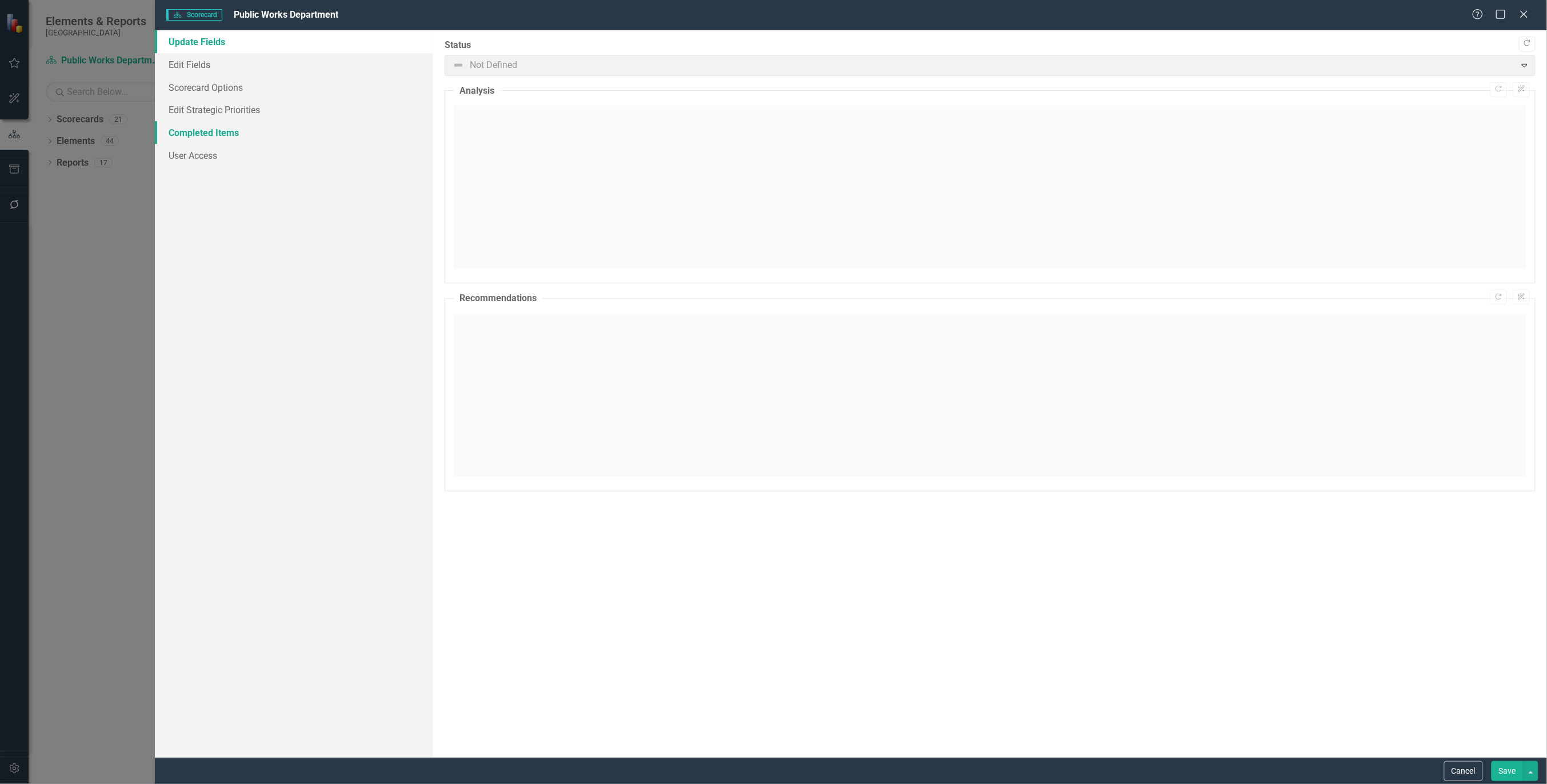
click at [229, 130] on link "Completed Items" at bounding box center [294, 132] width 278 height 23
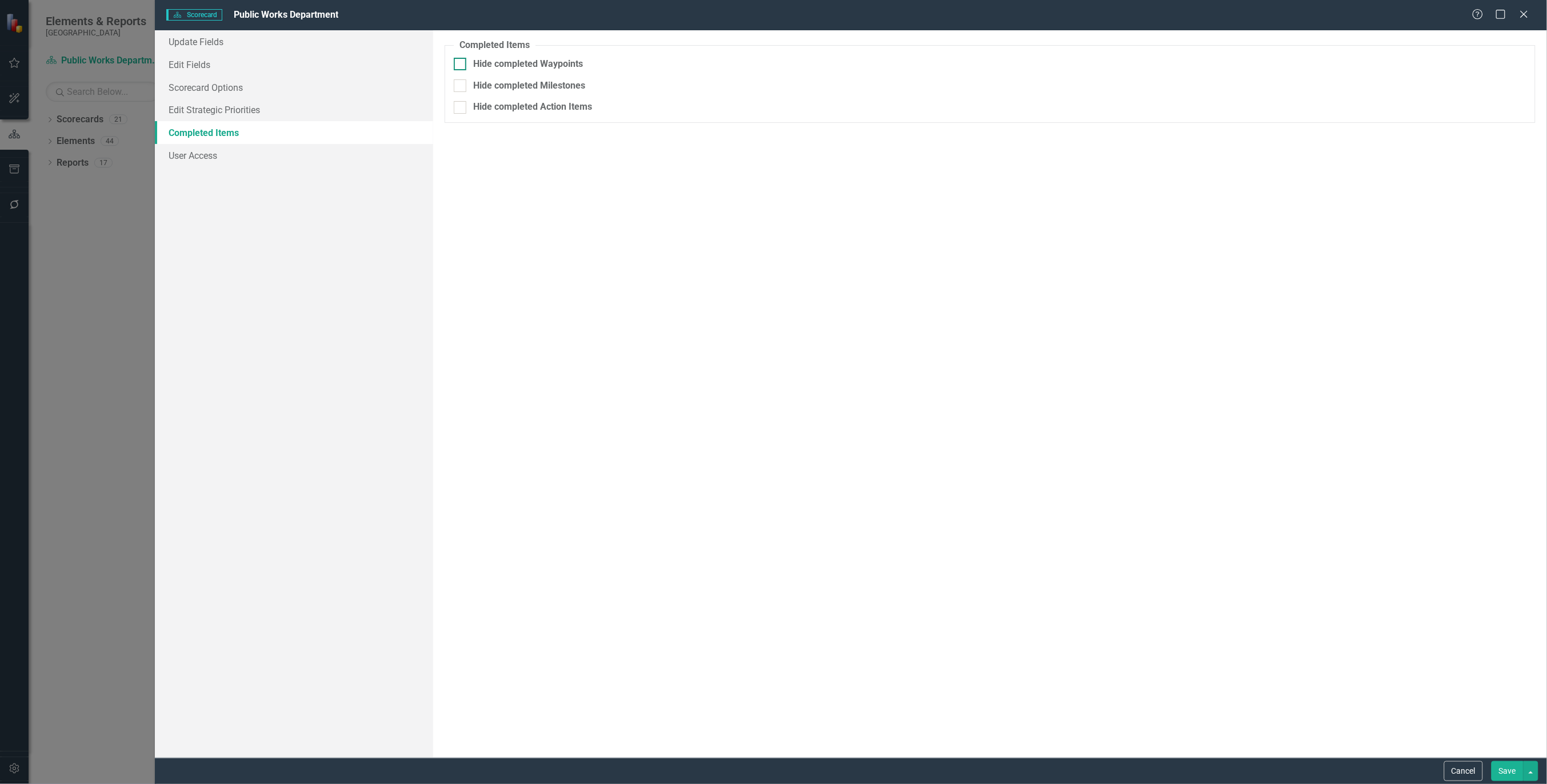
click at [464, 64] on div at bounding box center [460, 64] width 13 height 13
click at [461, 64] on input "Hide completed Waypoints" at bounding box center [457, 62] width 7 height 7
checkbox input "true"
click at [592, 380] on div "You can optionally hide initiatives, milestones, or action items that have been…" at bounding box center [990, 394] width 1114 height 727
click at [1464, 769] on button "Cancel" at bounding box center [1464, 771] width 39 height 20
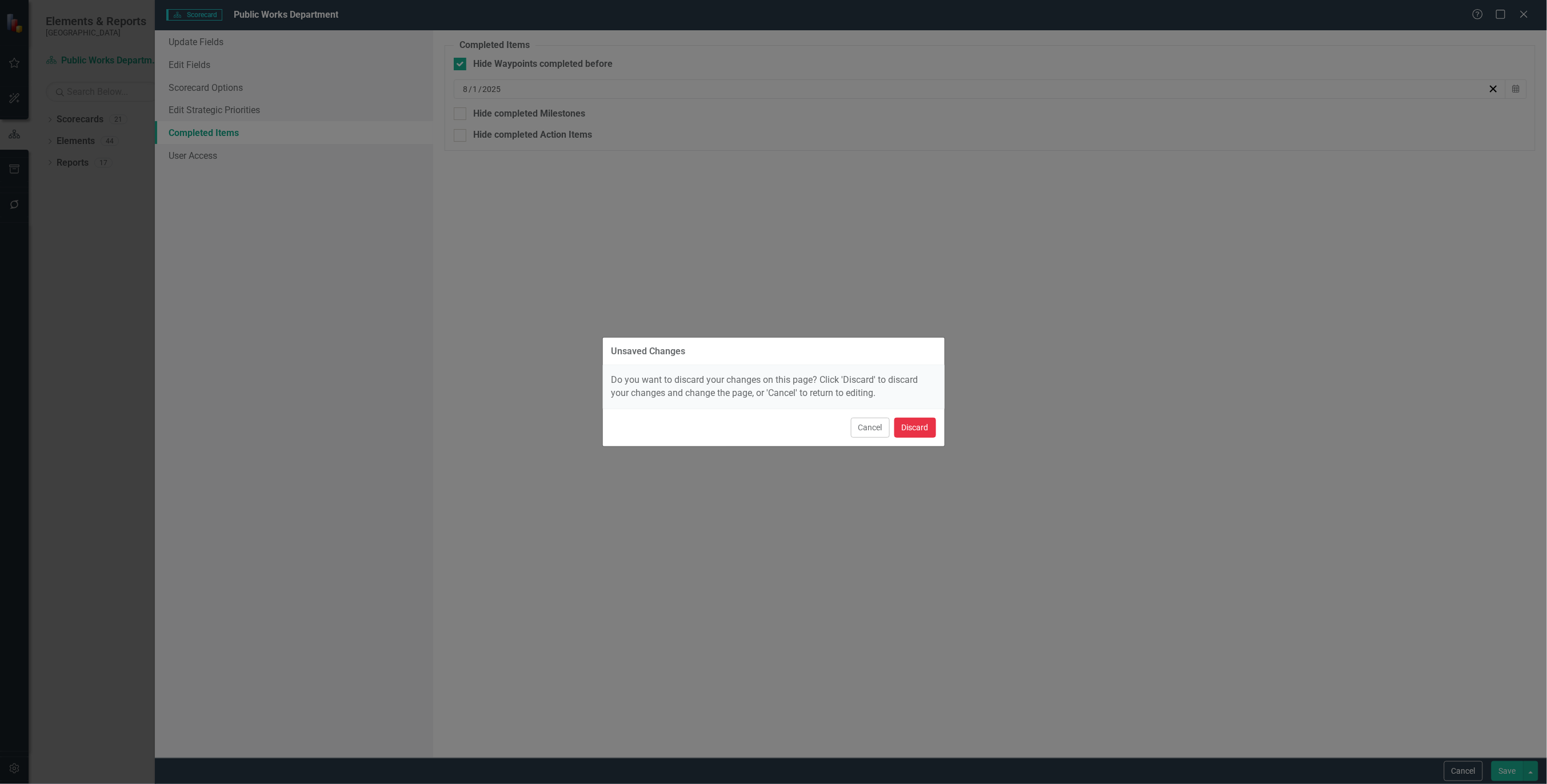
click at [913, 427] on button "Discard" at bounding box center [915, 427] width 42 height 20
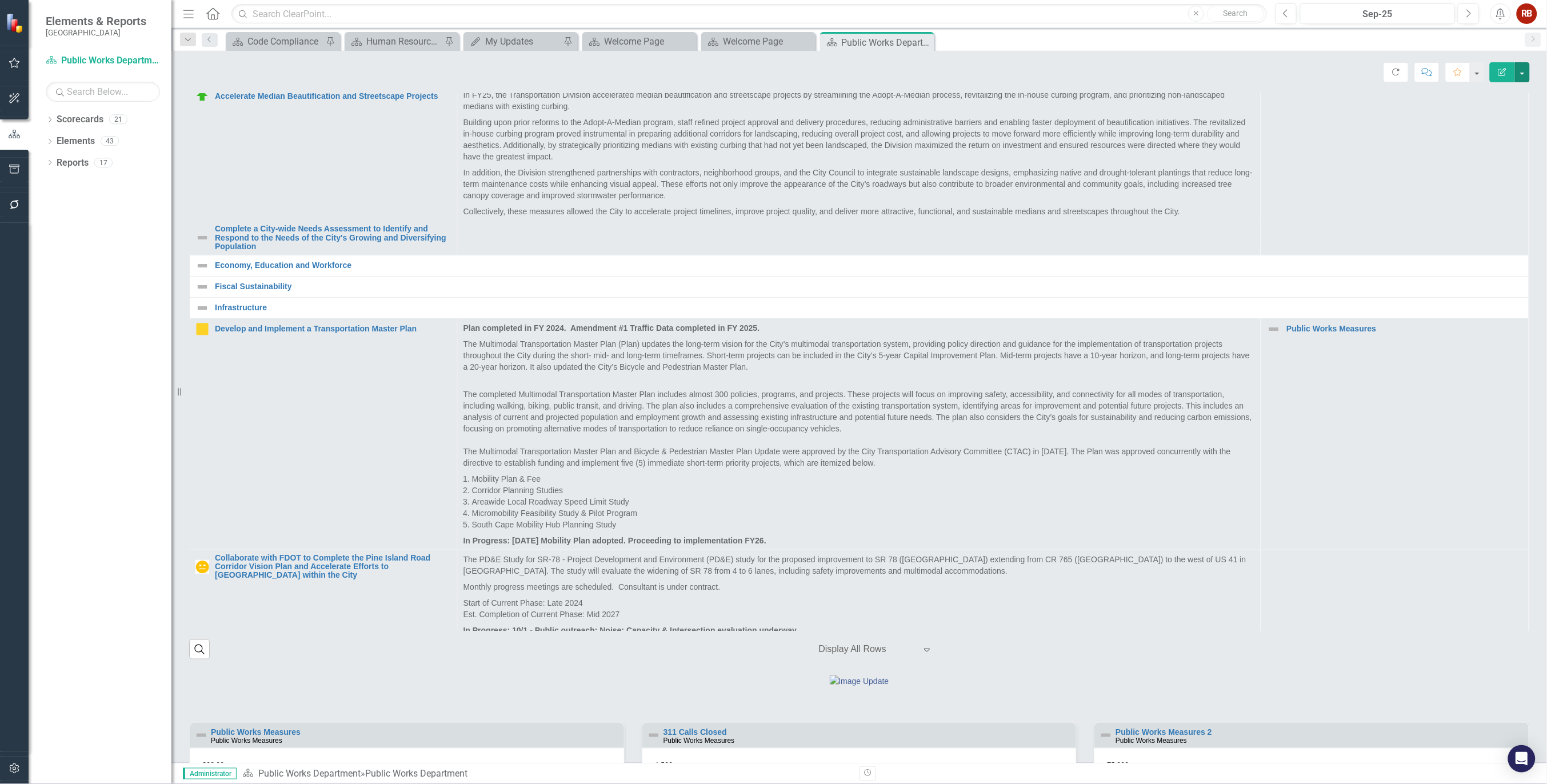
scroll to position [387, 0]
